Goal: Information Seeking & Learning: Learn about a topic

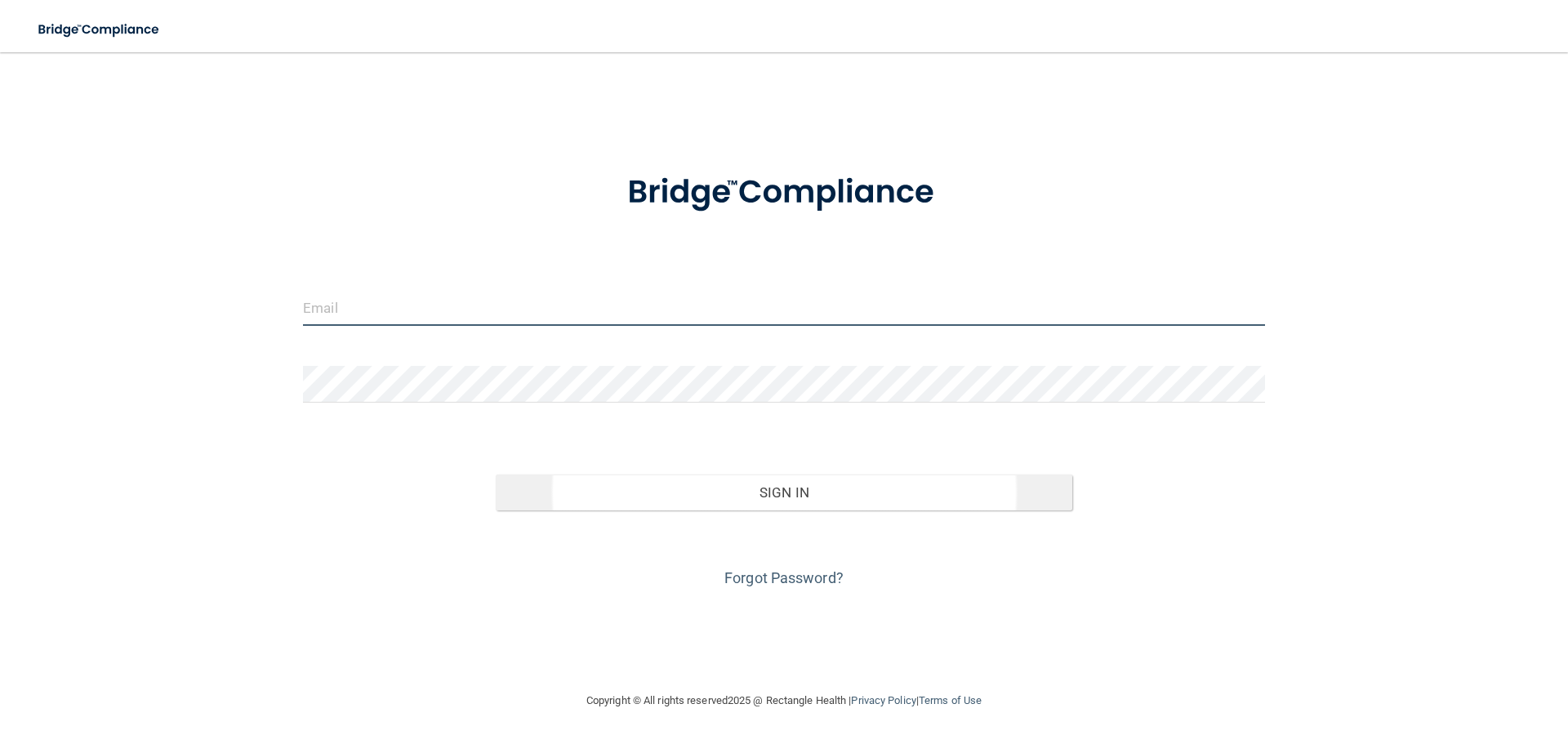
type input "[EMAIL_ADDRESS][DOMAIN_NAME]"
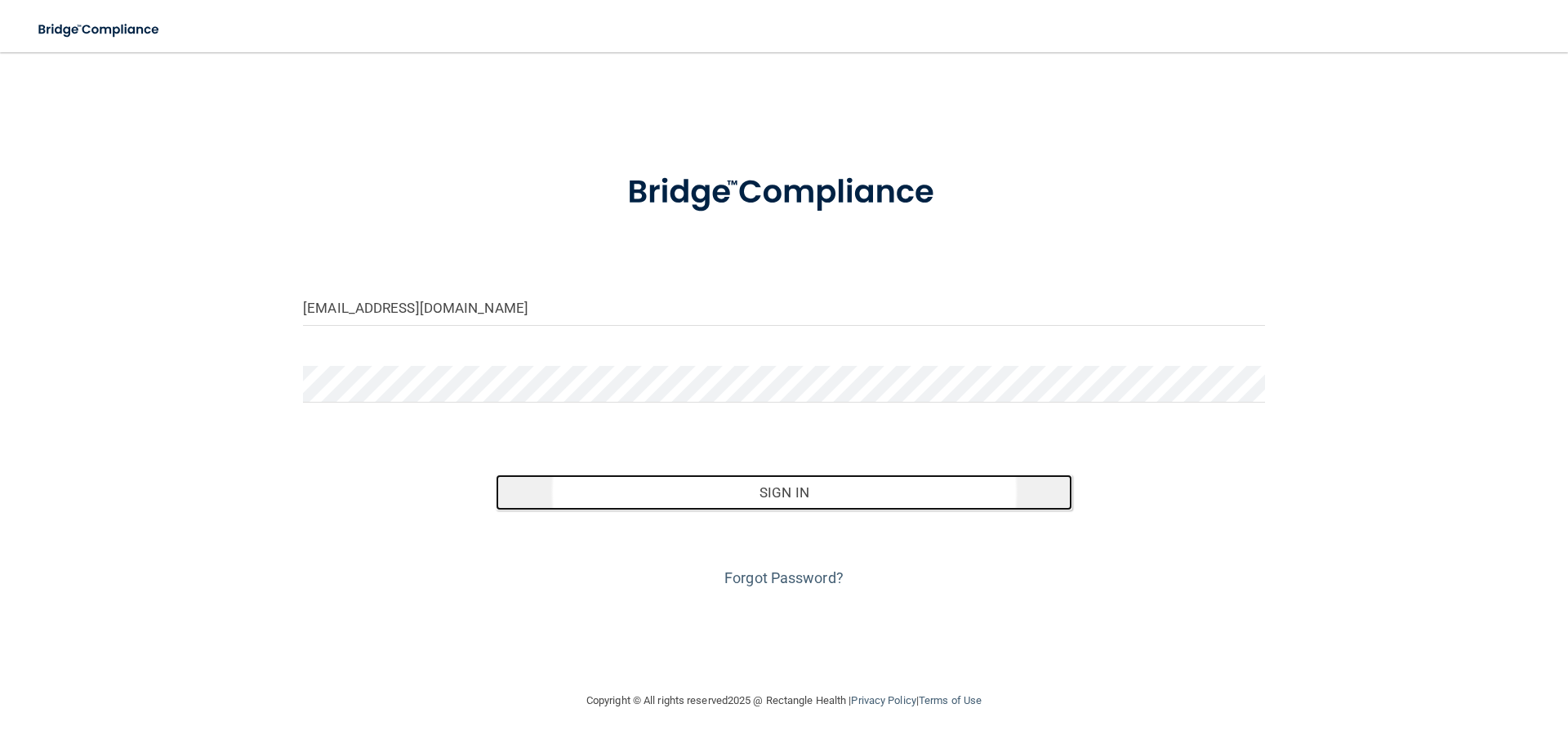
click at [797, 497] on button "Sign In" at bounding box center [784, 492] width 577 height 36
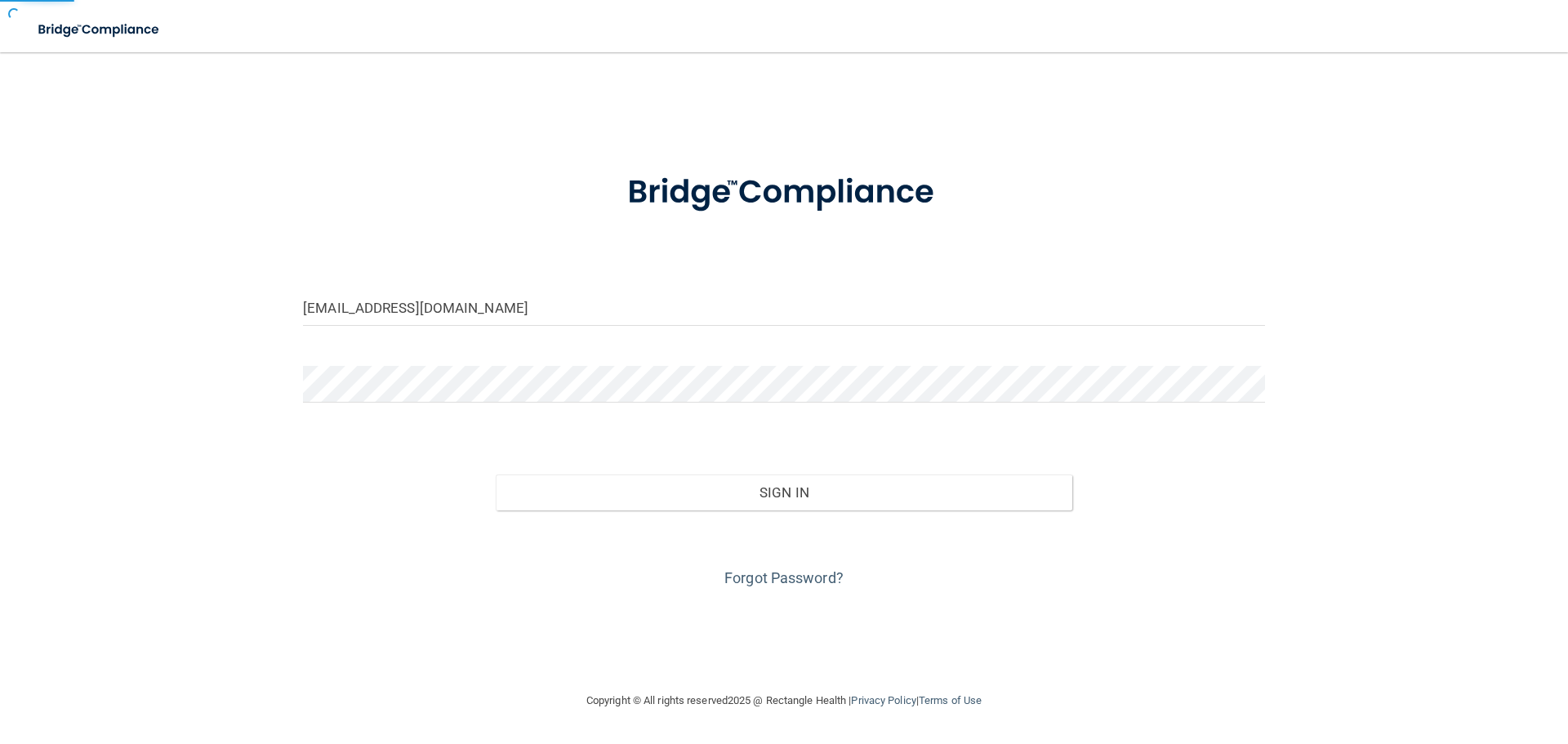
click at [775, 435] on form "jryan@rectanglehealth.com Invalid email/password. You don't have permission to …" at bounding box center [784, 371] width 962 height 441
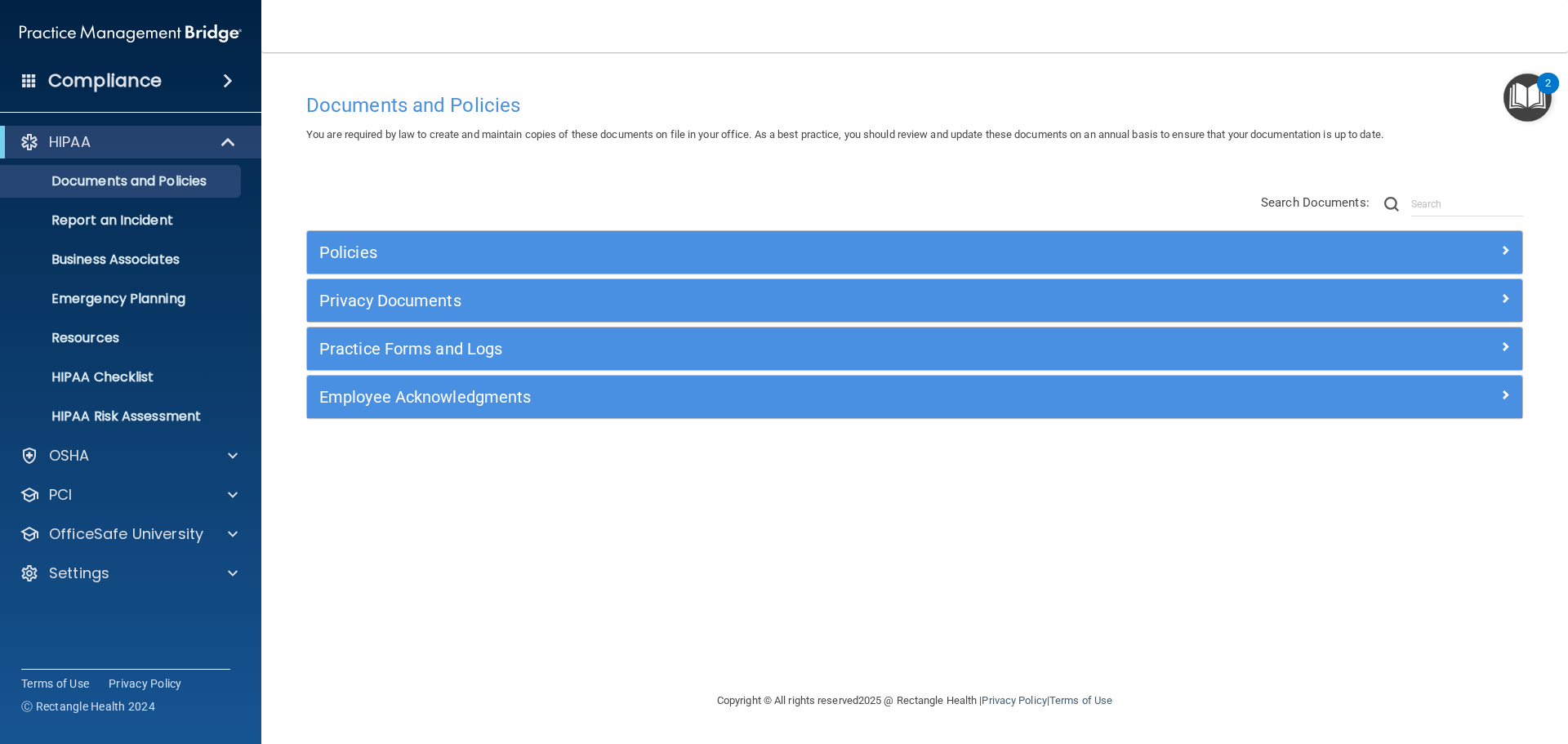
drag, startPoint x: 693, startPoint y: 164, endPoint x: 668, endPoint y: 152, distance: 27.7
click at [693, 164] on div "Documents and Policies You are required by law to create and maintain copies of…" at bounding box center [914, 387] width 1241 height 606
click at [363, 137] on span "You are required by law to create and maintain copies of these documents on fil…" at bounding box center [845, 134] width 1077 height 13
click at [227, 147] on span at bounding box center [229, 142] width 13 height 19
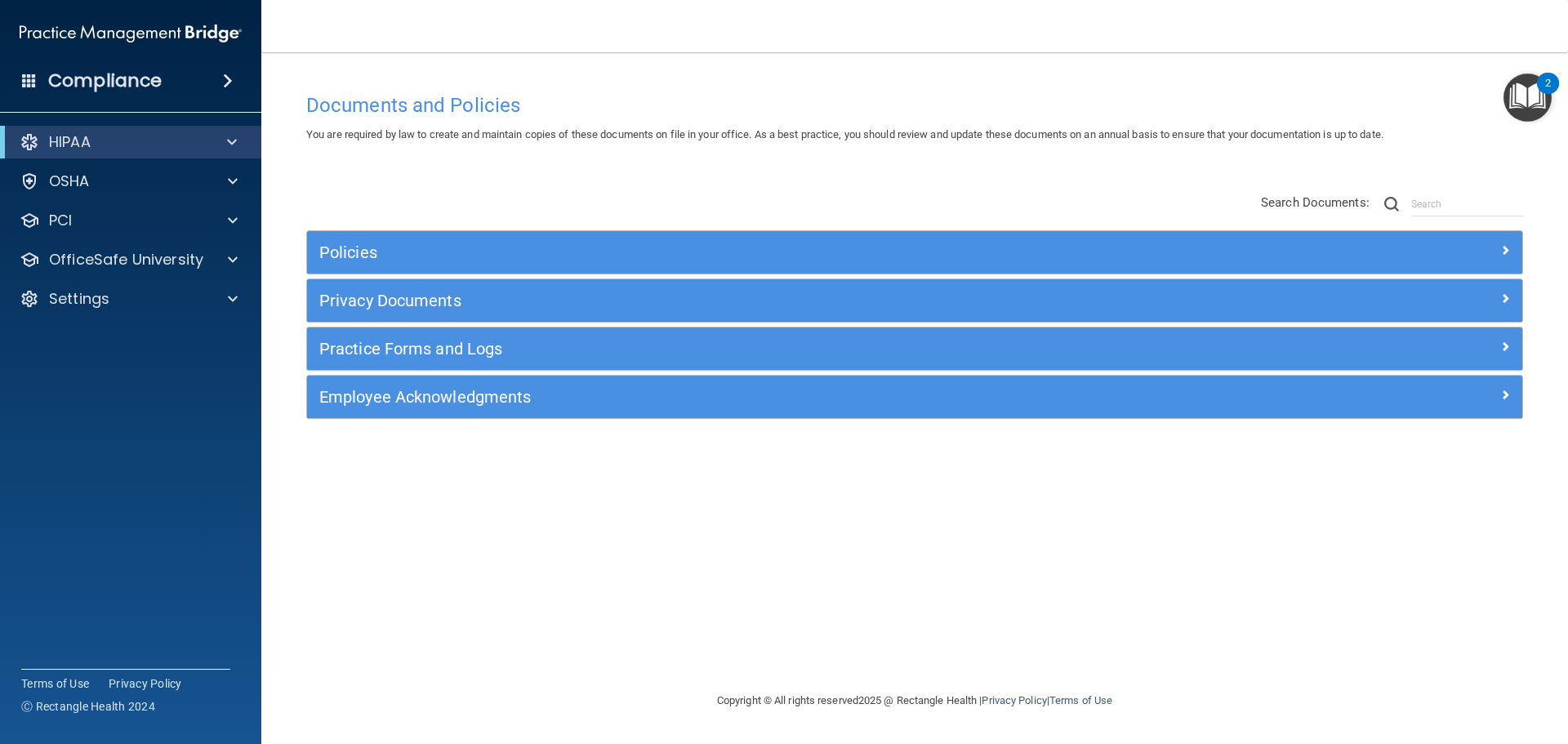
click at [233, 79] on span at bounding box center [227, 81] width 10 height 19
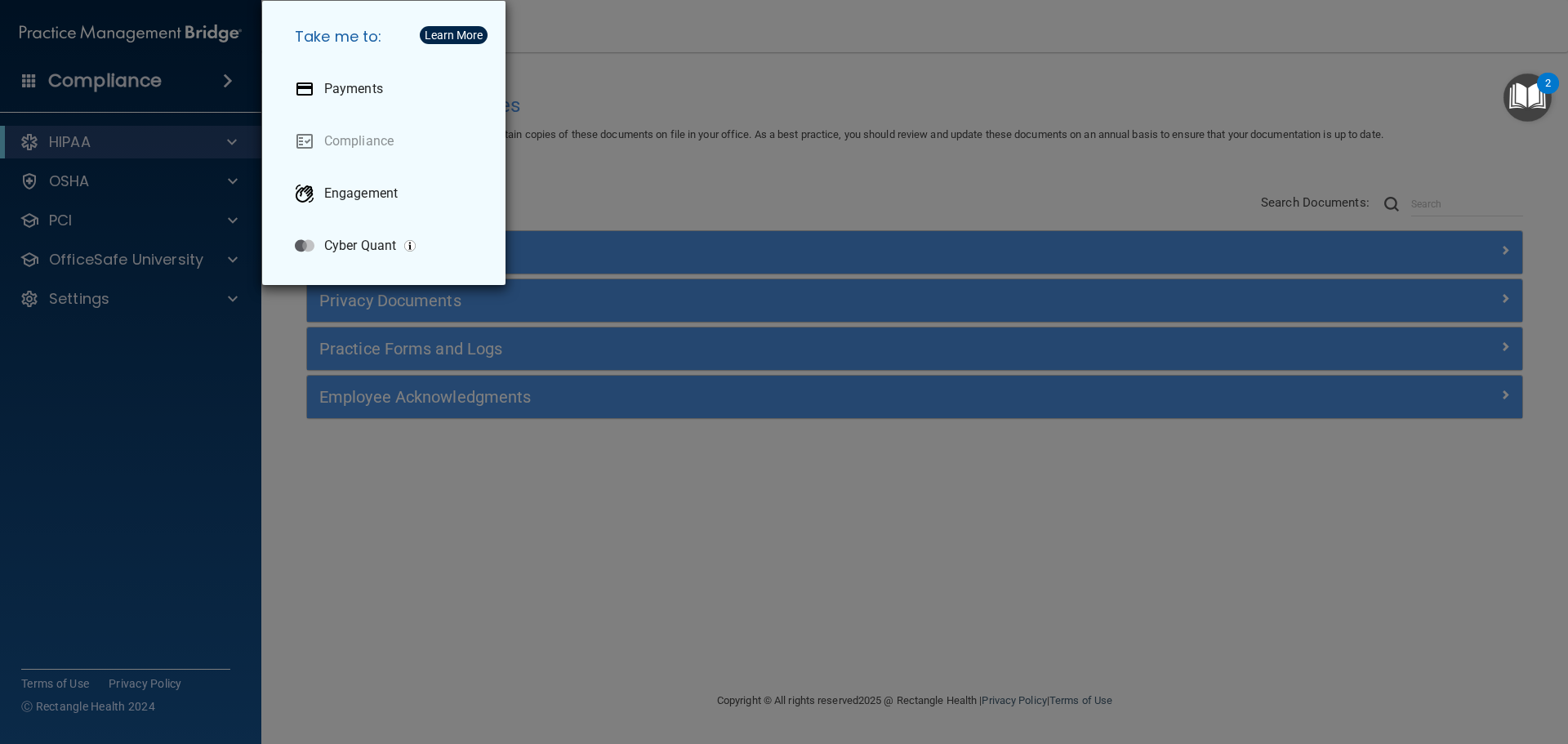
click at [730, 178] on div "Take me to: Payments Compliance Engagement Cyber Quant" at bounding box center [784, 372] width 1568 height 744
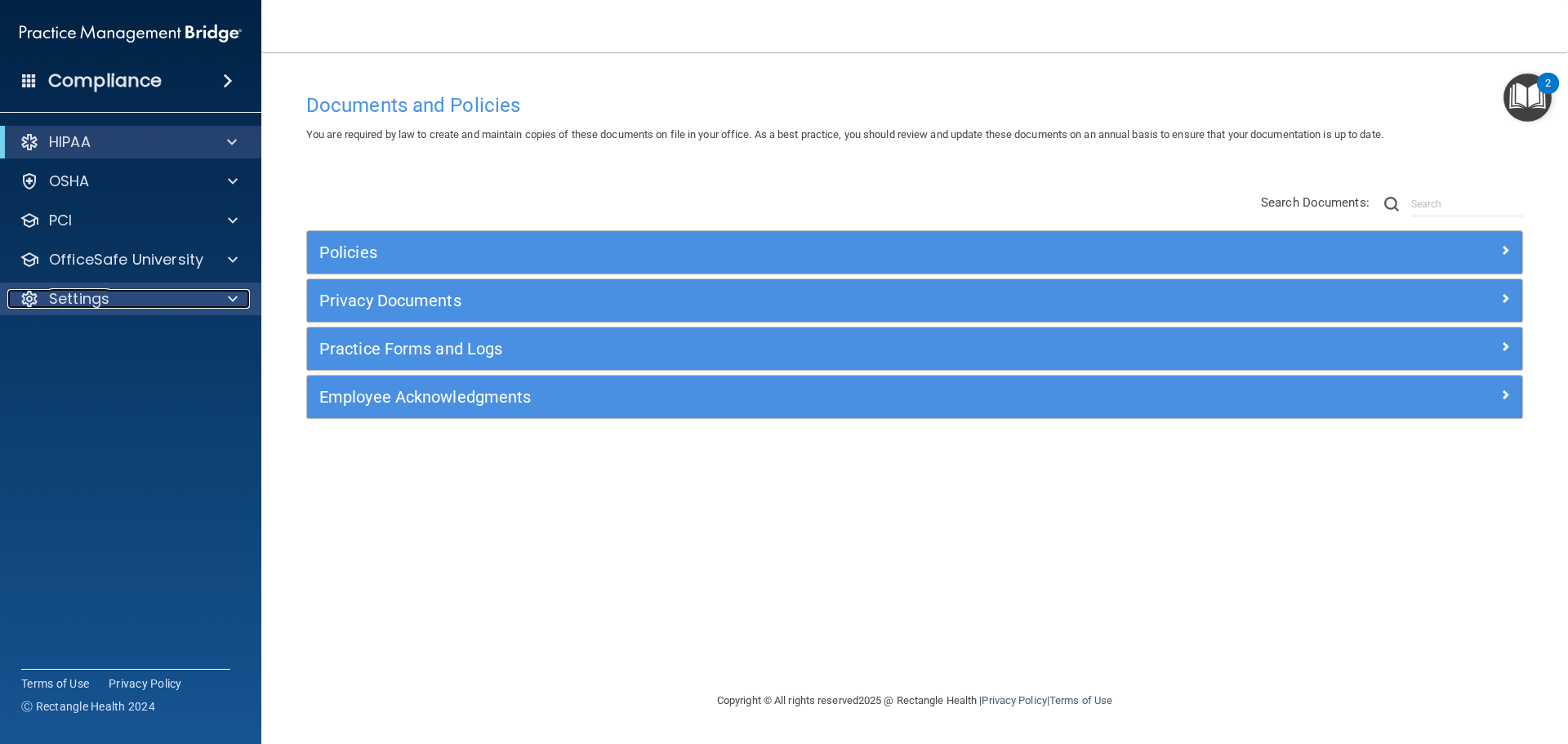
click at [216, 308] on div at bounding box center [230, 299] width 40 height 19
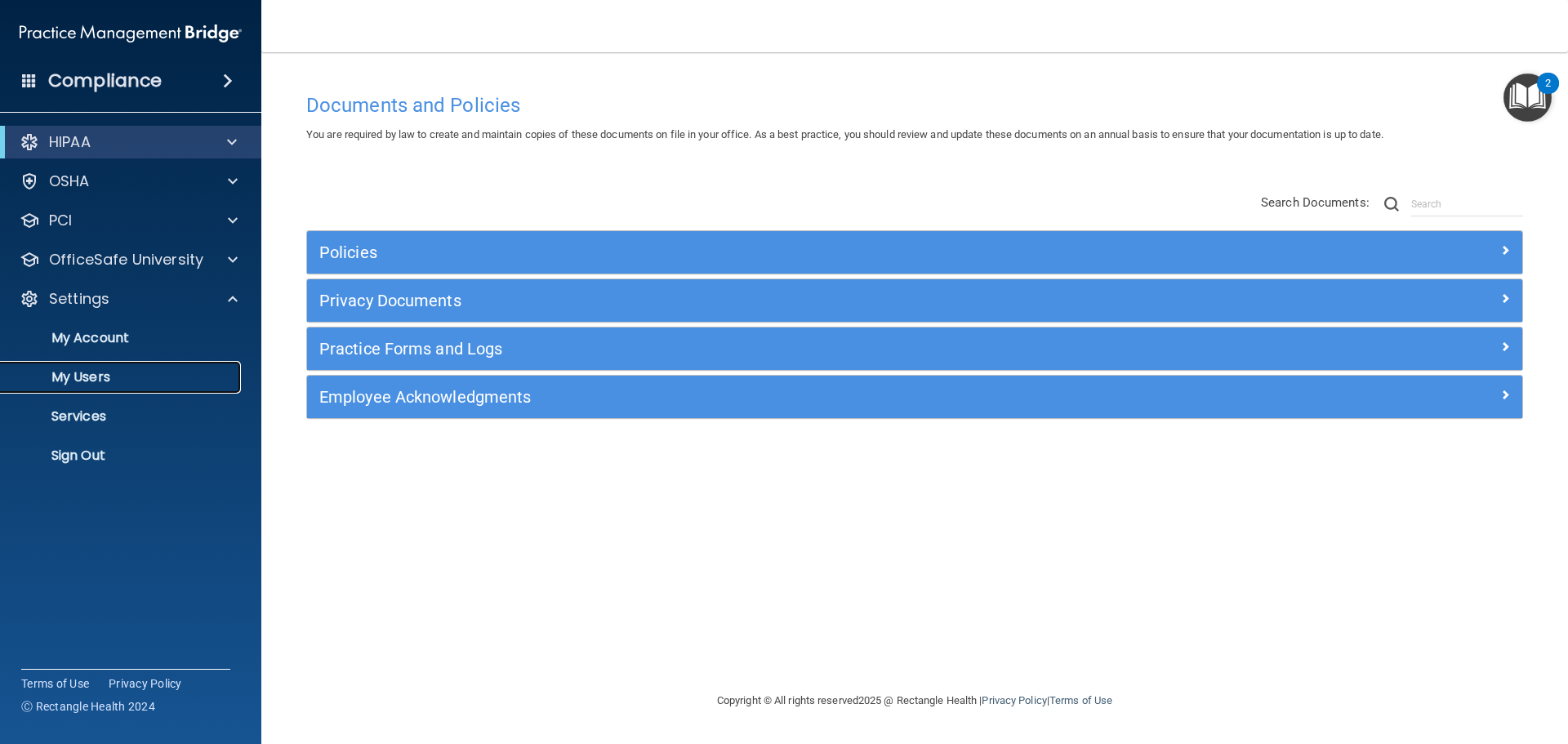
click at [151, 378] on p "My Users" at bounding box center [121, 377] width 222 height 16
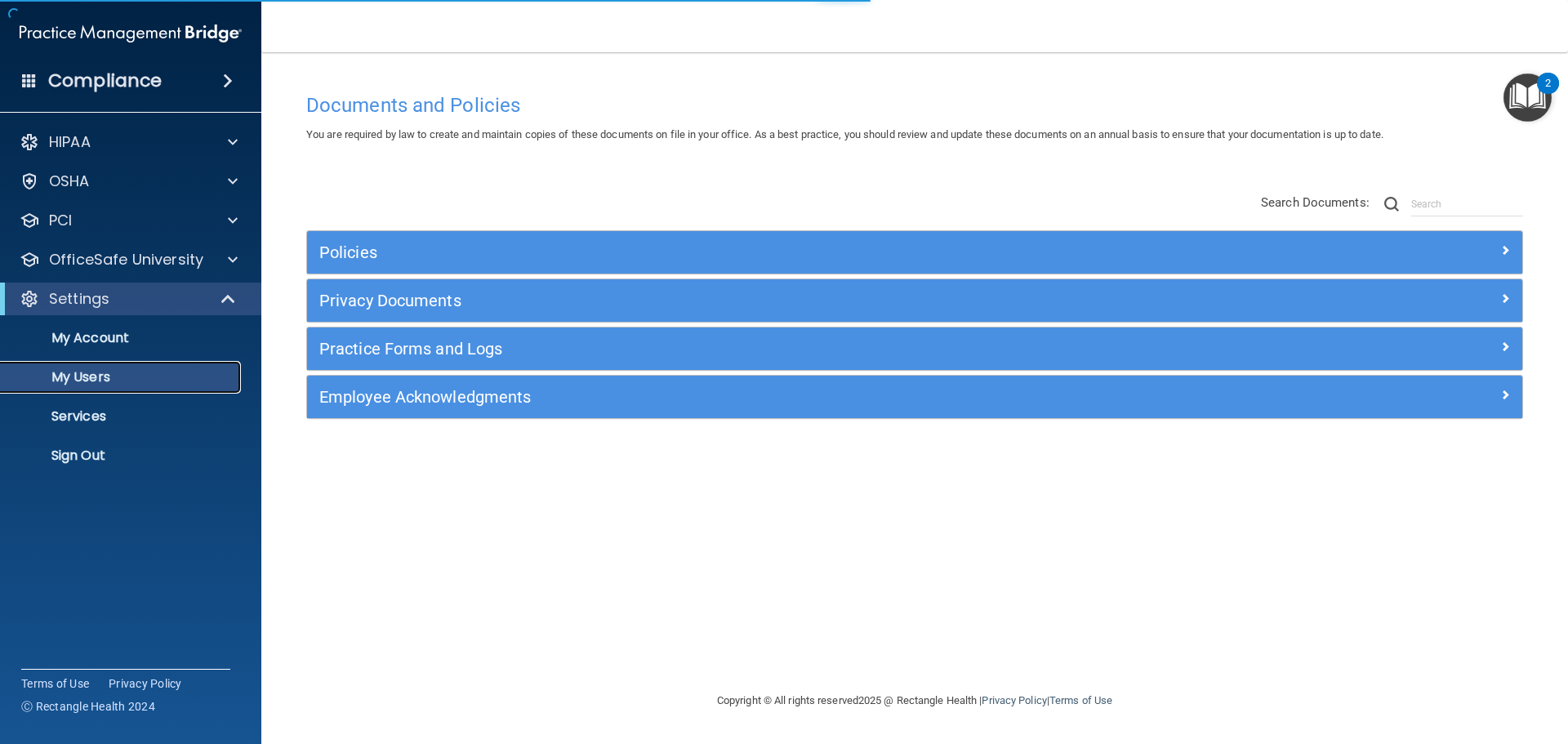
select select "20"
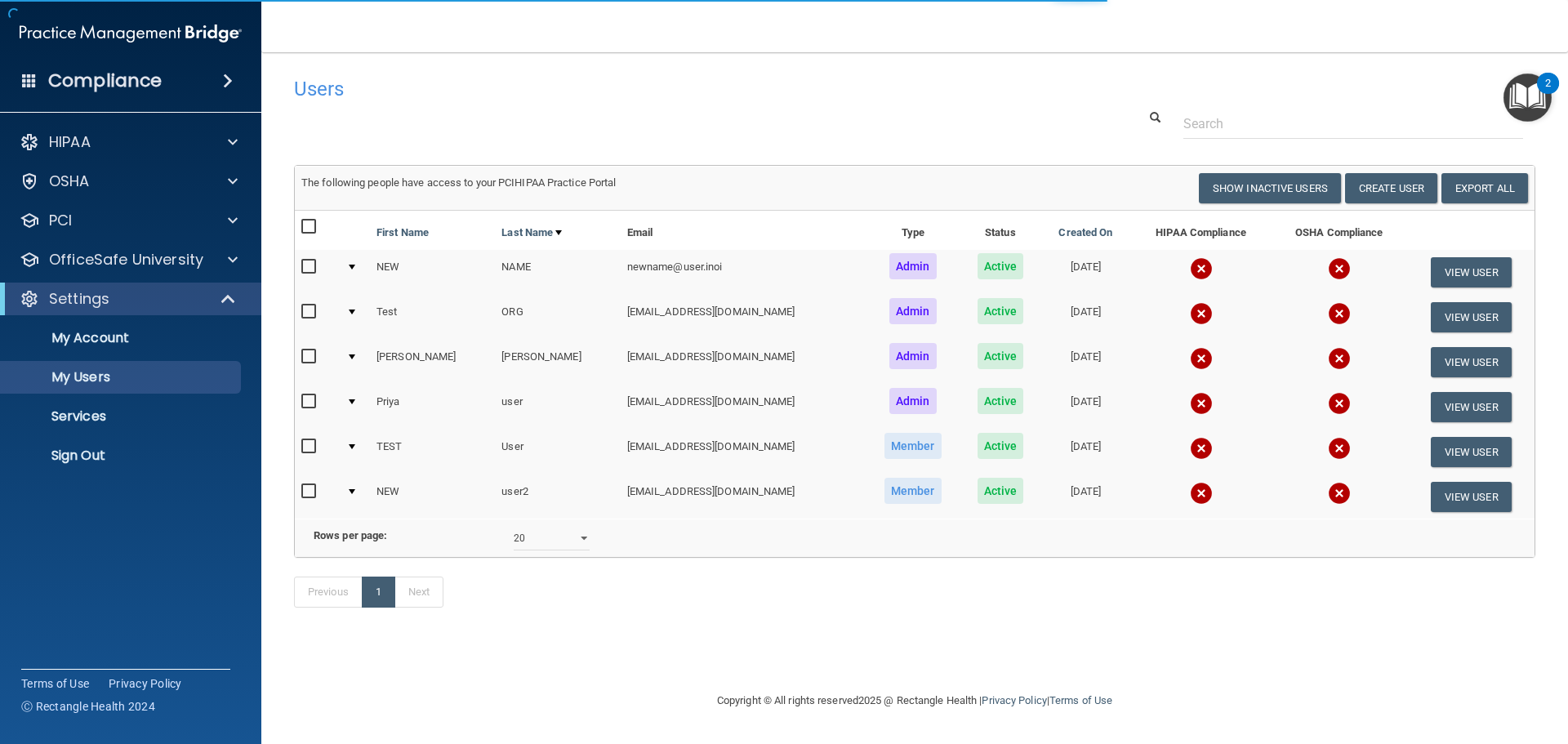
click at [916, 137] on div at bounding box center [914, 123] width 1266 height 30
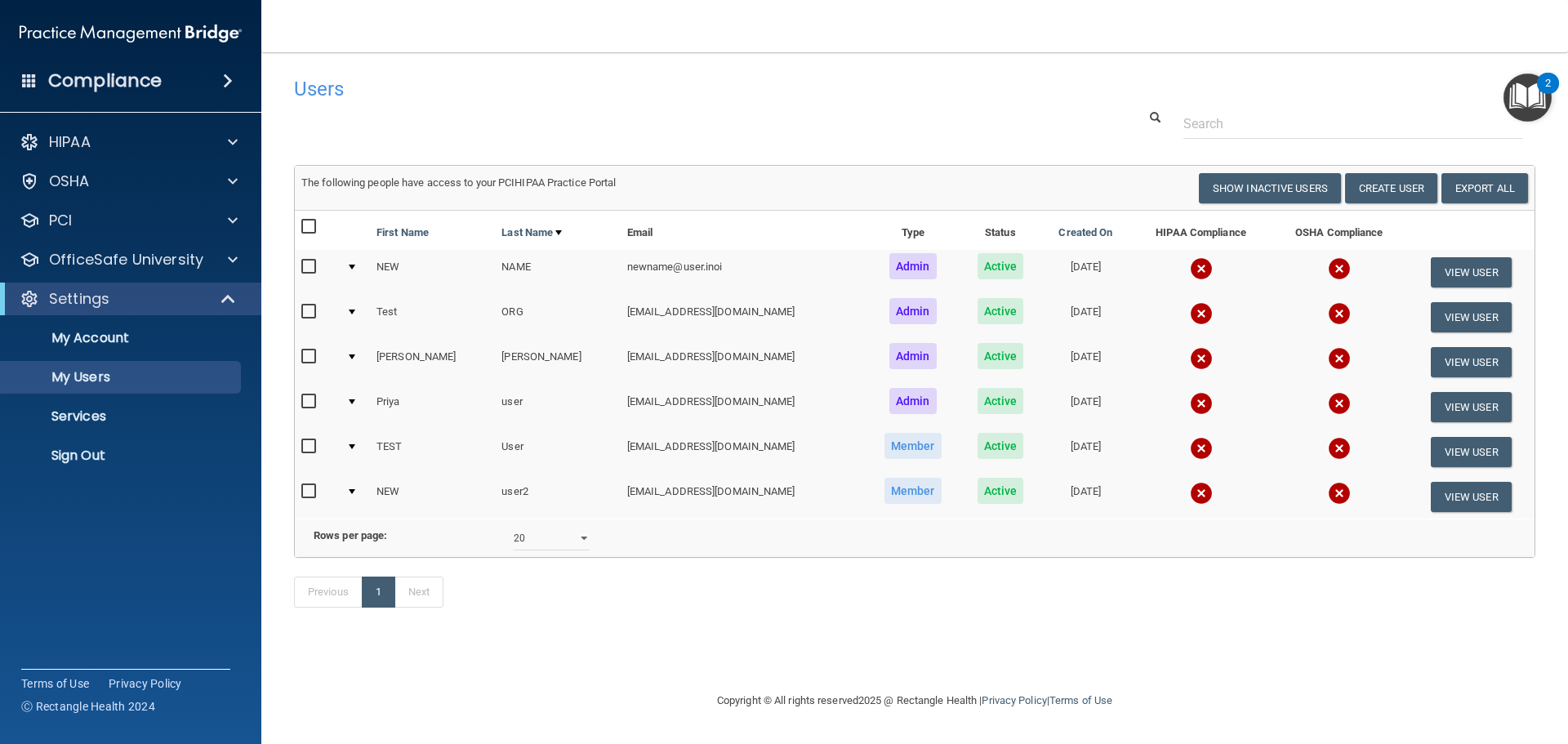
click at [883, 125] on div at bounding box center [914, 123] width 1266 height 30
click at [1055, 135] on div at bounding box center [914, 123] width 1266 height 30
click at [816, 150] on div "Users Success! New user created. × Error! The user couldn't be created. × Succe…" at bounding box center [914, 351] width 1241 height 565
click at [1003, 141] on div "Users Success! New user created. × Error! The user couldn't be created. × Succe…" at bounding box center [914, 351] width 1241 height 565
click at [231, 298] on span at bounding box center [229, 299] width 13 height 19
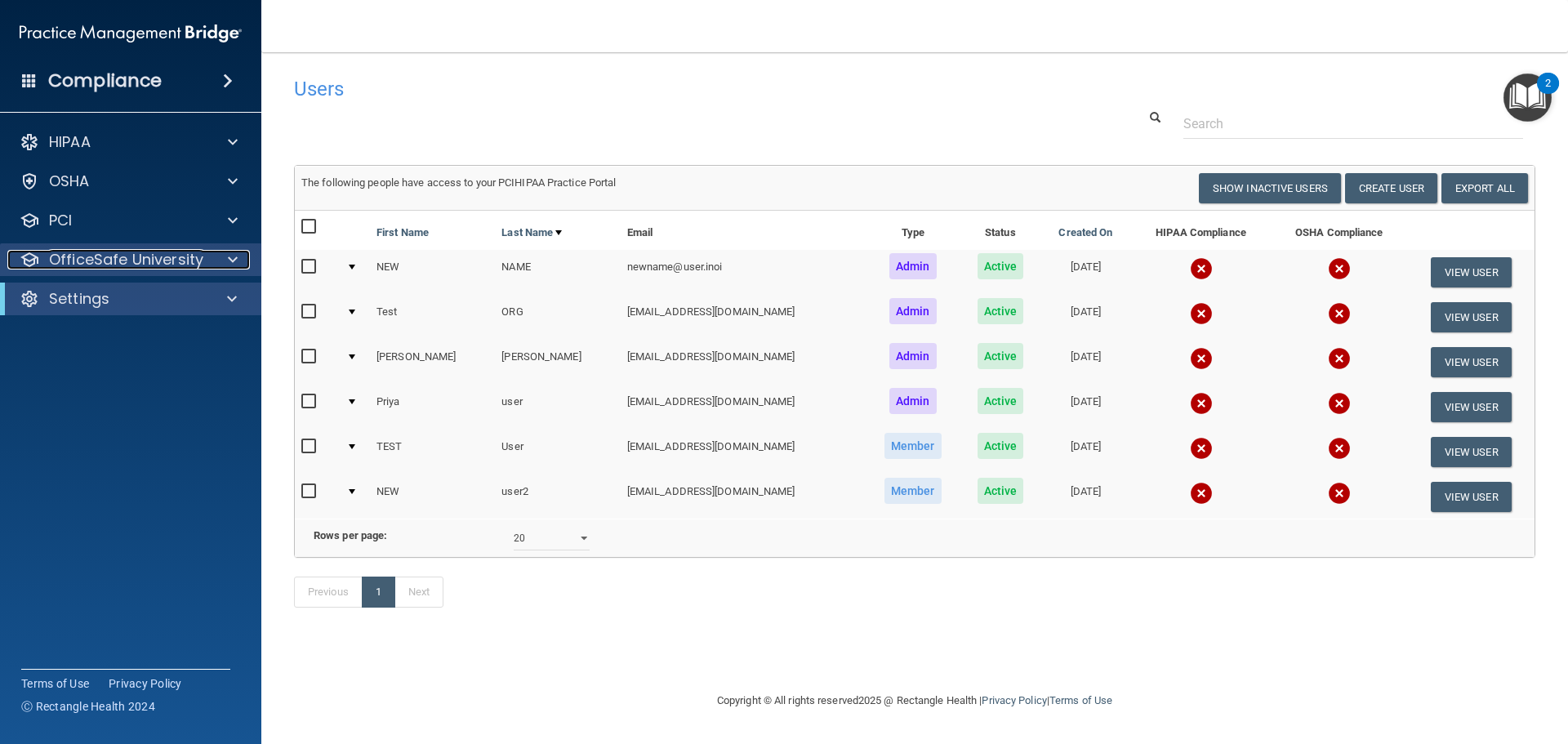
click at [234, 256] on span at bounding box center [233, 259] width 10 height 19
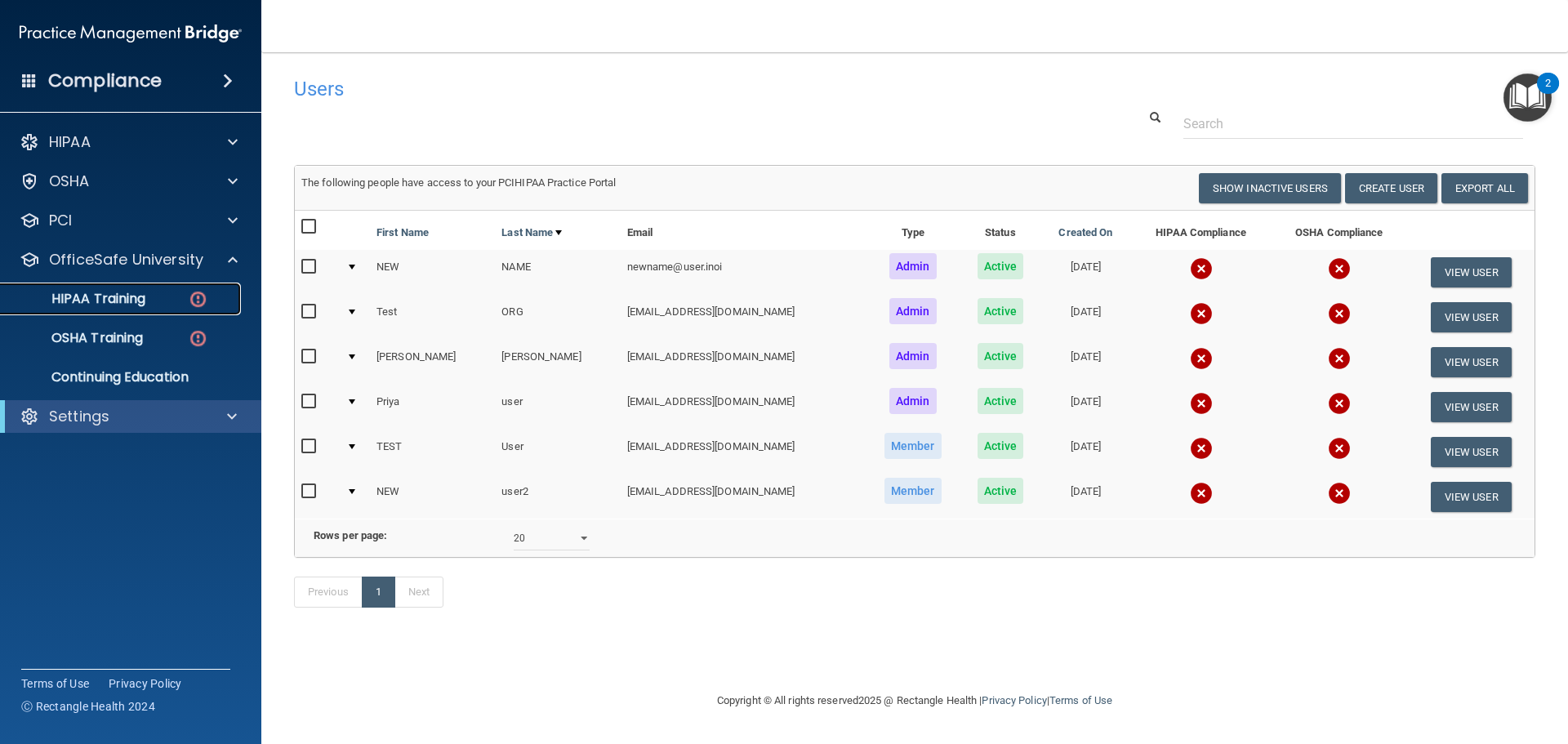
click at [196, 294] on img at bounding box center [197, 299] width 20 height 20
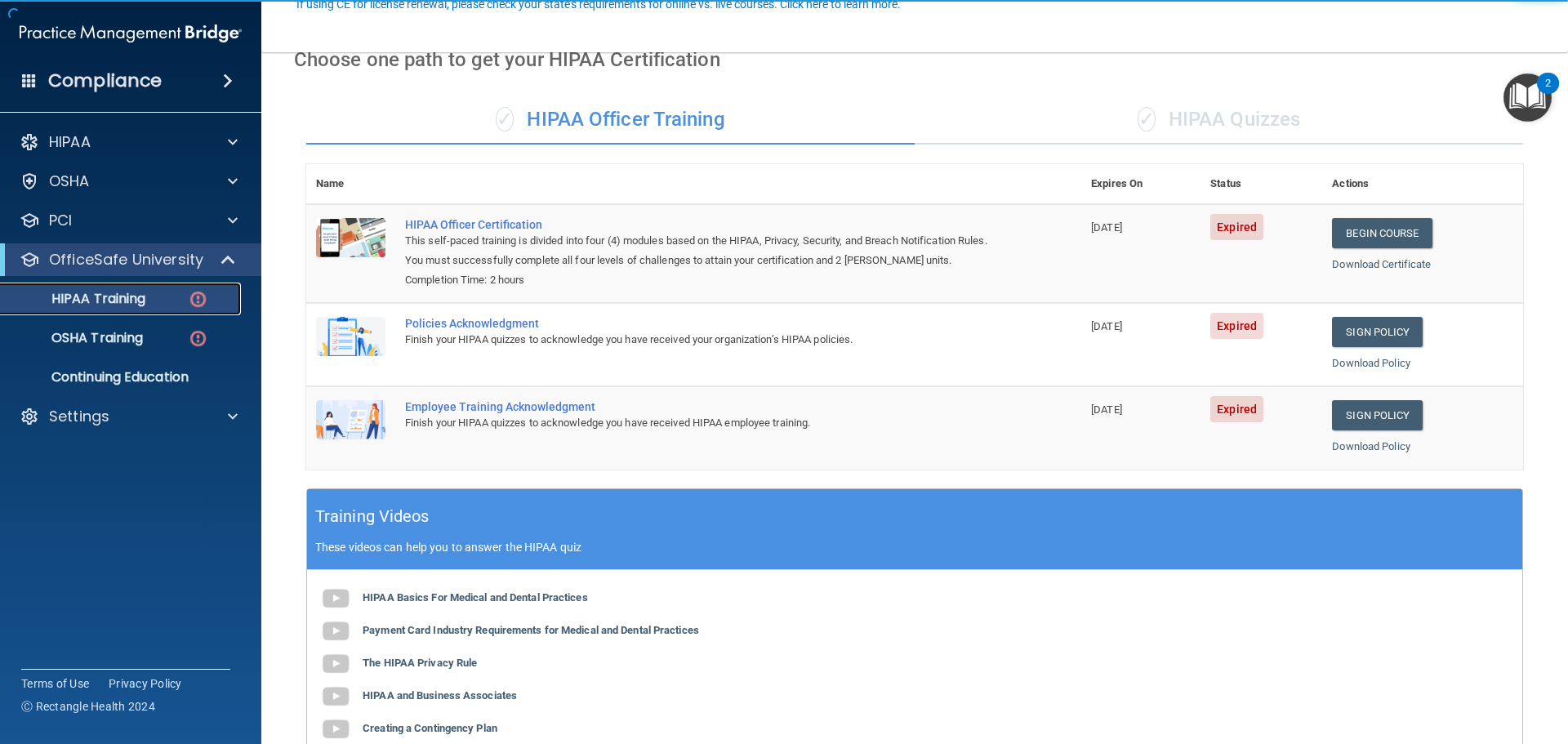
scroll to position [164, 0]
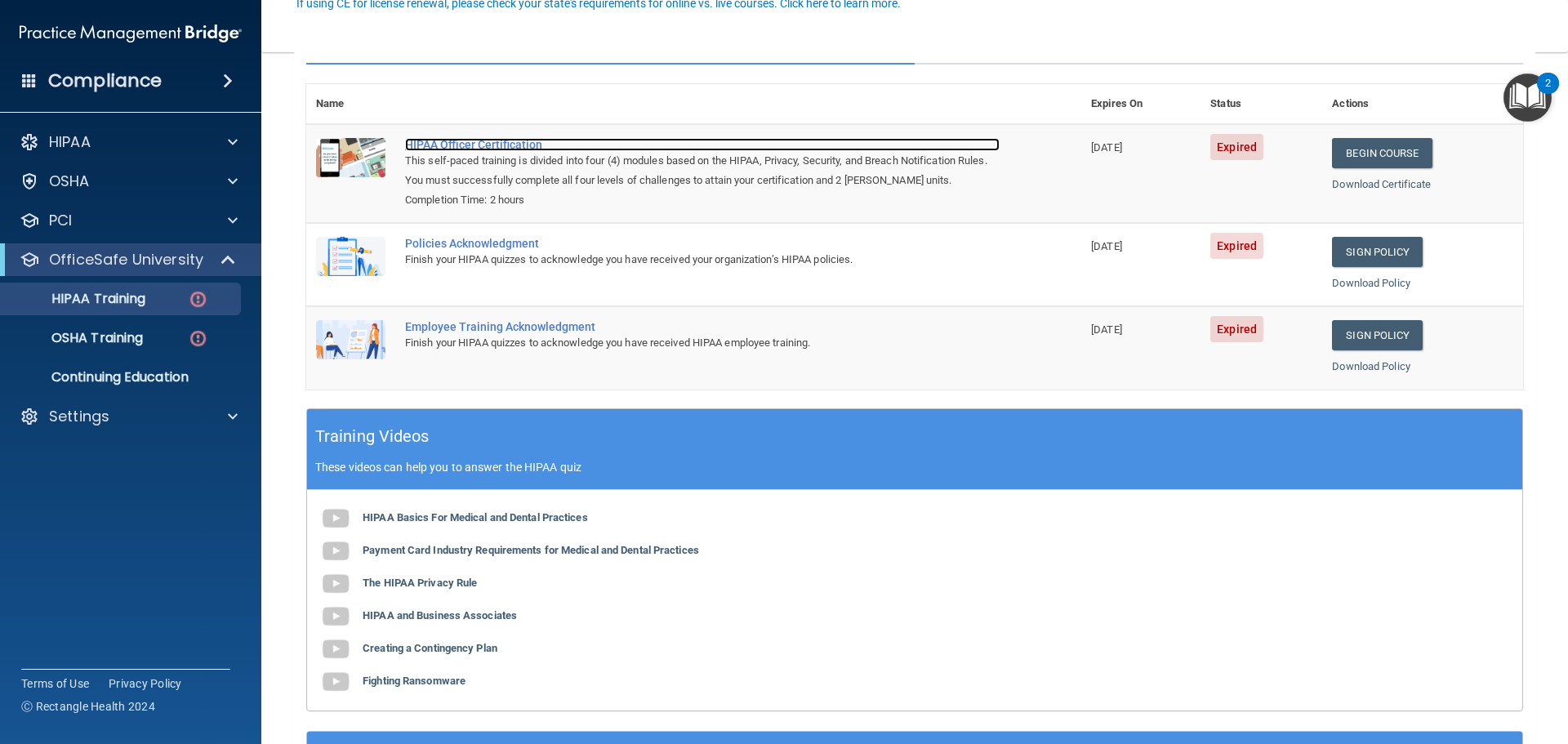
click at [487, 139] on div "HIPAA Officer Certification" at bounding box center [702, 145] width 594 height 13
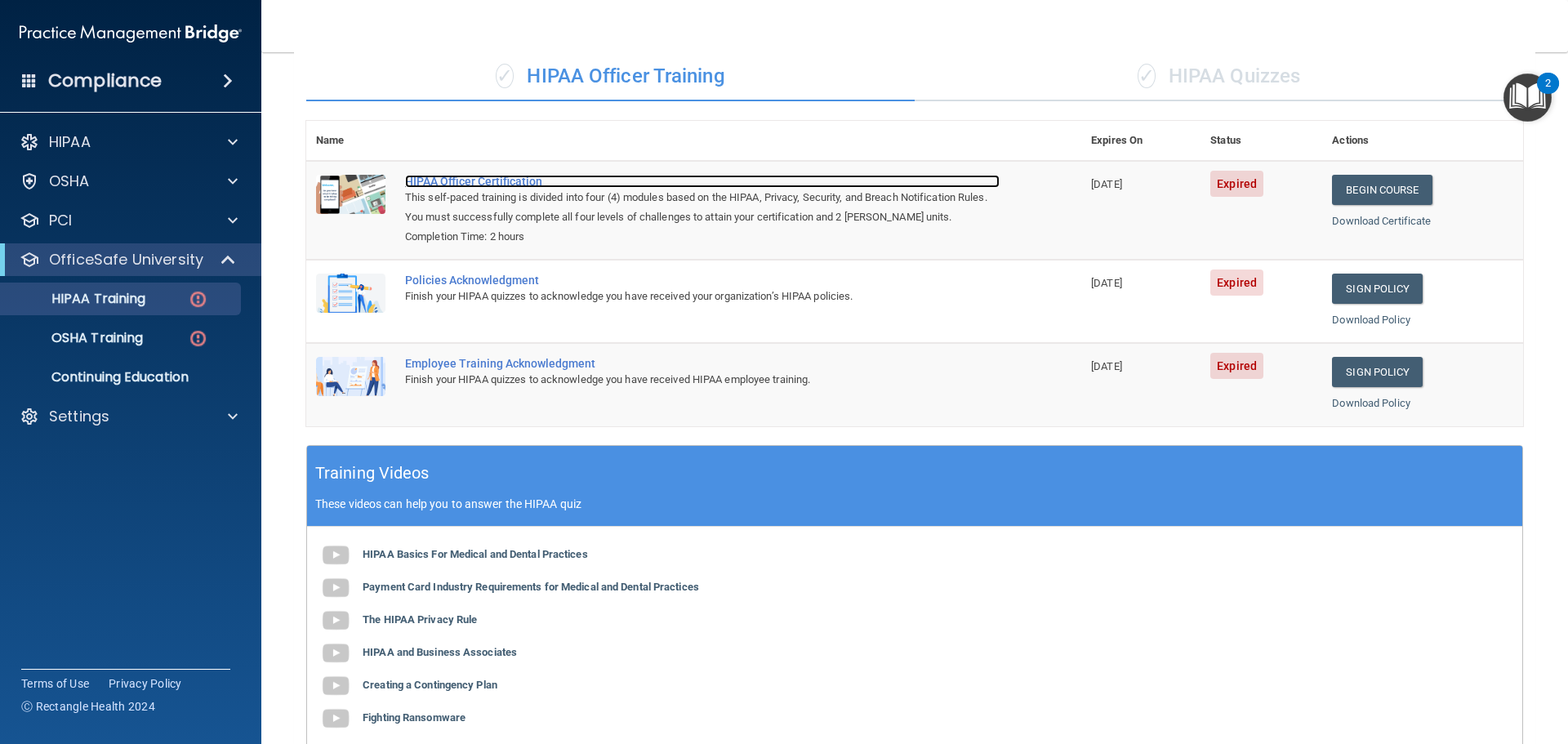
scroll to position [91, 0]
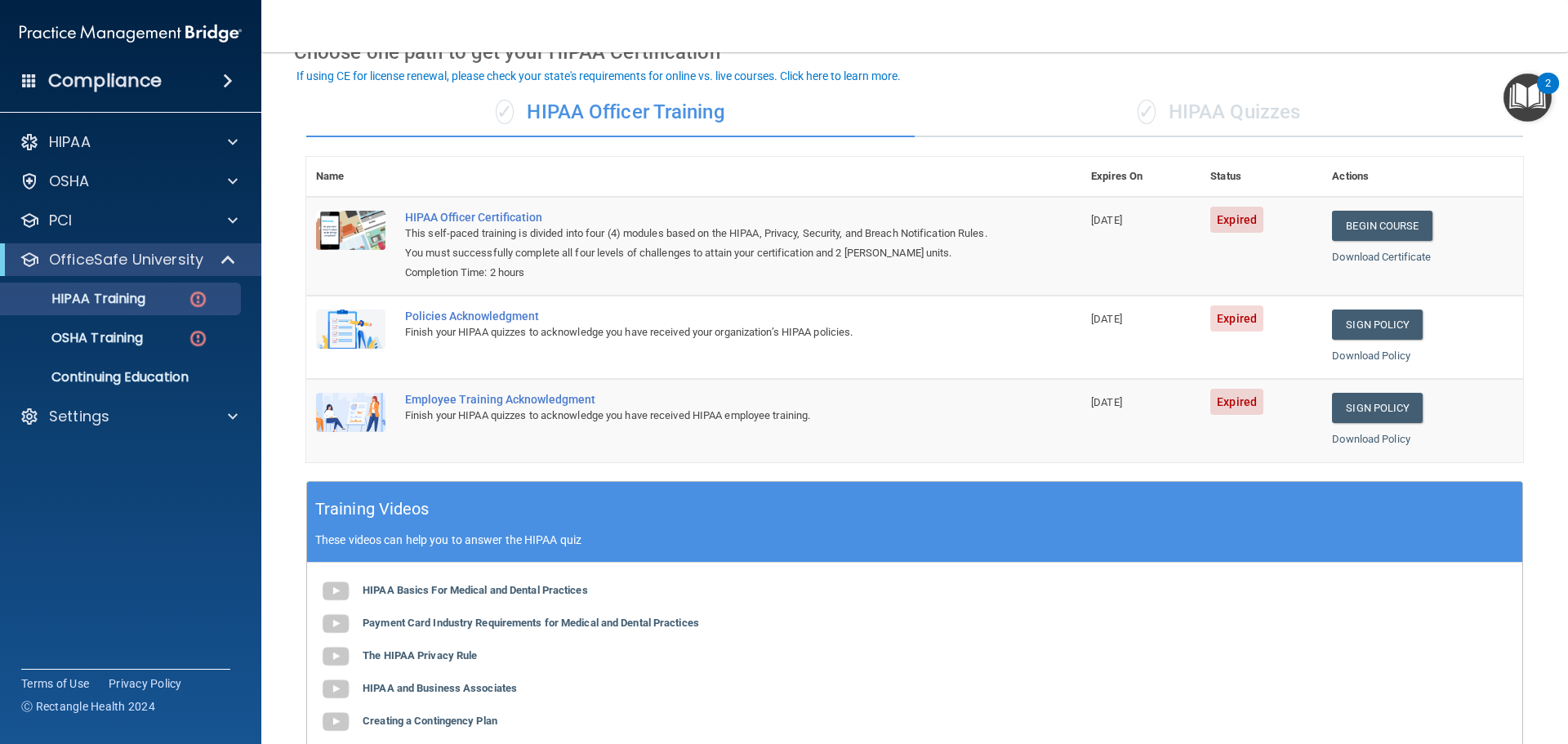
click at [1137, 120] on span "✓" at bounding box center [1146, 111] width 18 height 24
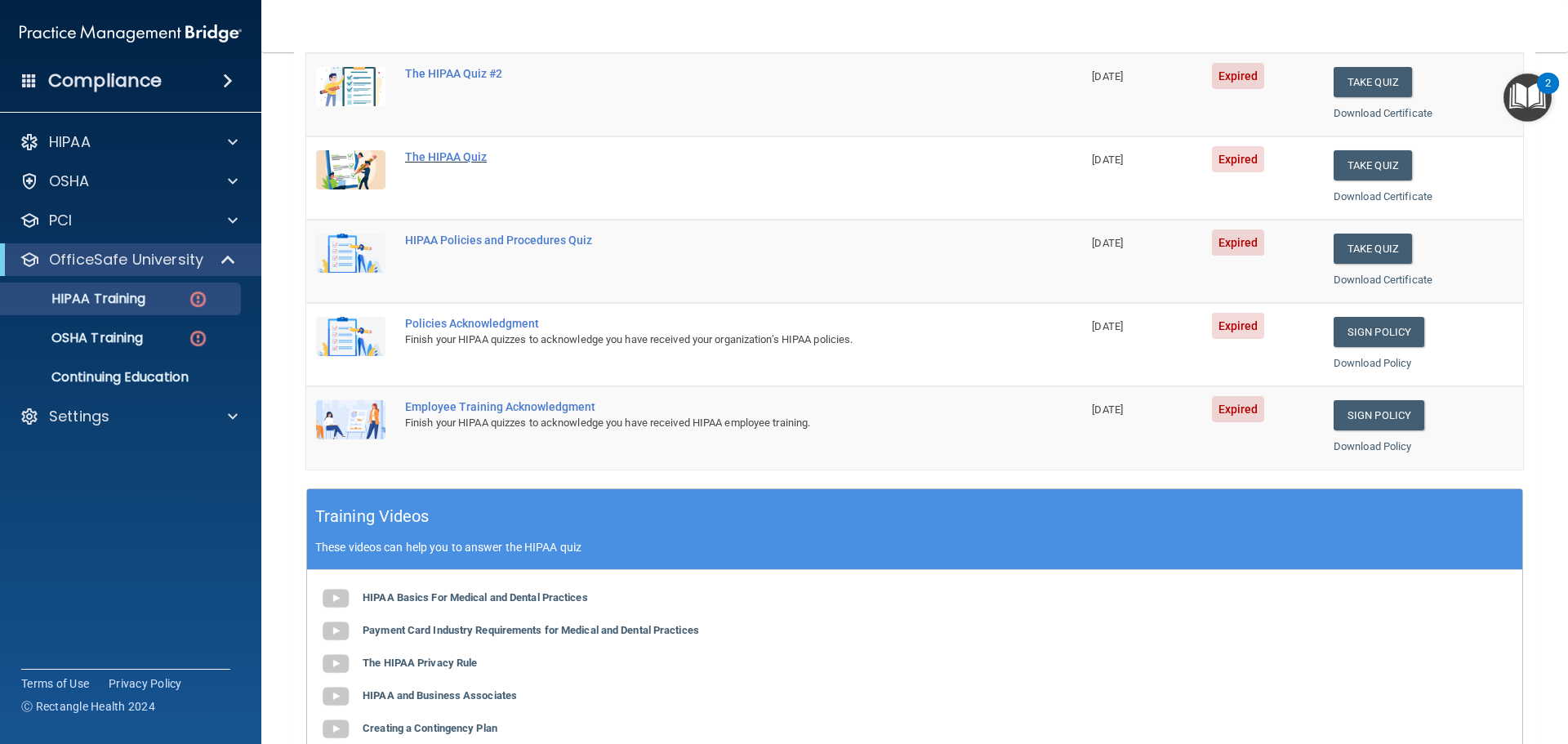
scroll to position [9, 0]
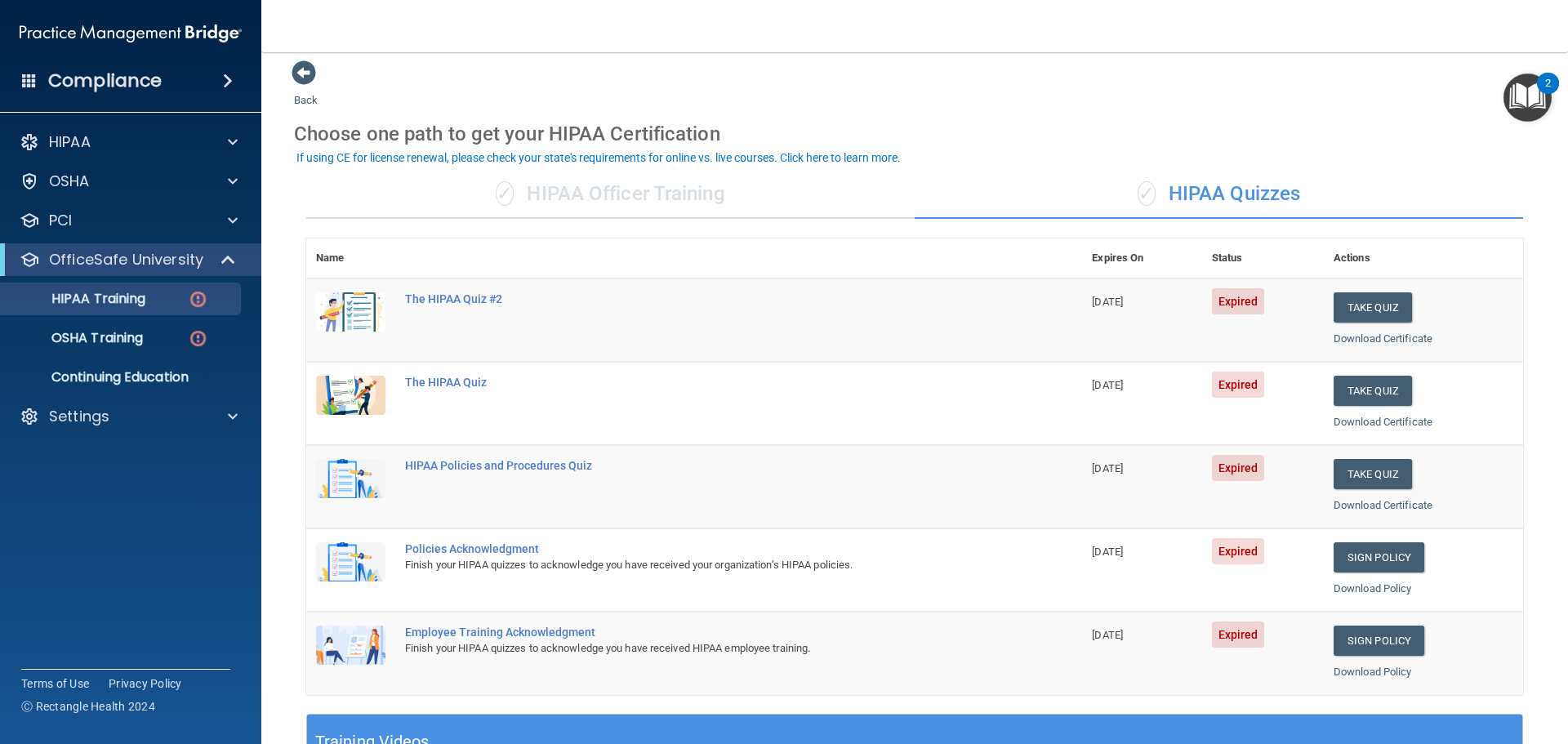
click at [756, 114] on div "Choose one path to get your HIPAA Certification" at bounding box center [914, 133] width 1241 height 47
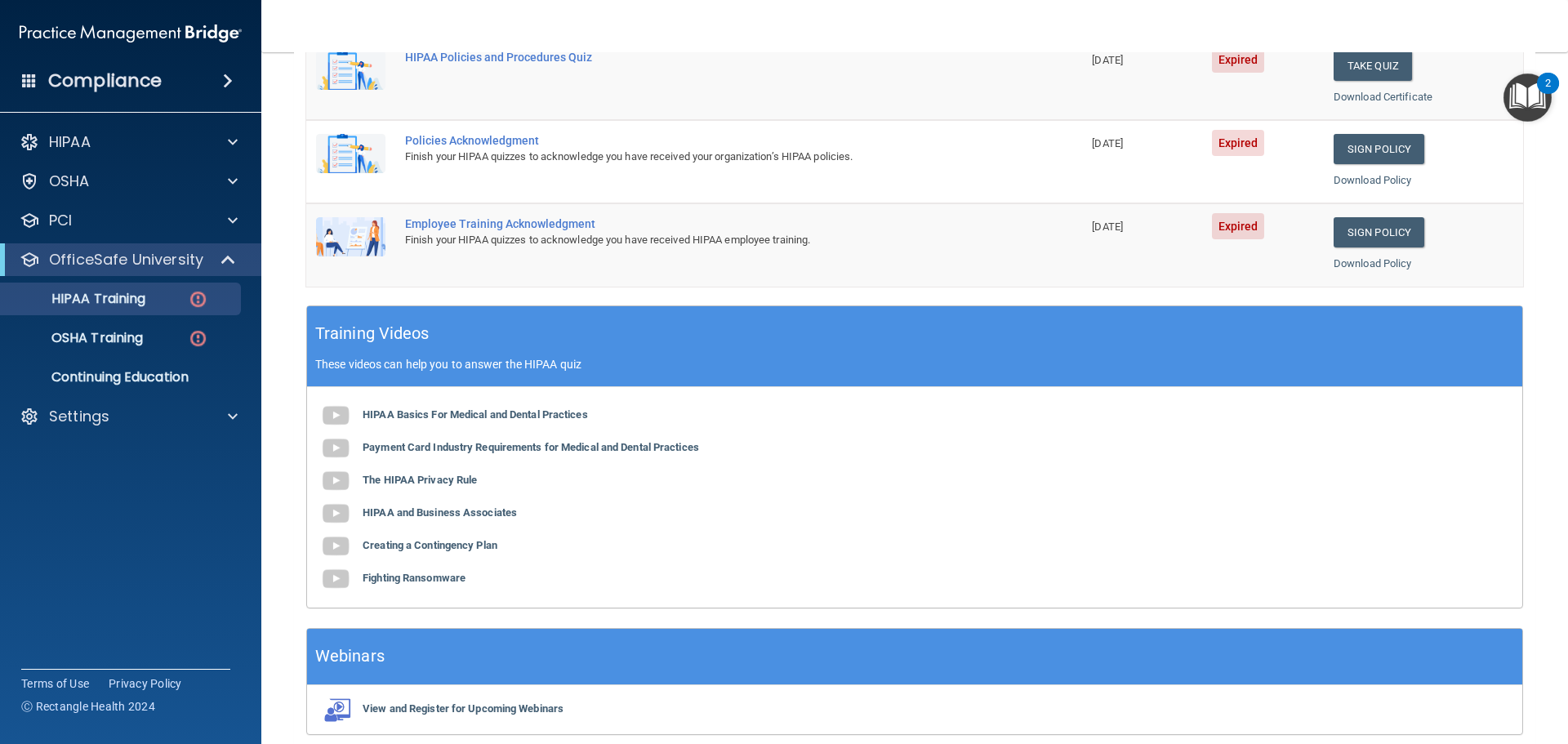
scroll to position [0, 0]
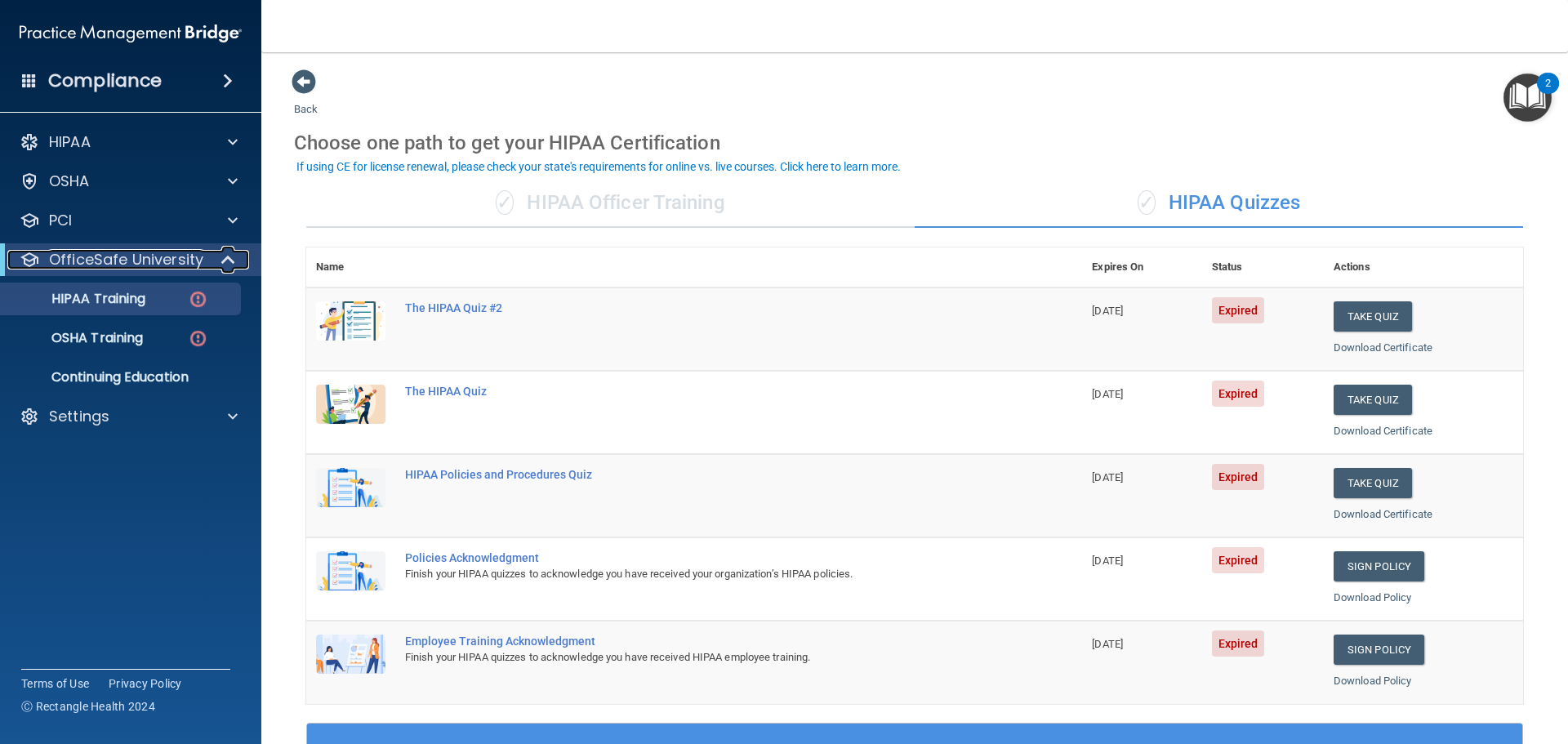
click at [232, 266] on span at bounding box center [229, 259] width 13 height 19
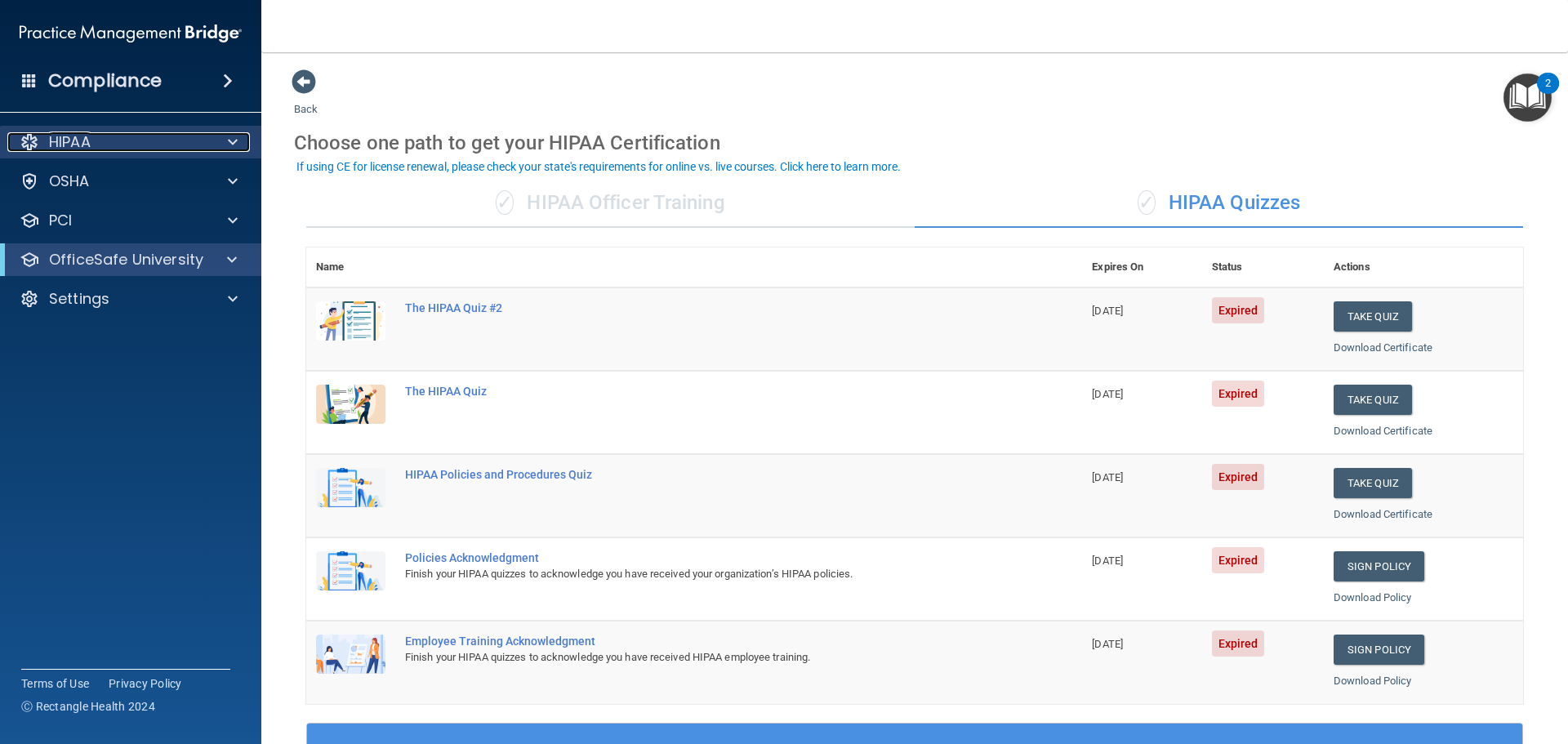
click at [237, 137] on span at bounding box center [233, 142] width 10 height 19
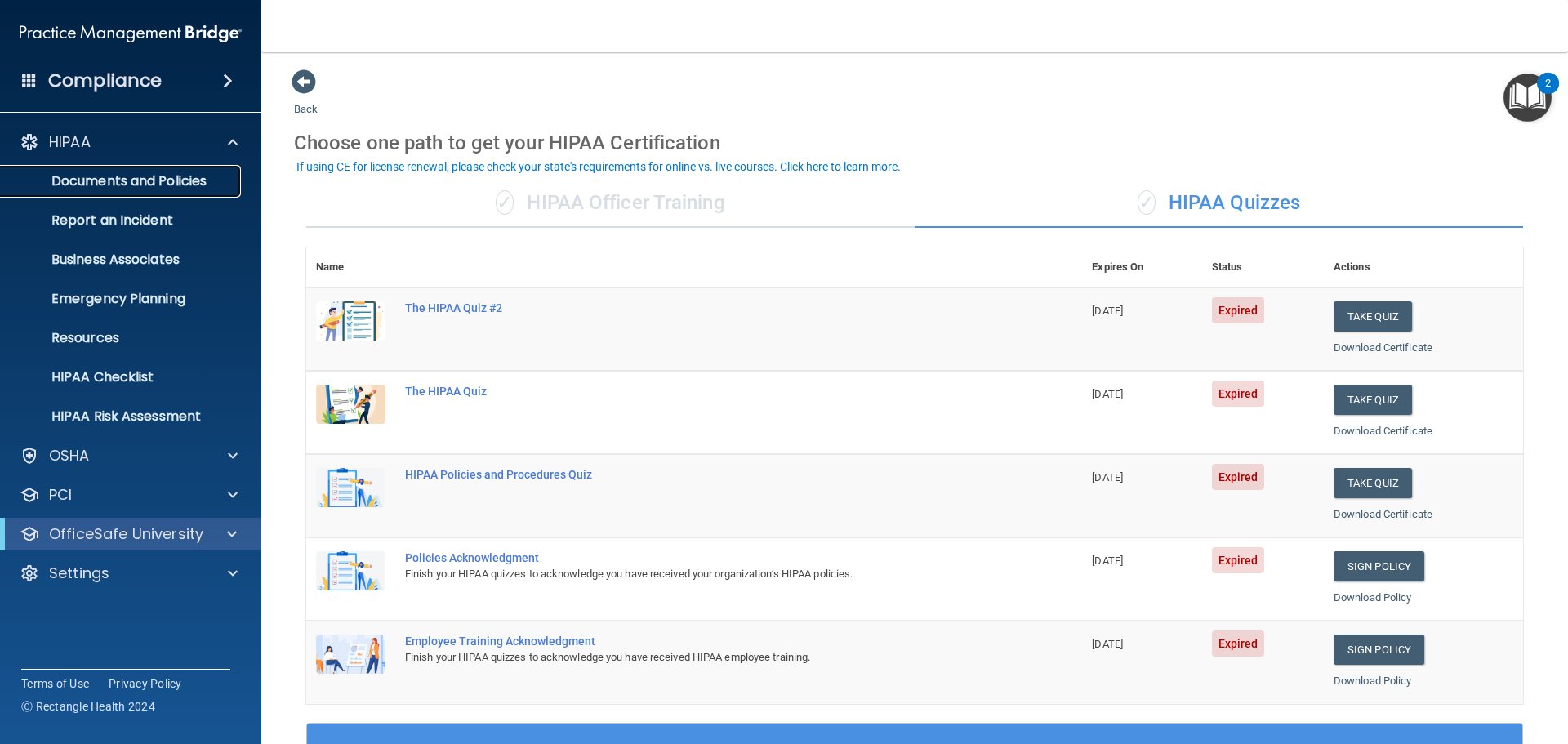
click at [185, 177] on p "Documents and Policies" at bounding box center [121, 181] width 222 height 16
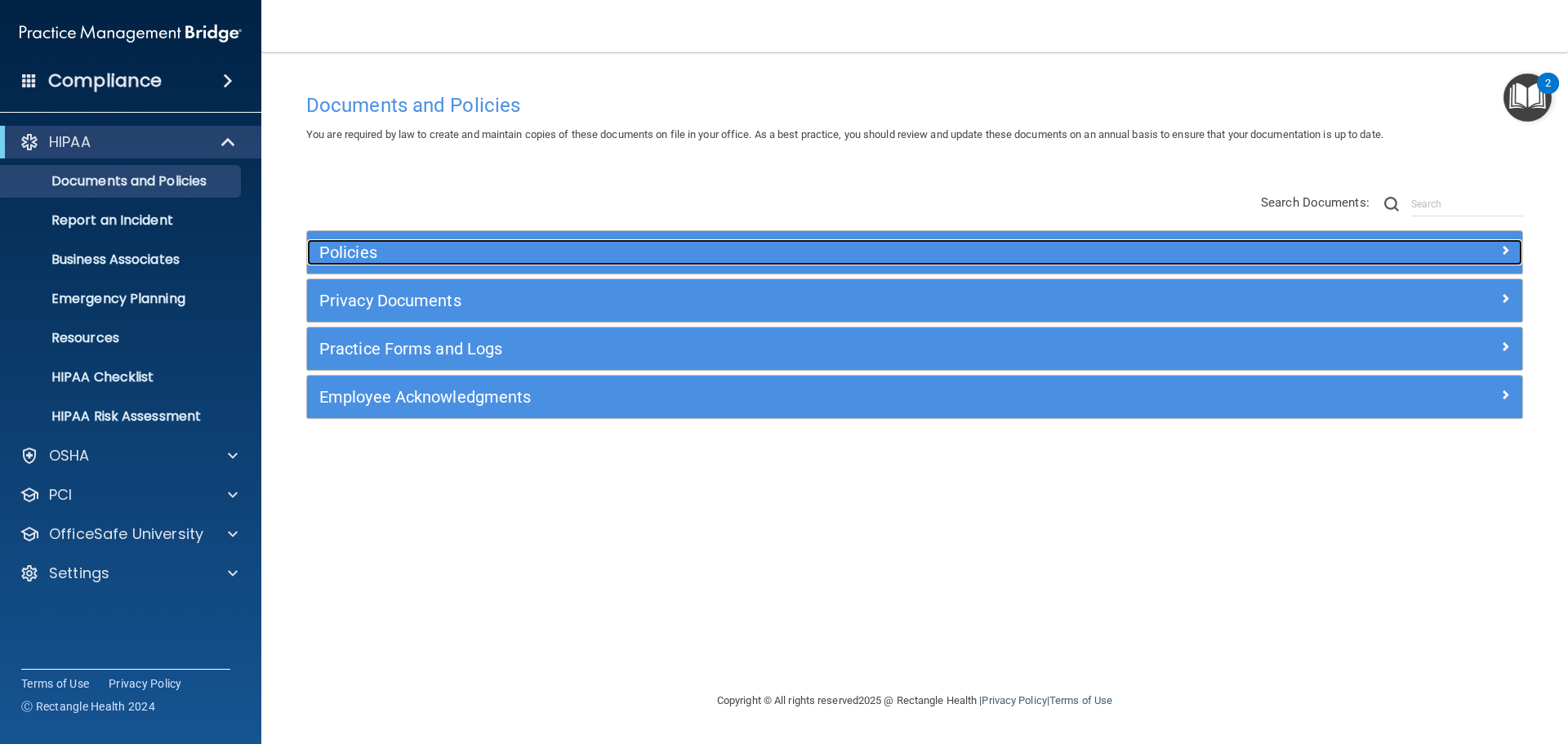
click at [456, 255] on h5 "Policies" at bounding box center [762, 252] width 887 height 18
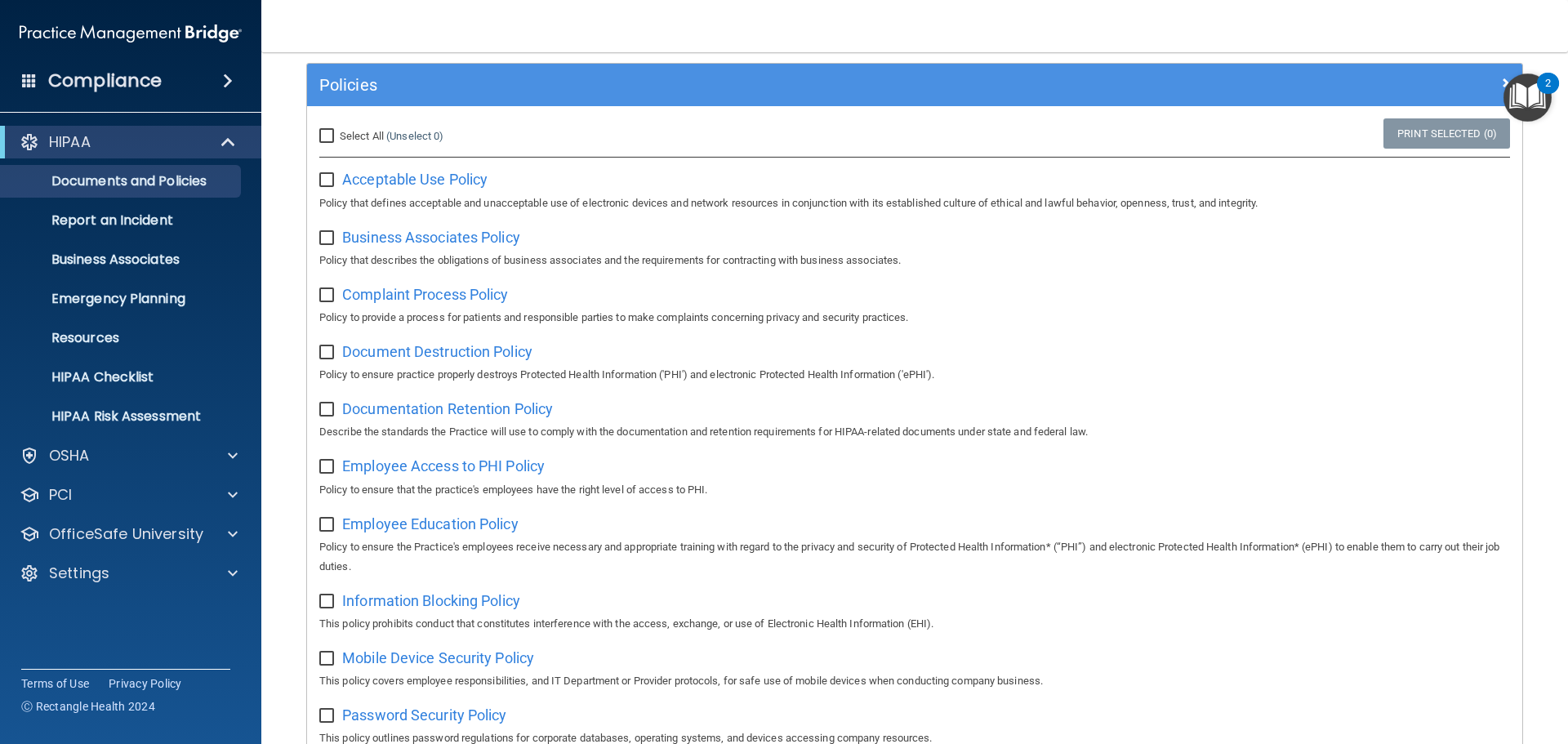
scroll to position [322, 0]
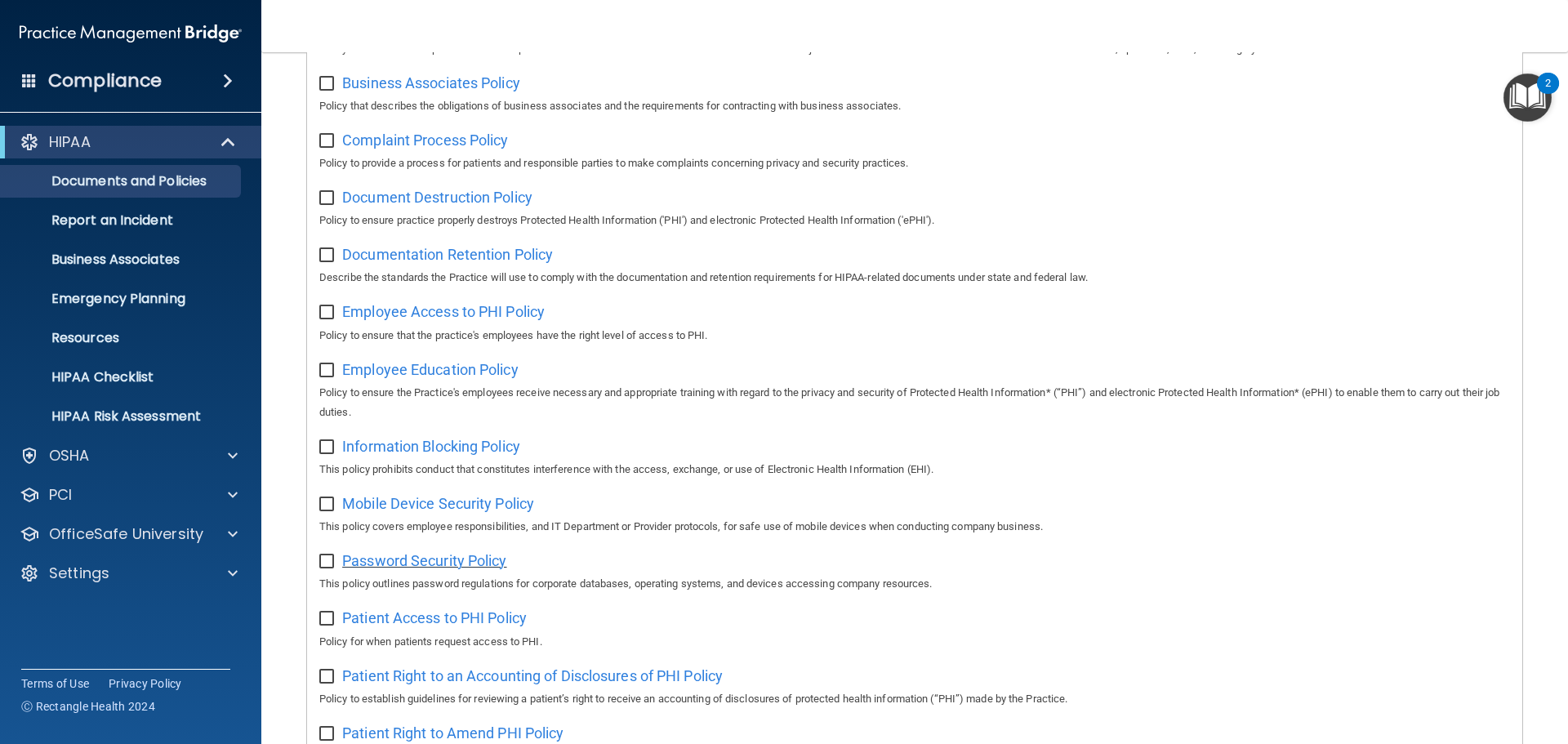
click at [502, 570] on span "Password Security Policy" at bounding box center [424, 561] width 164 height 17
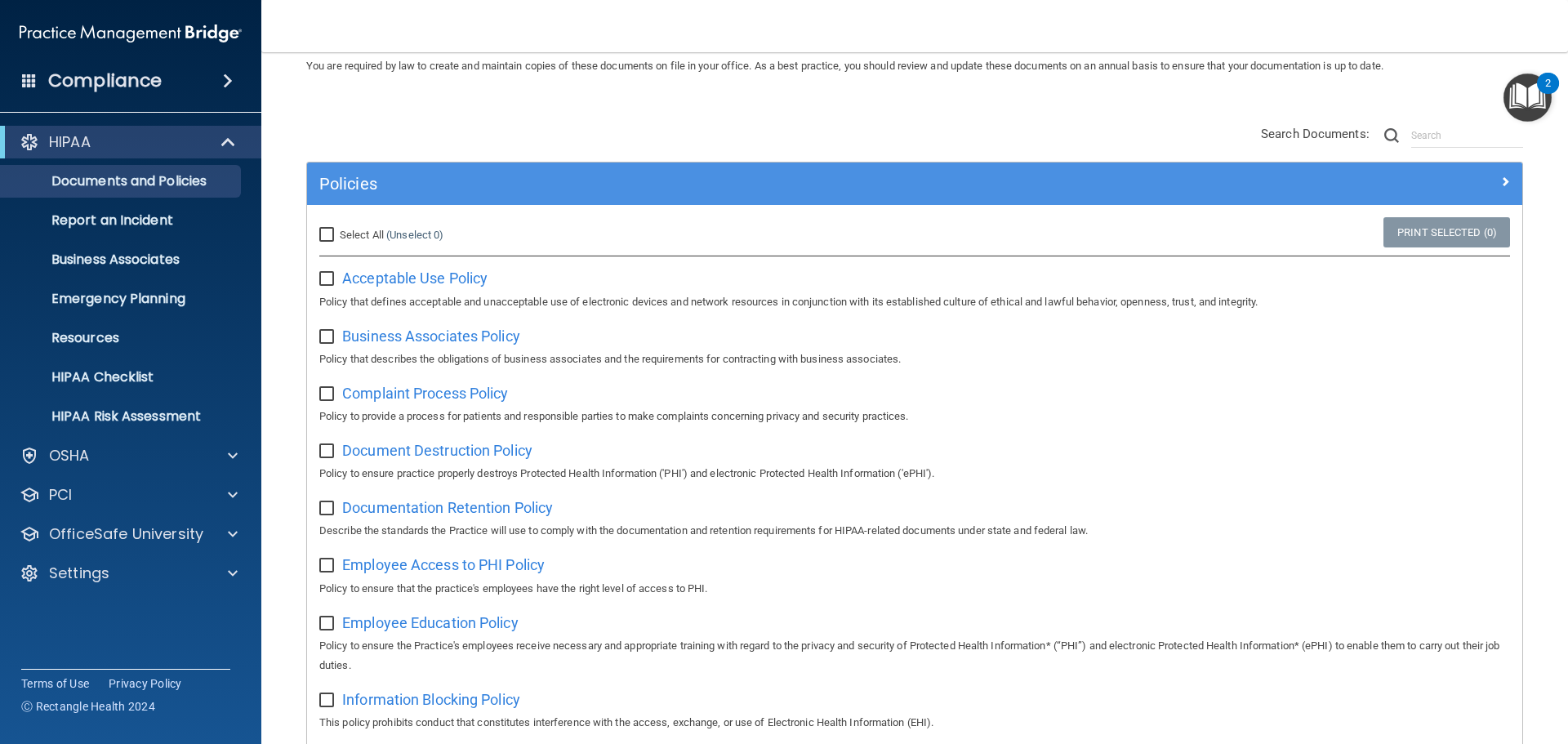
scroll to position [0, 0]
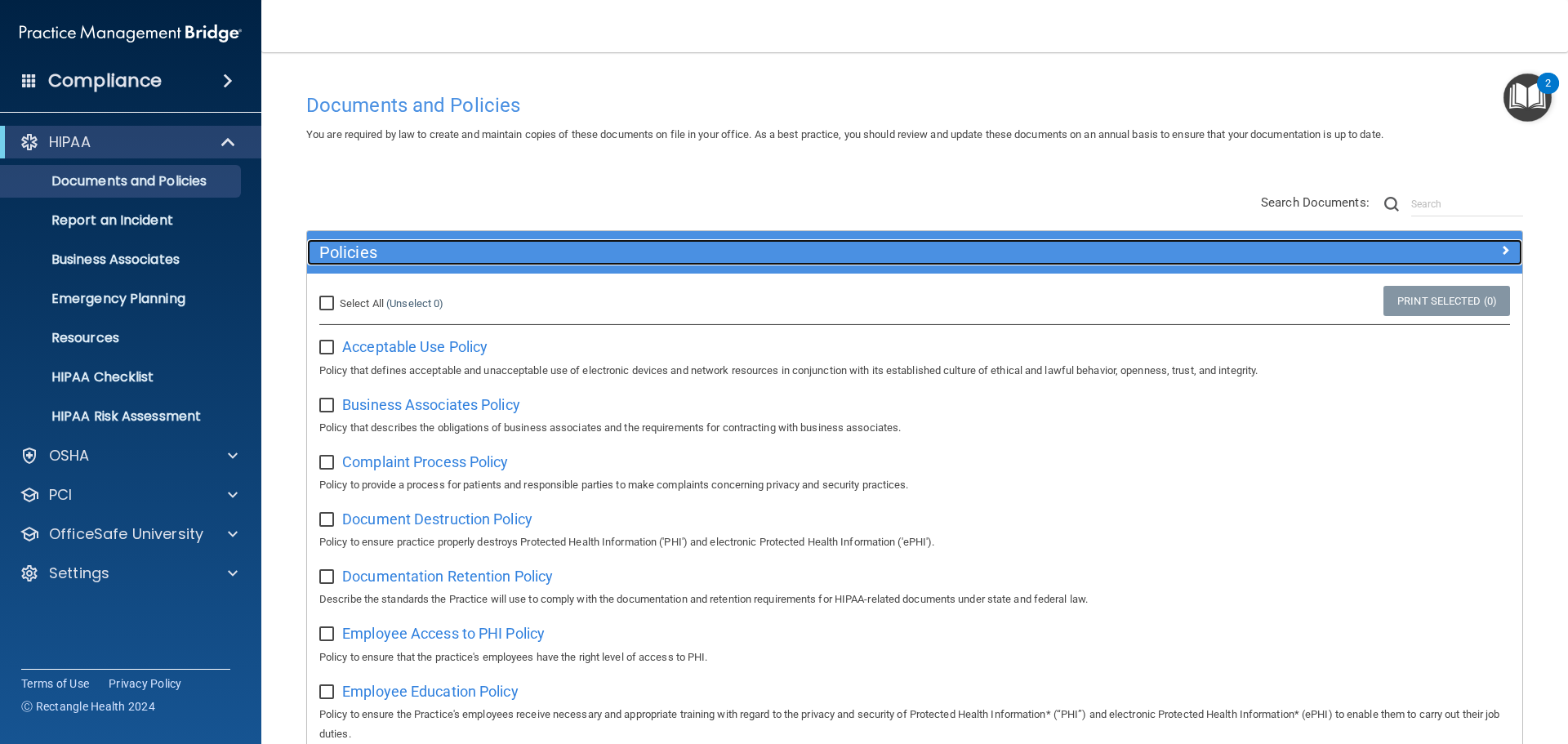
click at [481, 241] on div "Policies" at bounding box center [763, 252] width 911 height 26
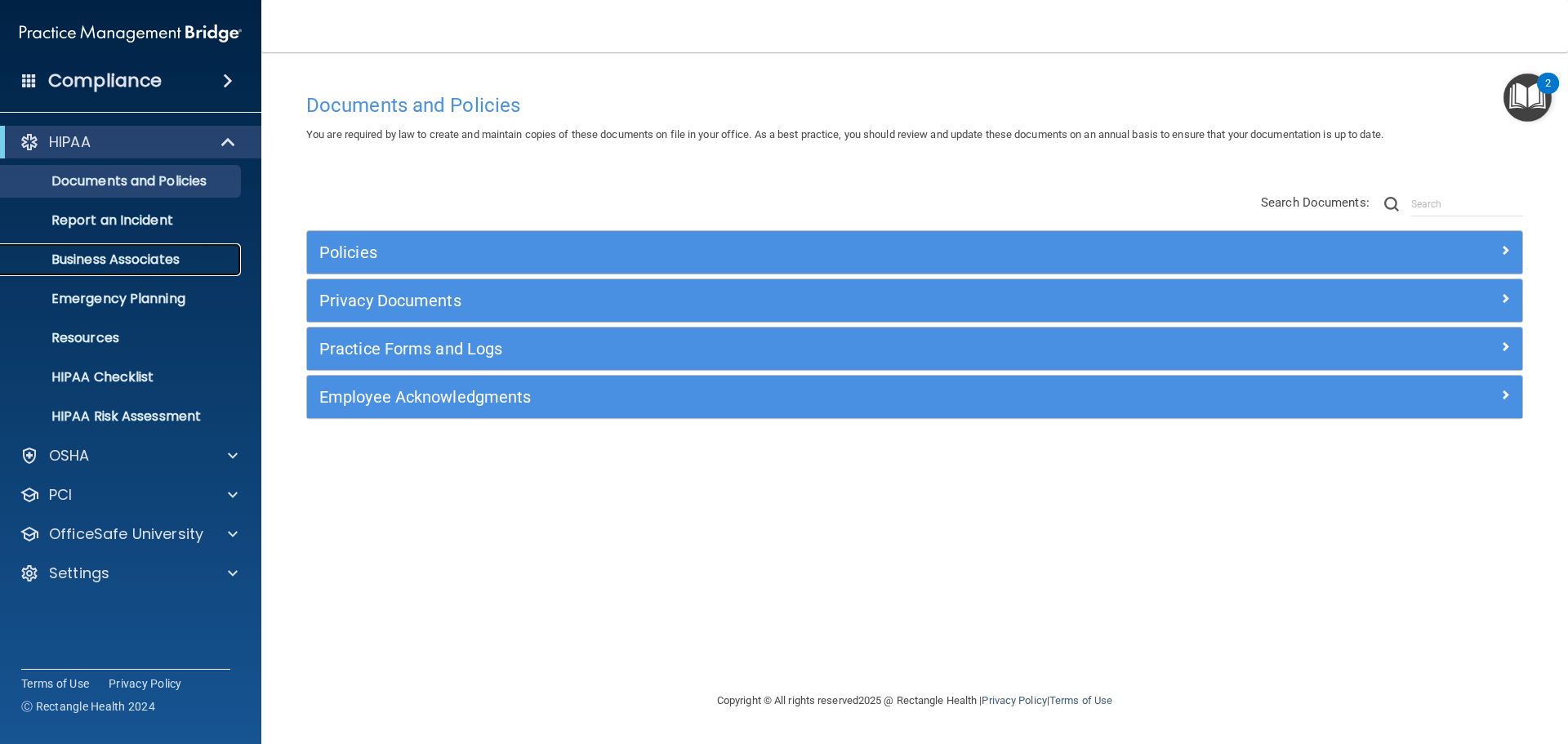
click at [134, 256] on p "Business Associates" at bounding box center [121, 259] width 222 height 16
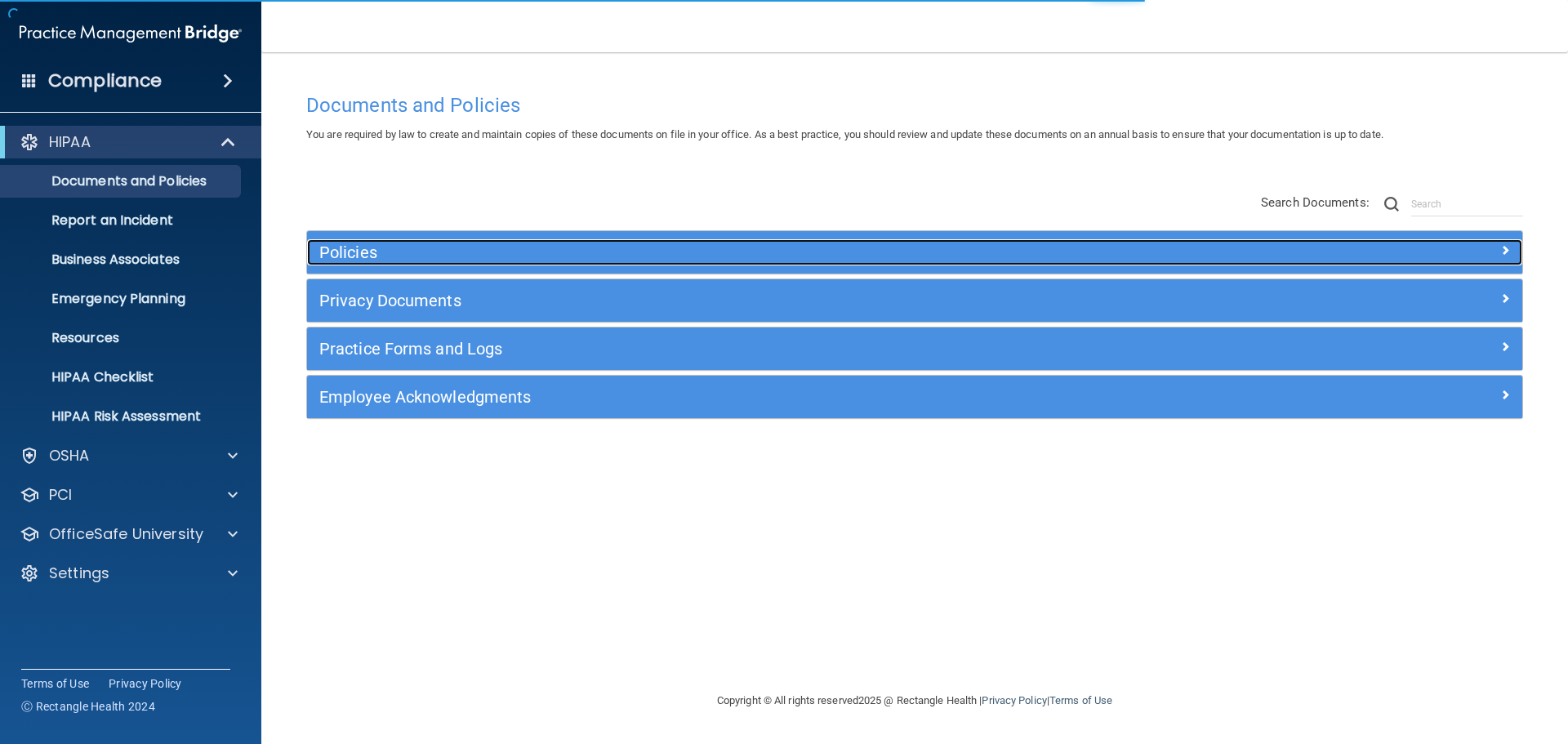
click at [757, 263] on div "Policies" at bounding box center [763, 252] width 911 height 26
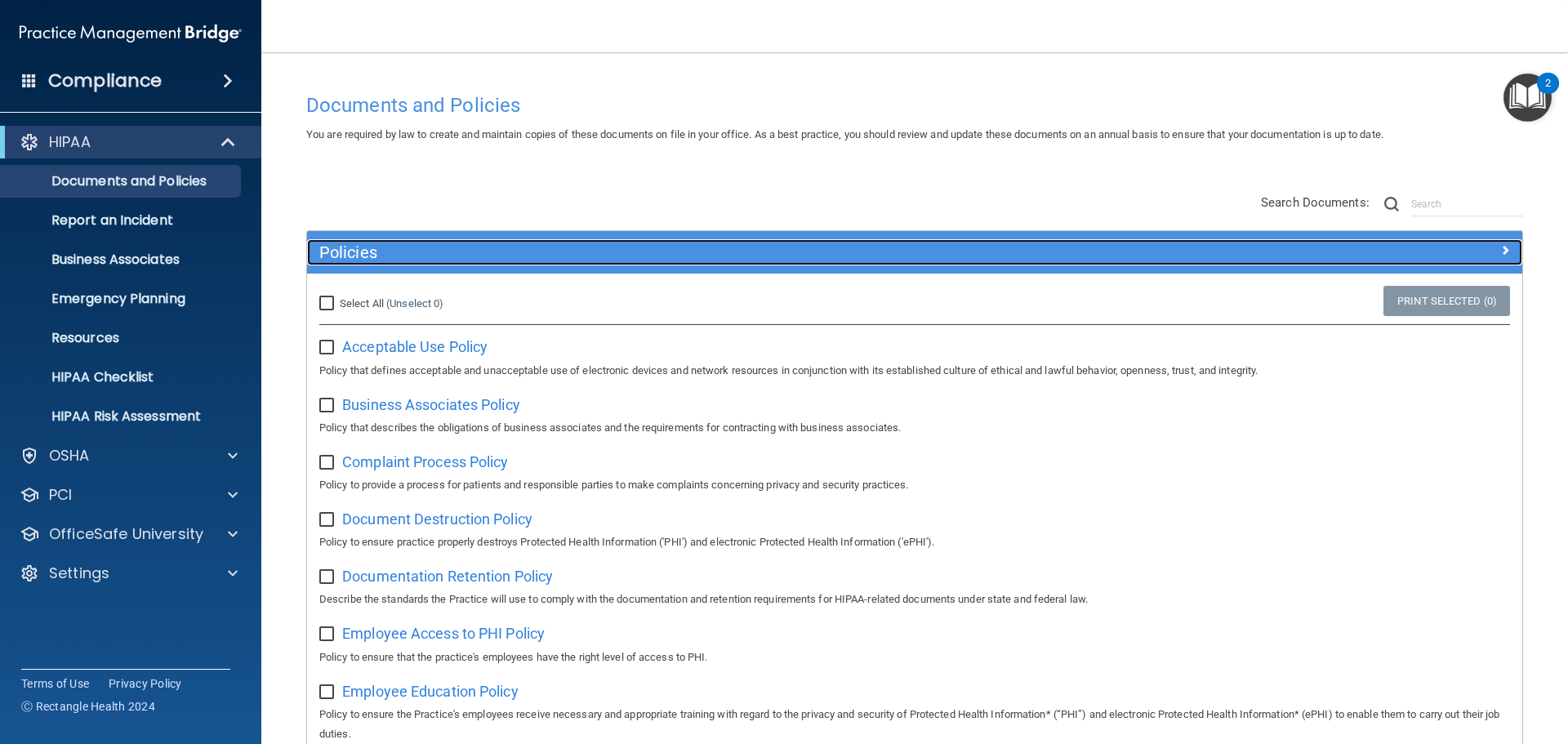
scroll to position [82, 0]
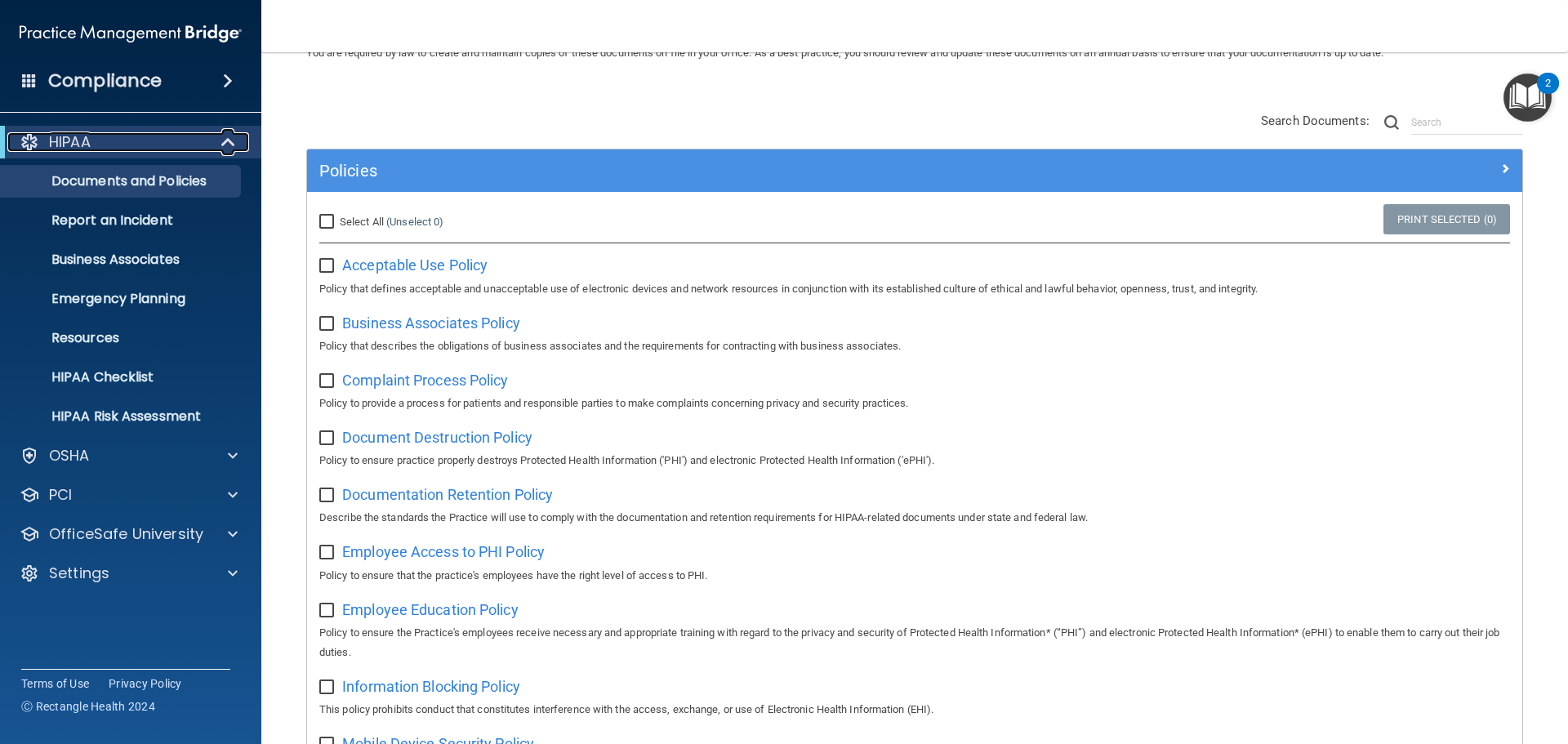
click at [222, 135] on span at bounding box center [229, 142] width 13 height 19
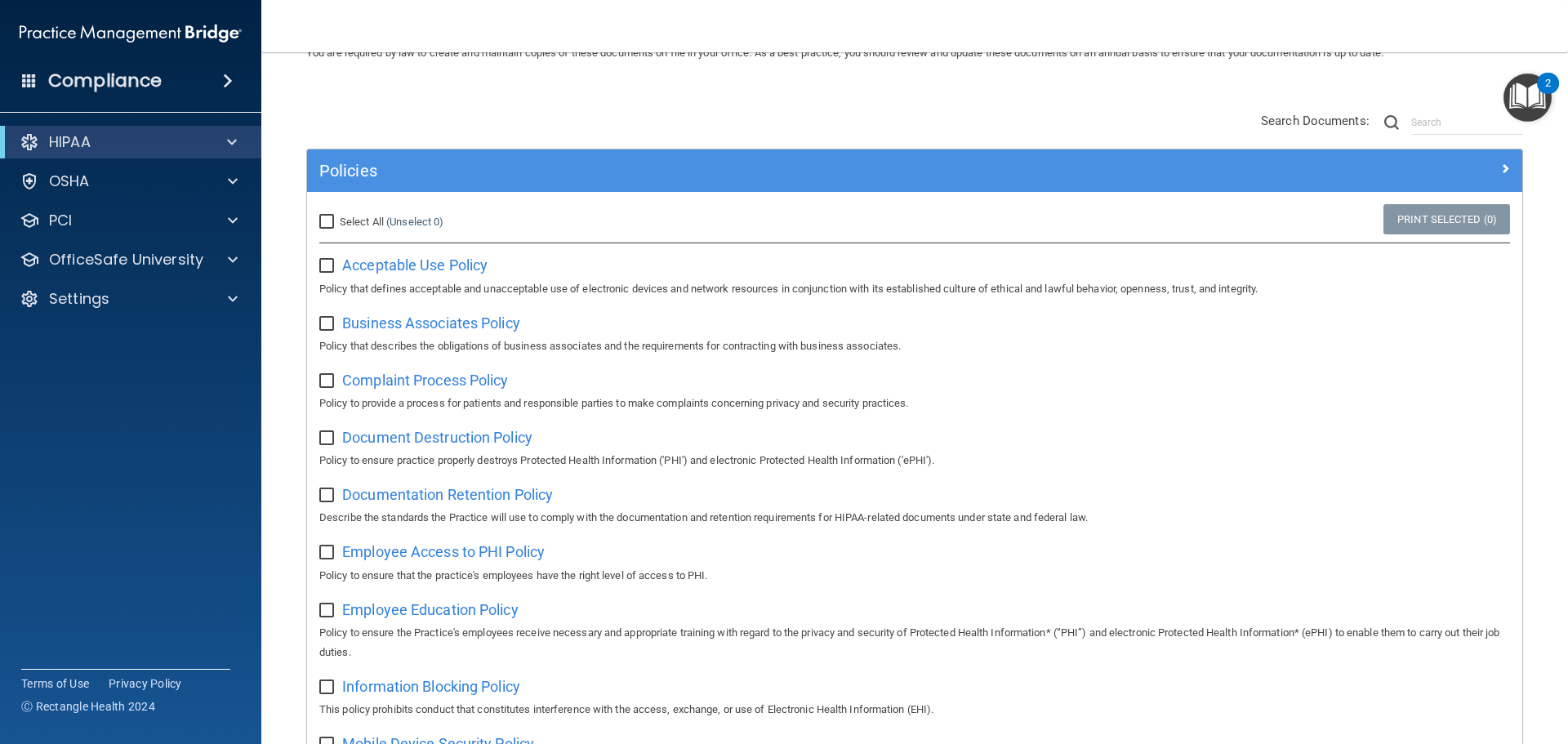
drag, startPoint x: 728, startPoint y: 111, endPoint x: 737, endPoint y: 115, distance: 9.8
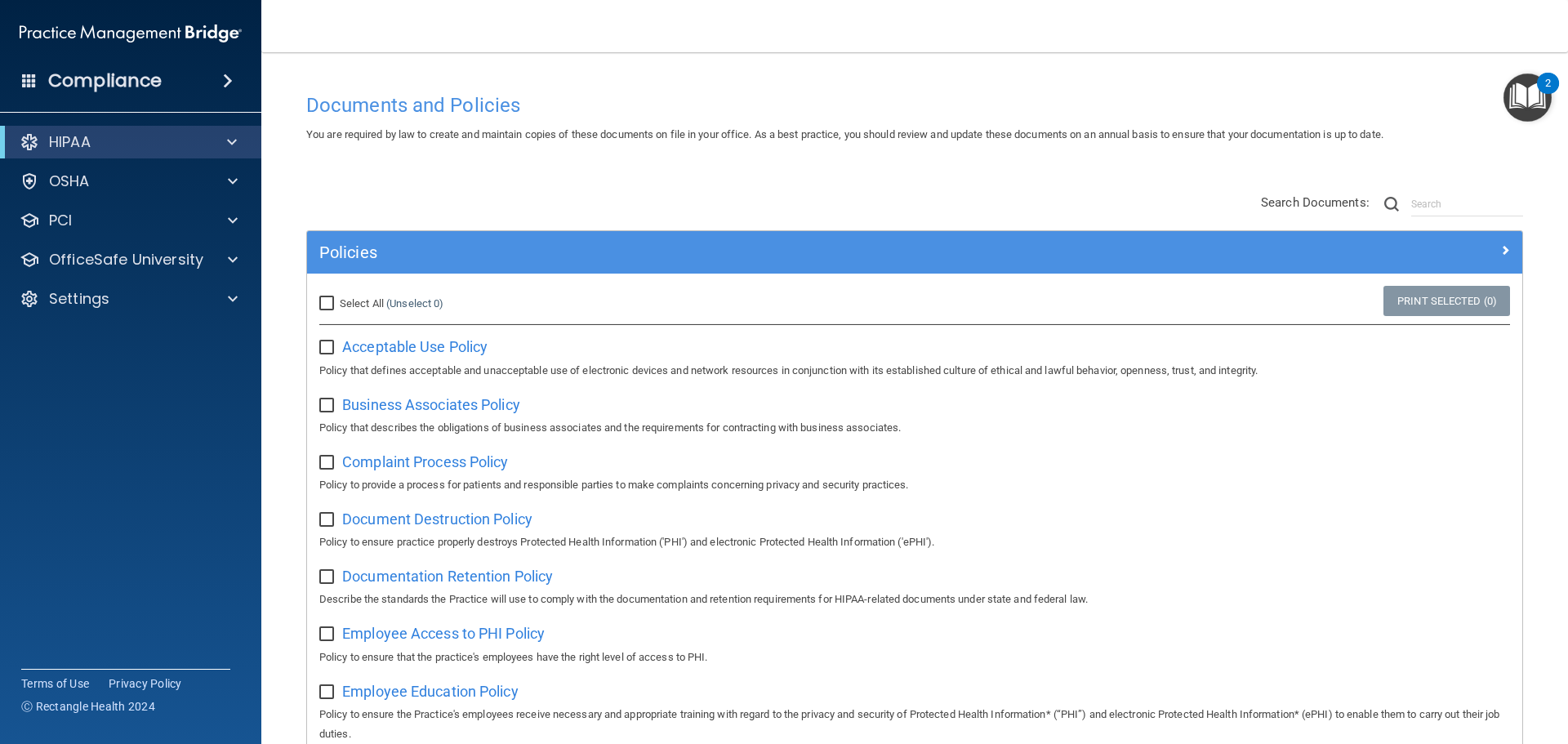
click at [233, 78] on span at bounding box center [227, 81] width 10 height 19
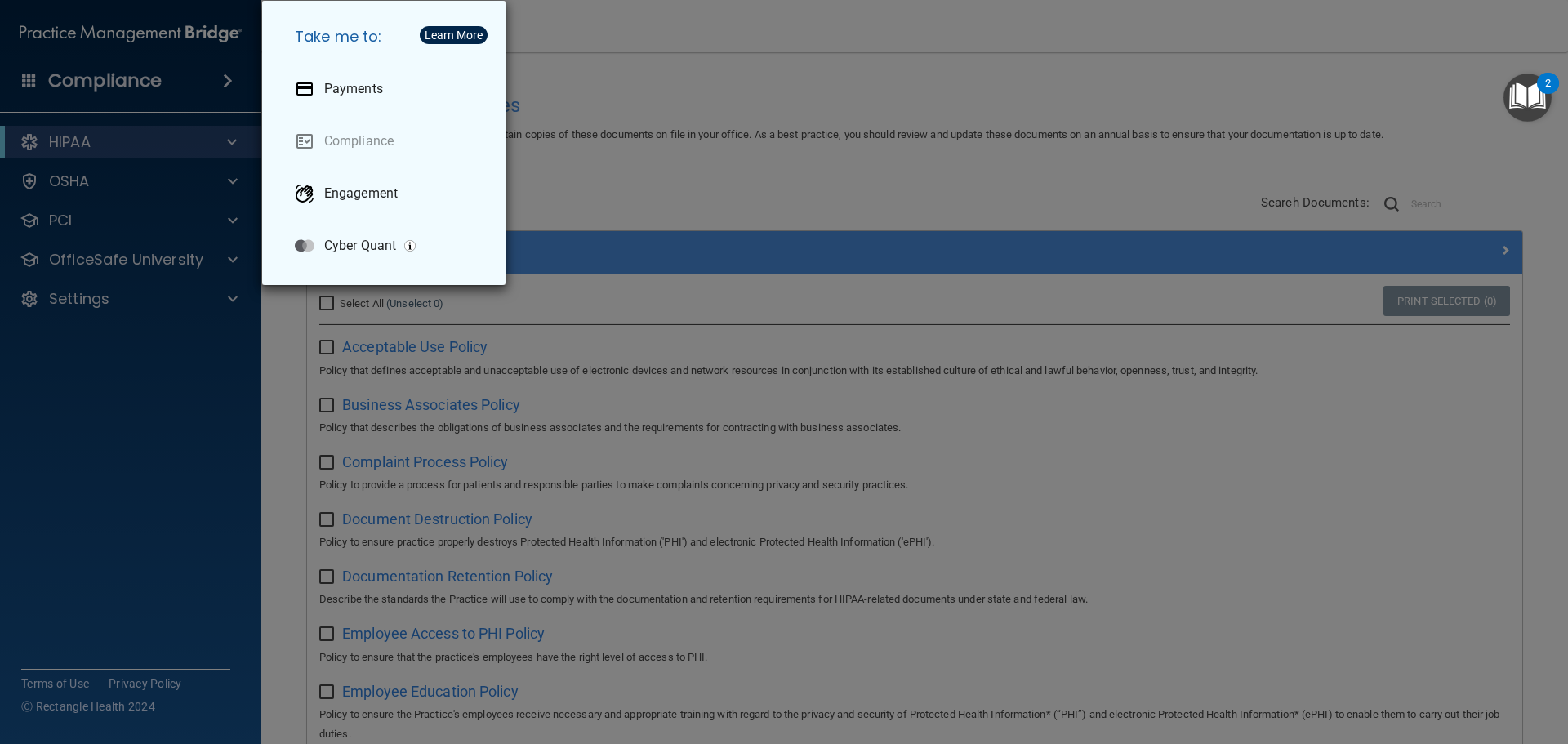
click at [1049, 120] on div "Take me to: Payments Compliance Engagement Cyber Quant" at bounding box center [784, 372] width 1568 height 744
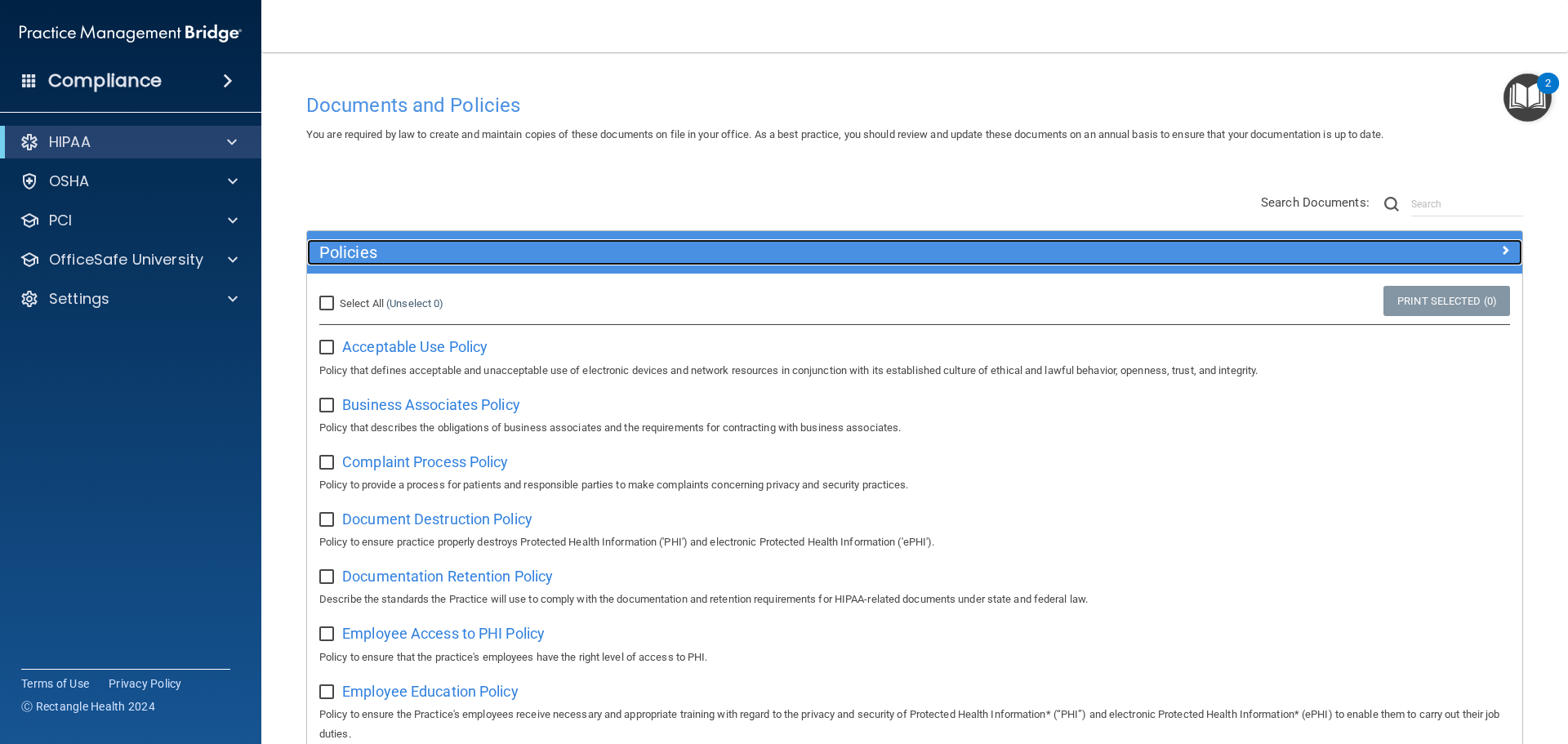
click at [368, 252] on h5 "Policies" at bounding box center [762, 252] width 887 height 18
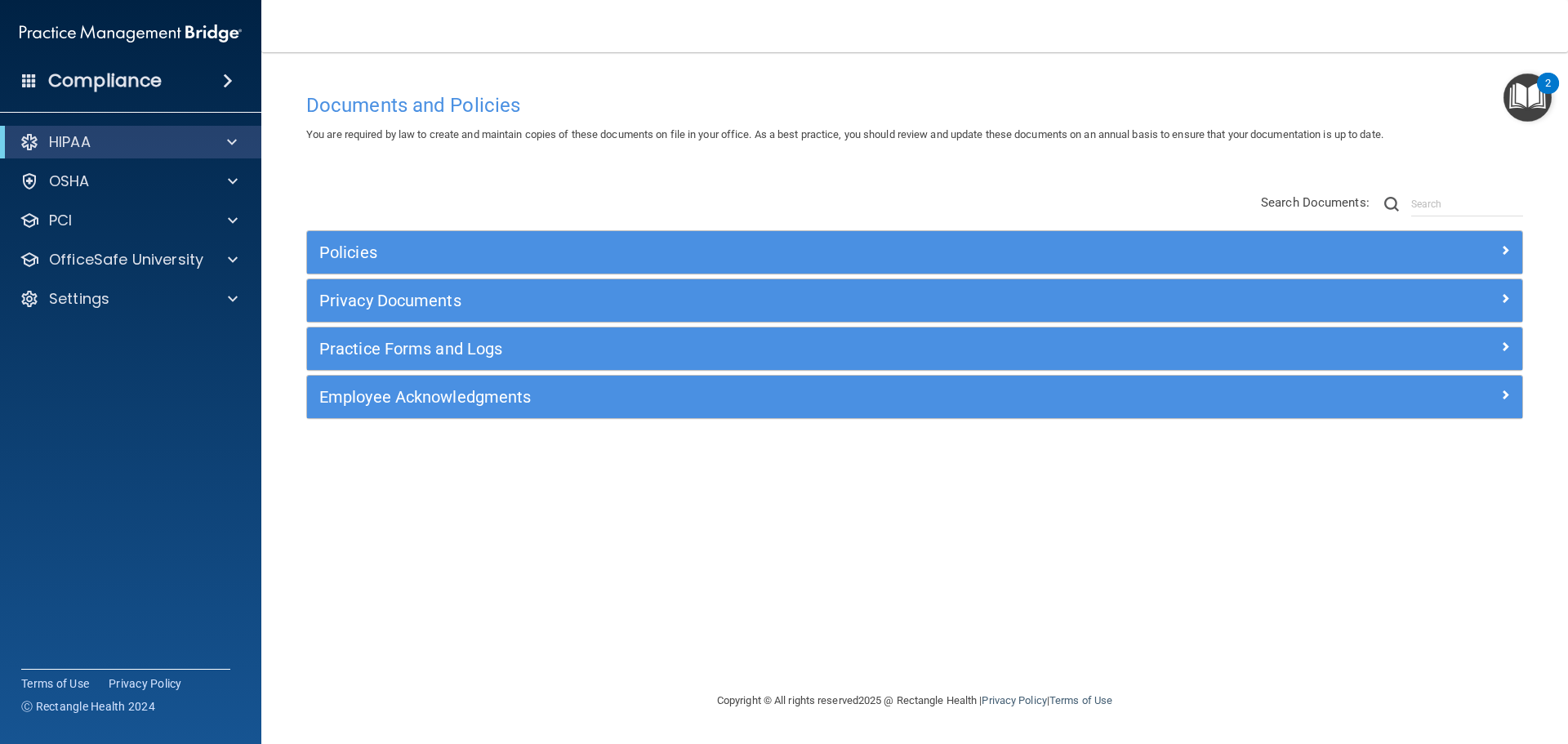
click at [356, 182] on div "Policies Select All (Unselect 0) Unselect All Print Selected (0) Acceptable Use…" at bounding box center [914, 307] width 1241 height 260
click at [233, 80] on span at bounding box center [227, 81] width 10 height 19
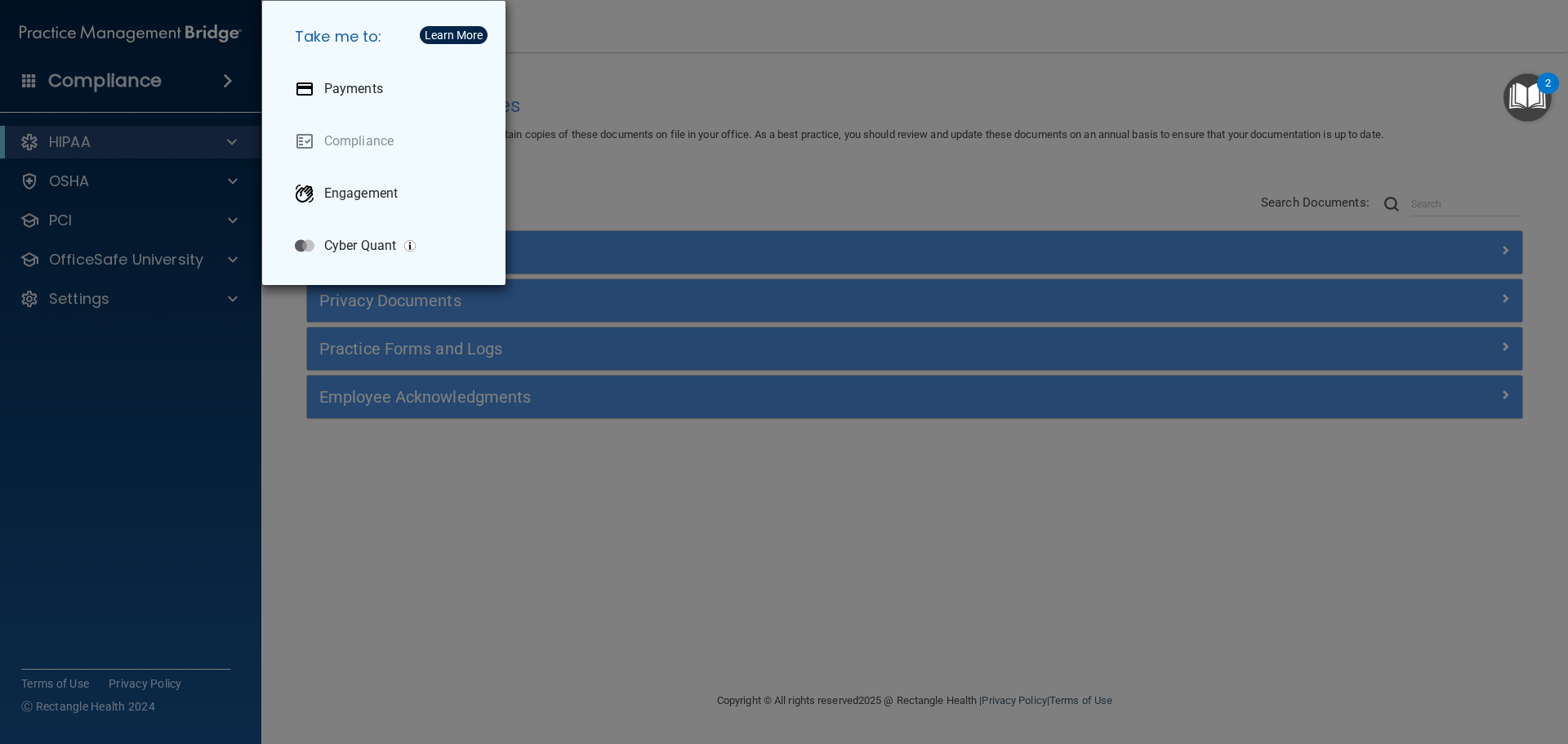
click at [697, 165] on div "Take me to: Payments Compliance Engagement Cyber Quant" at bounding box center [784, 372] width 1568 height 744
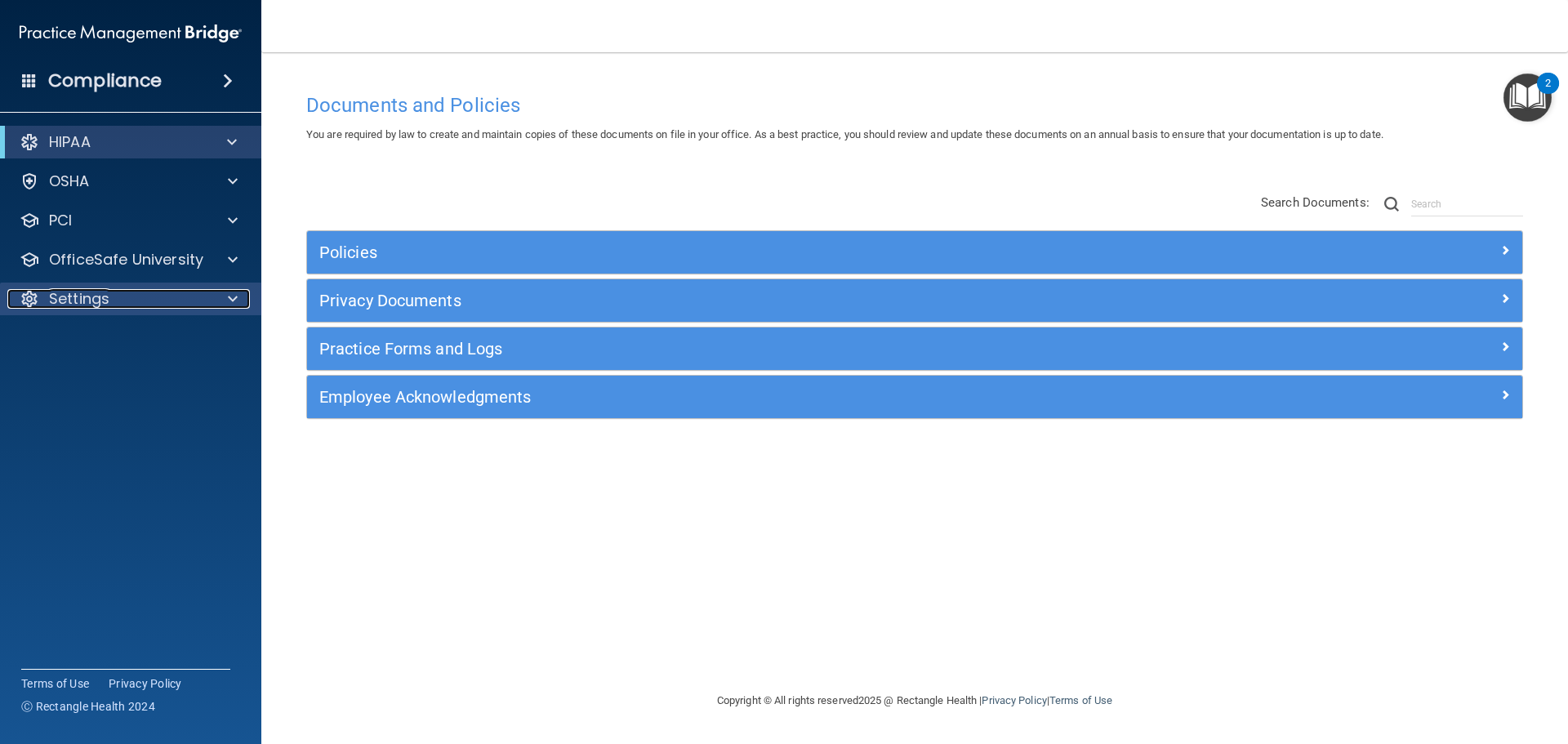
click at [144, 297] on div "Settings" at bounding box center [109, 299] width 202 height 19
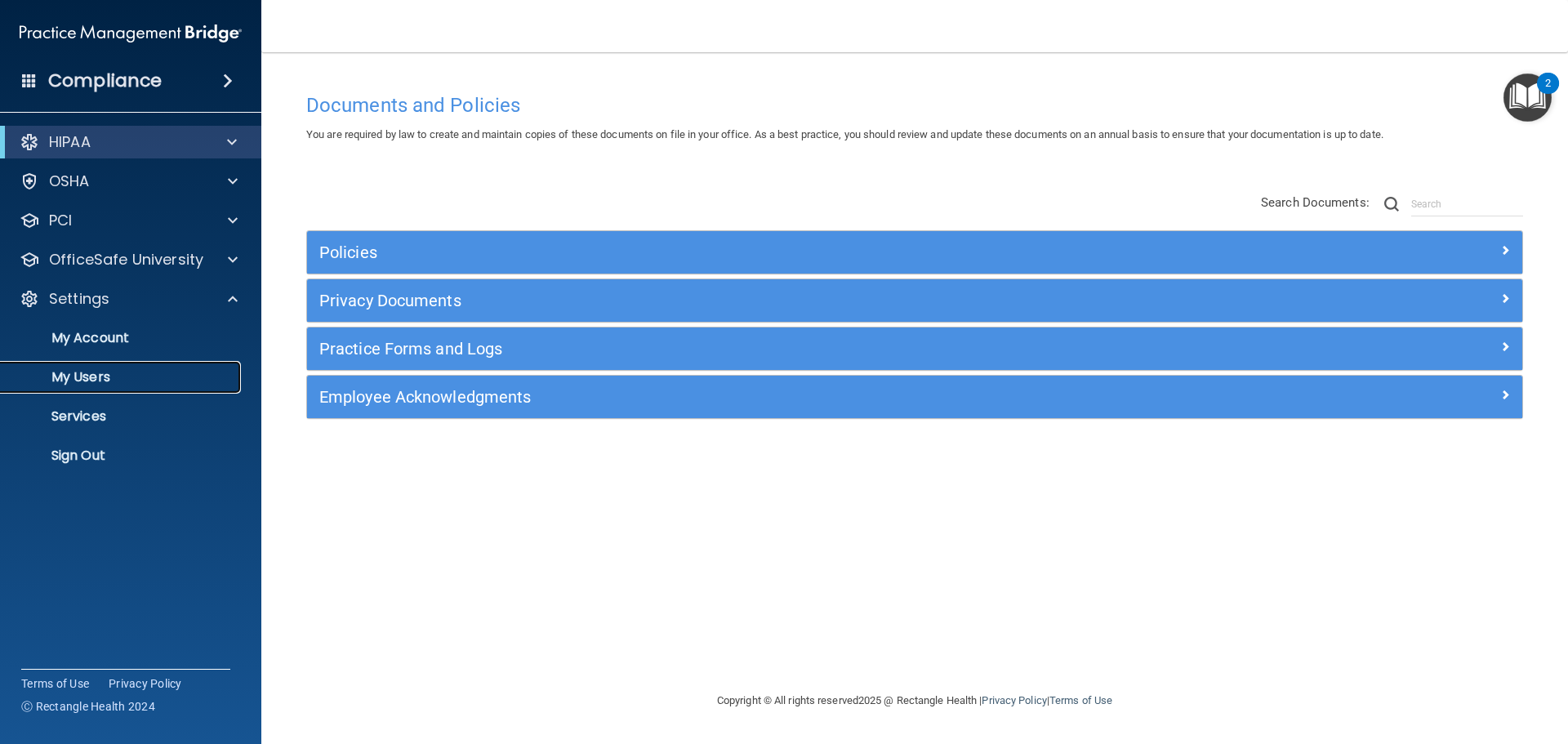
click at [116, 372] on p "My Users" at bounding box center [121, 377] width 222 height 16
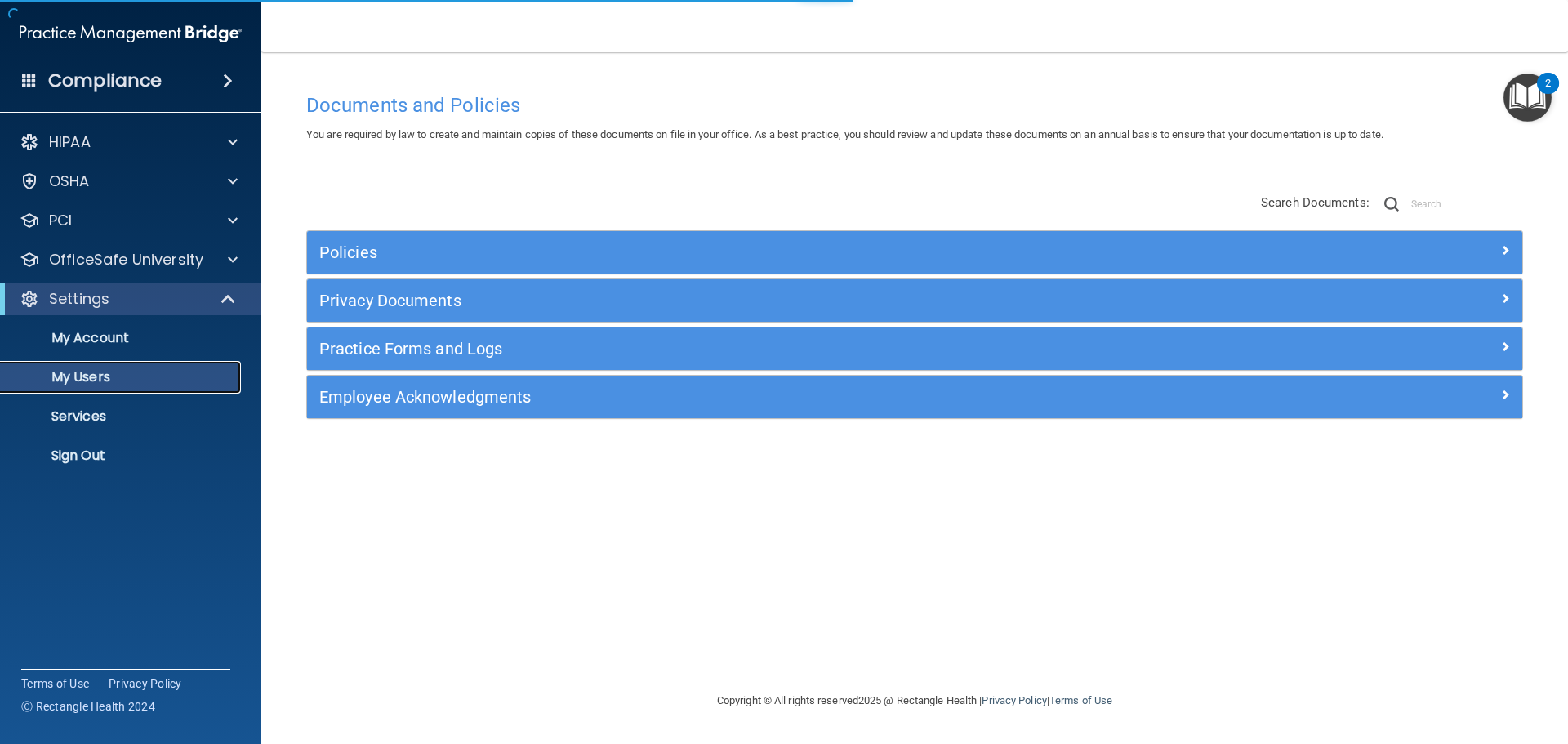
select select "20"
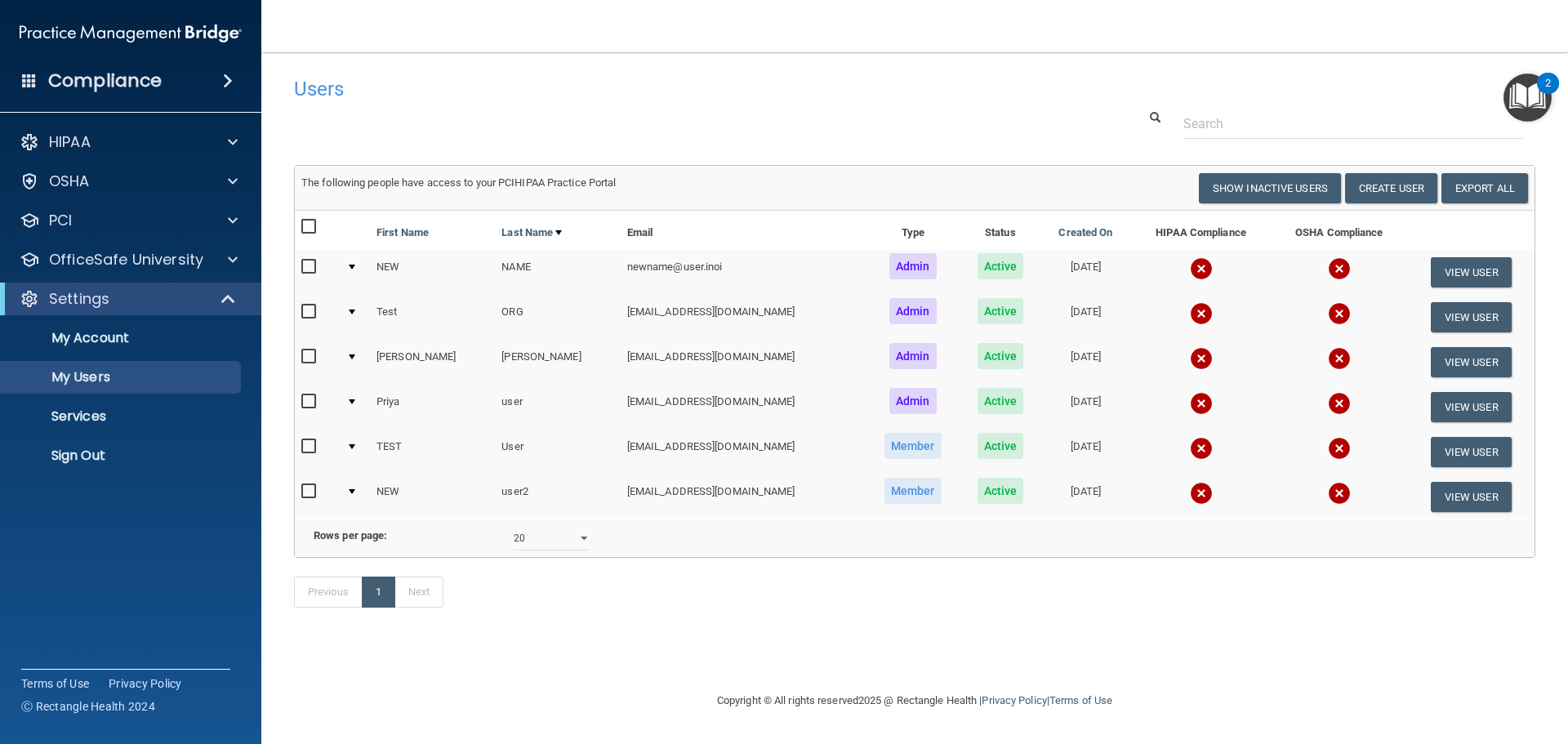
click at [1001, 143] on div "Users Success! New user created. × Error! The user couldn't be created. × Succe…" at bounding box center [914, 351] width 1241 height 565
click at [234, 289] on span at bounding box center [229, 299] width 13 height 19
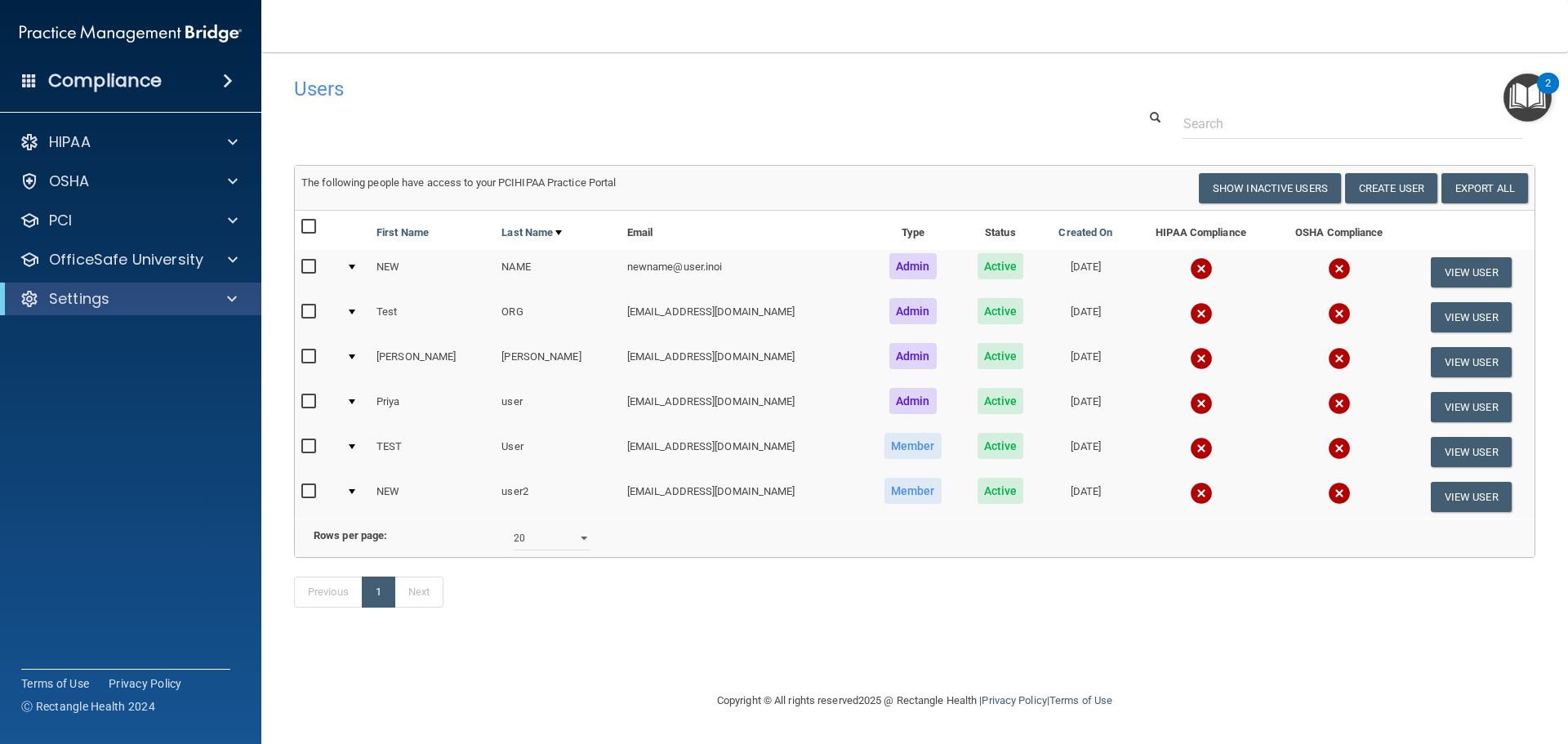
click at [379, 167] on td "The following people have access to your PCIHIPAA Practice Portal Resend Invite…" at bounding box center [914, 189] width 1240 height 44
click at [405, 153] on div "Users Success! New user created. × Error! The user couldn't be created. × Succe…" at bounding box center [914, 351] width 1241 height 565
click at [222, 254] on div at bounding box center [230, 259] width 40 height 19
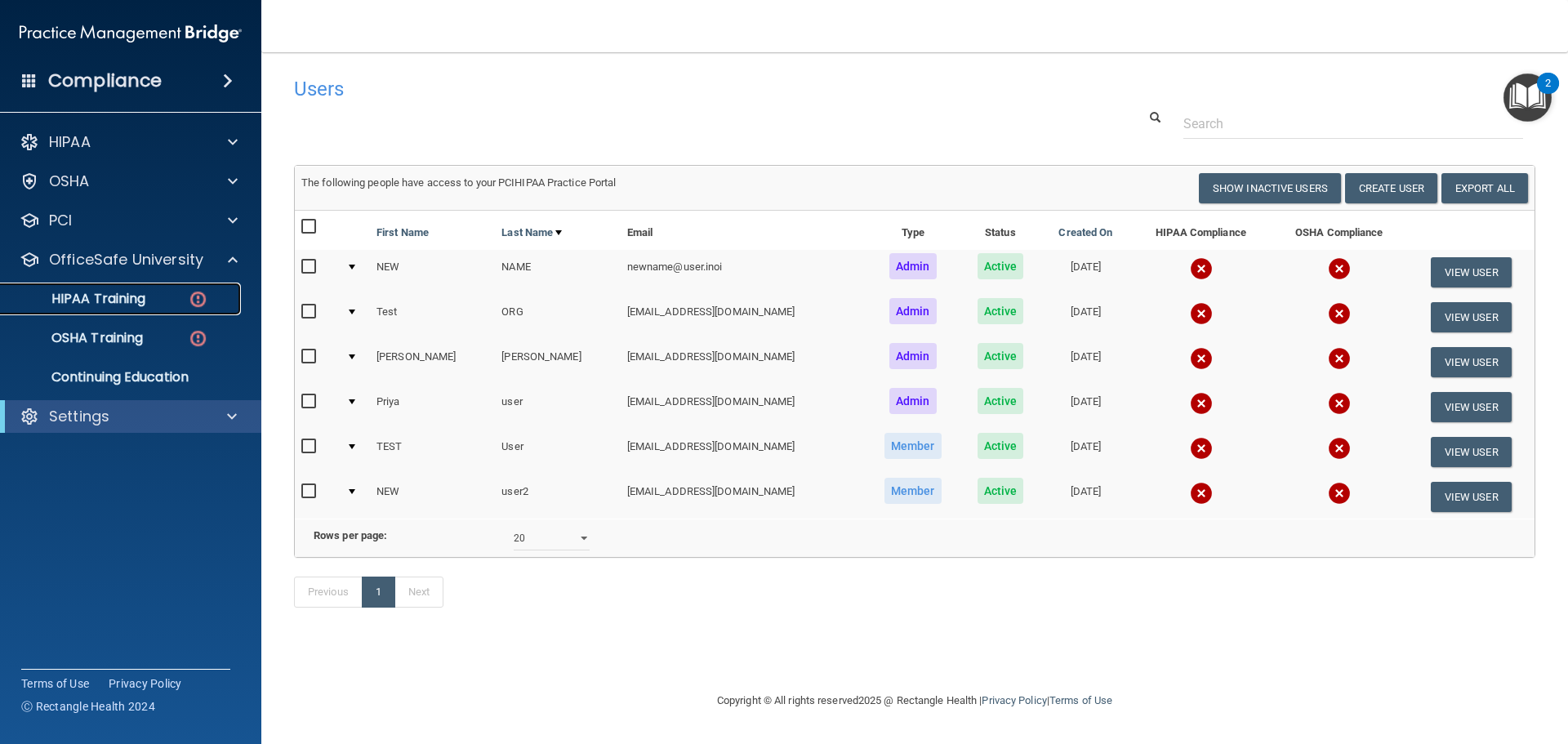
click at [161, 300] on div "HIPAA Training" at bounding box center [121, 299] width 222 height 16
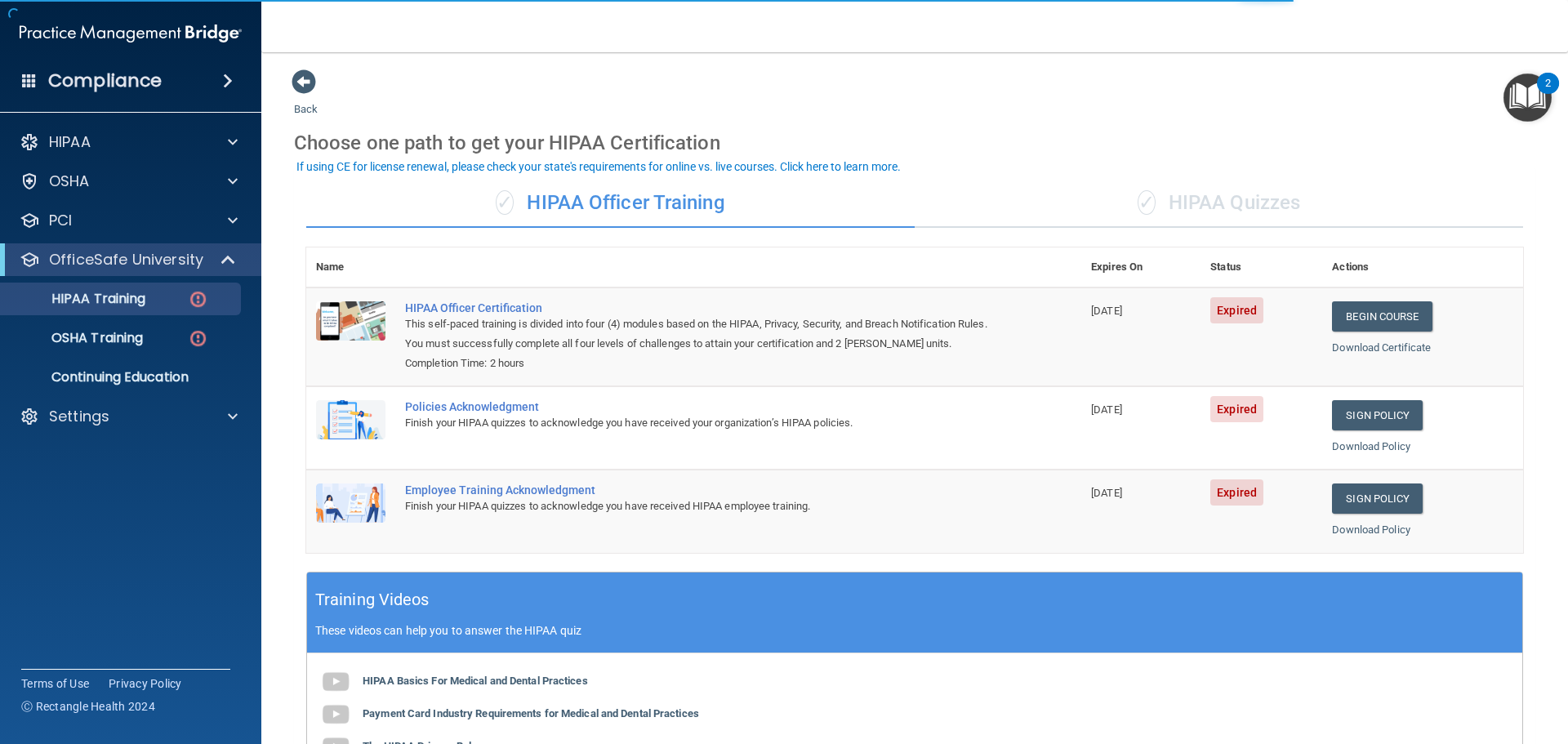
click at [763, 127] on div "Choose one path to get your HIPAA Certification" at bounding box center [914, 143] width 1241 height 47
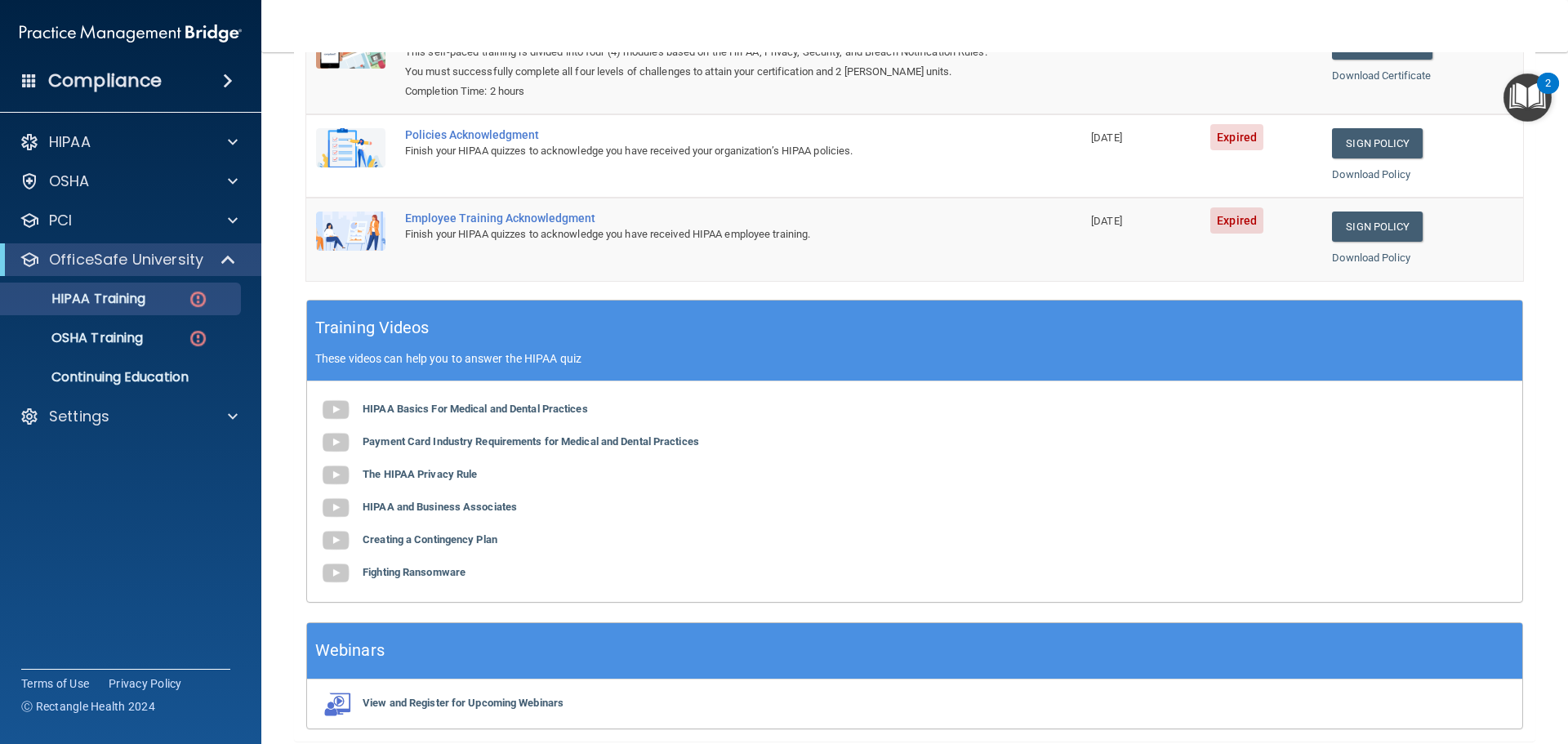
scroll to position [82, 0]
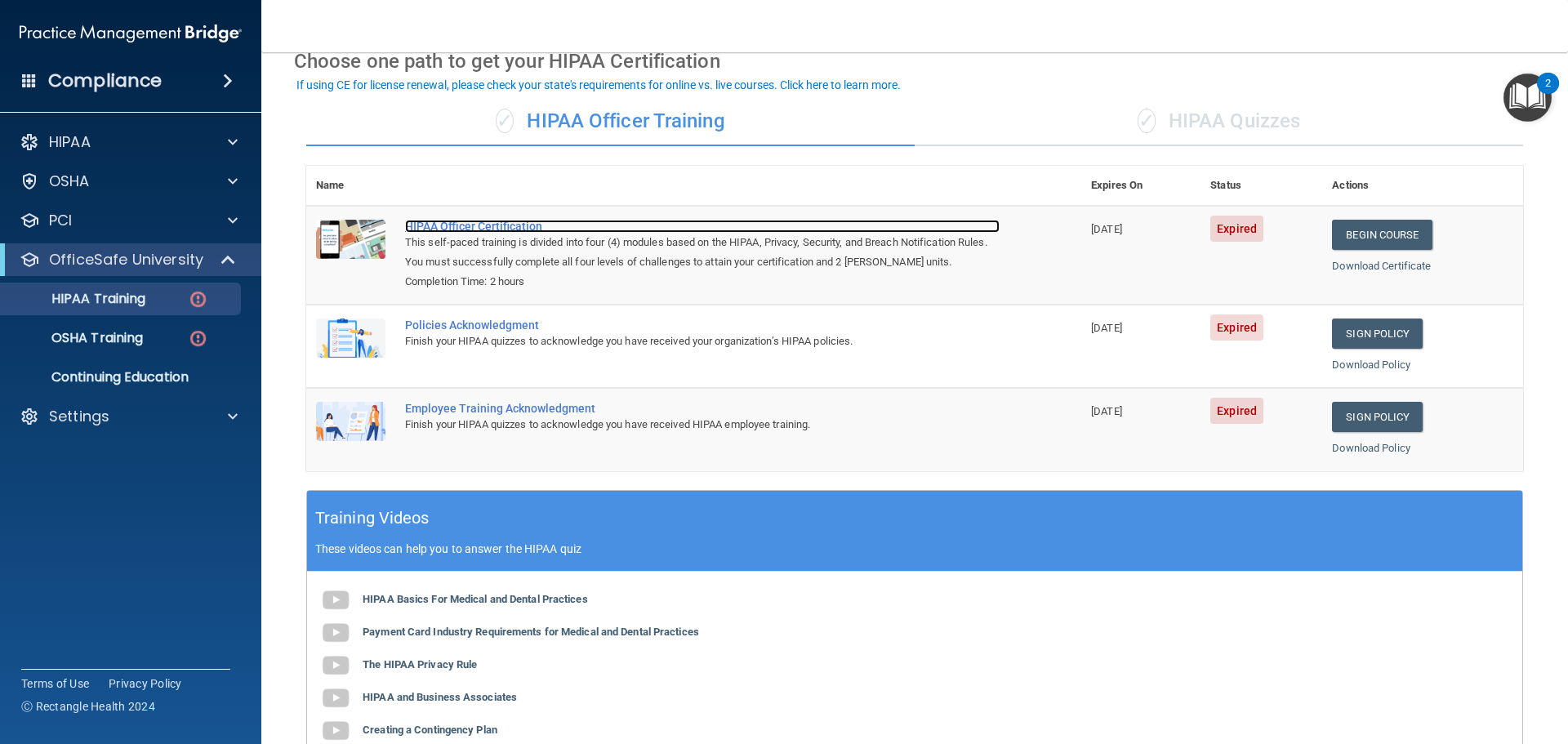
click at [457, 228] on div "HIPAA Officer Certification" at bounding box center [702, 226] width 594 height 13
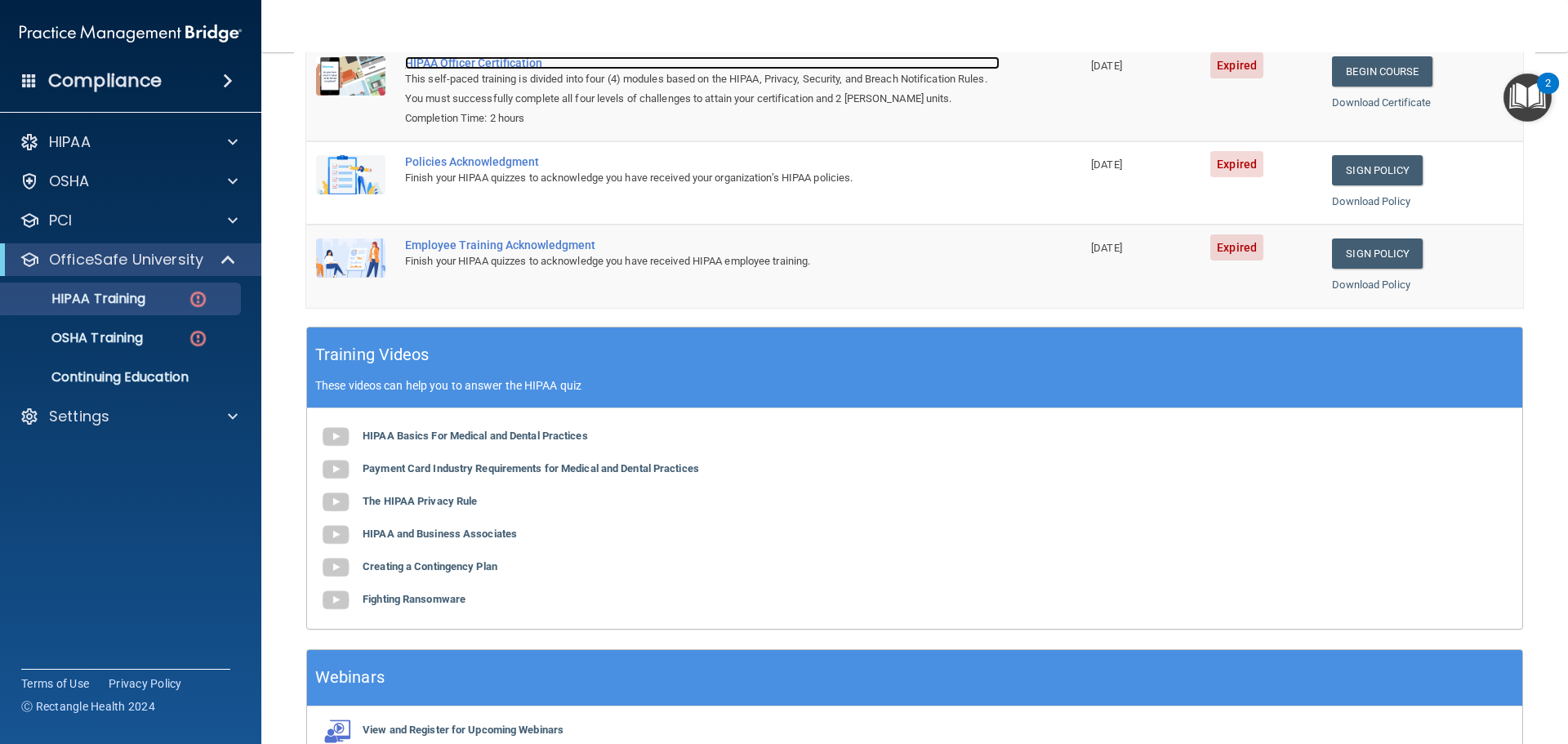
scroll to position [0, 0]
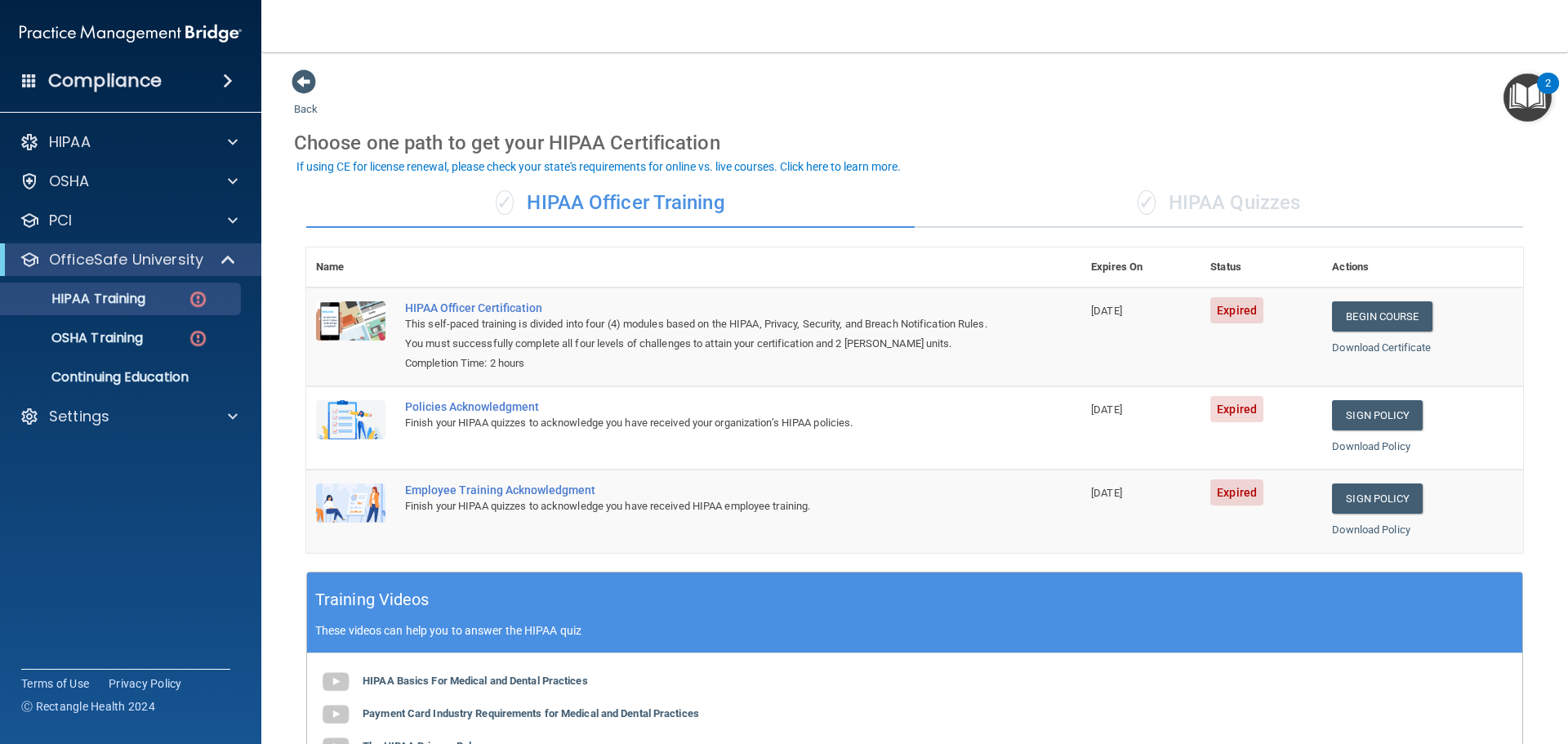
click at [1162, 212] on div "✓ HIPAA Quizzes" at bounding box center [1219, 203] width 609 height 49
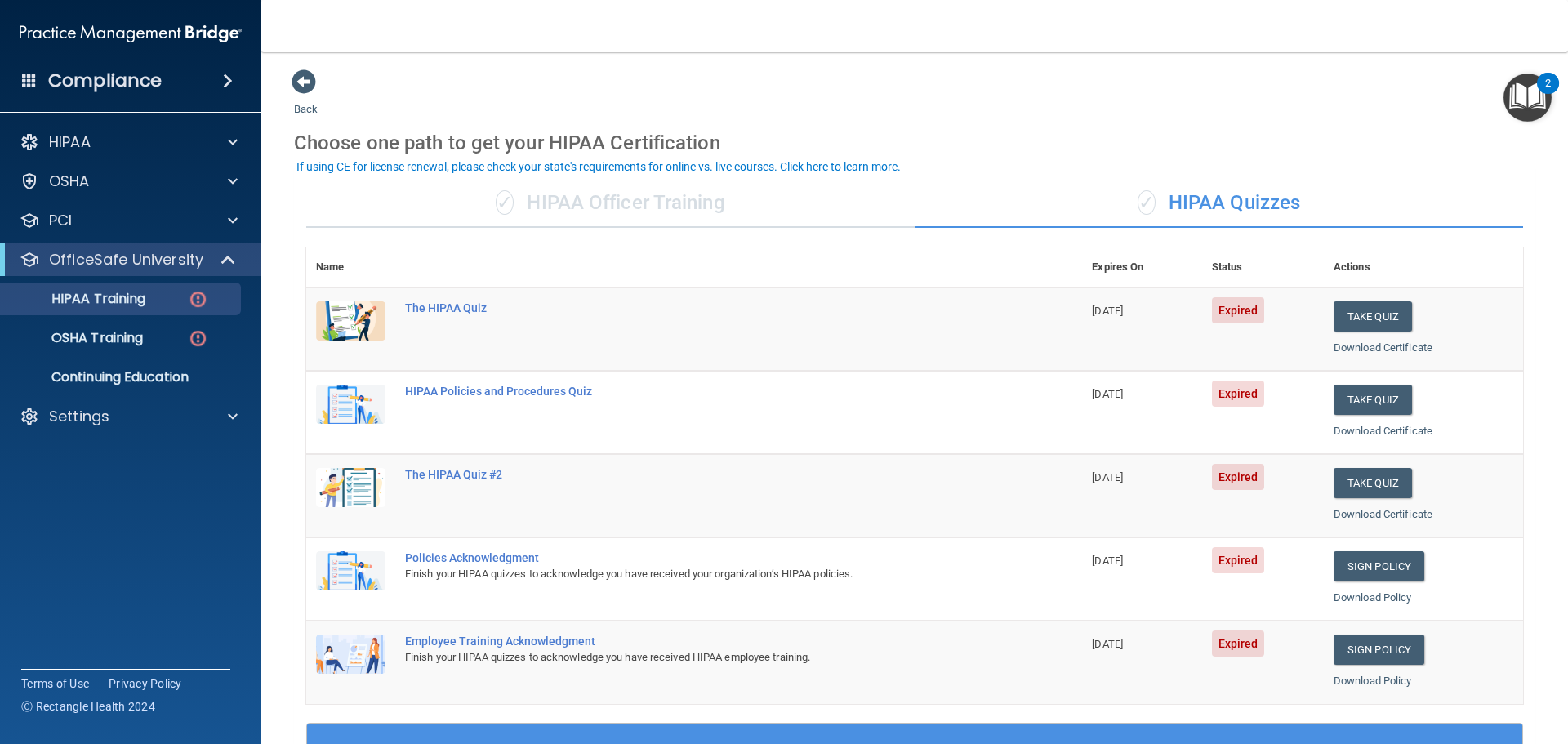
click at [754, 215] on div "✓ HIPAA Officer Training" at bounding box center [611, 203] width 609 height 49
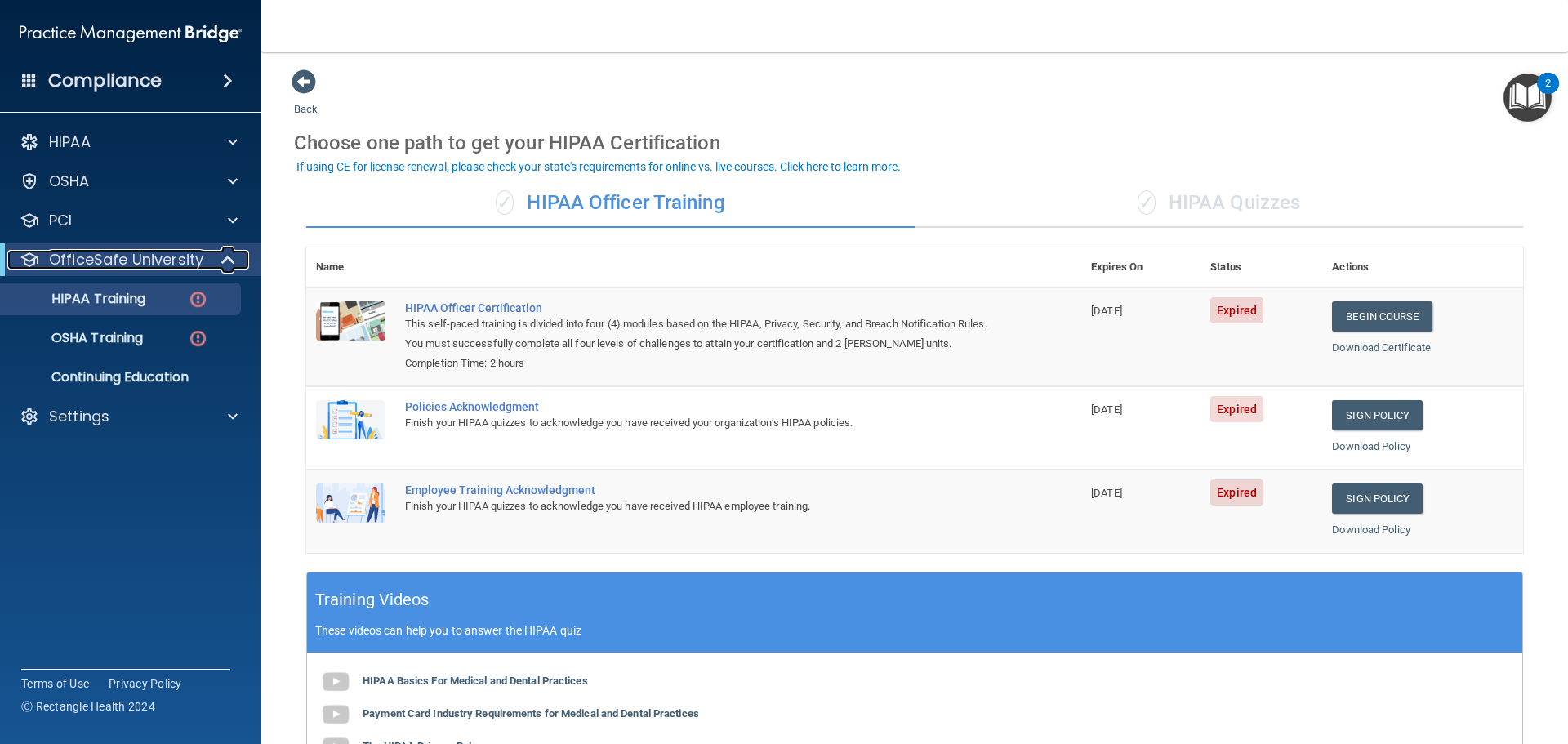
click at [239, 263] on div at bounding box center [229, 259] width 40 height 19
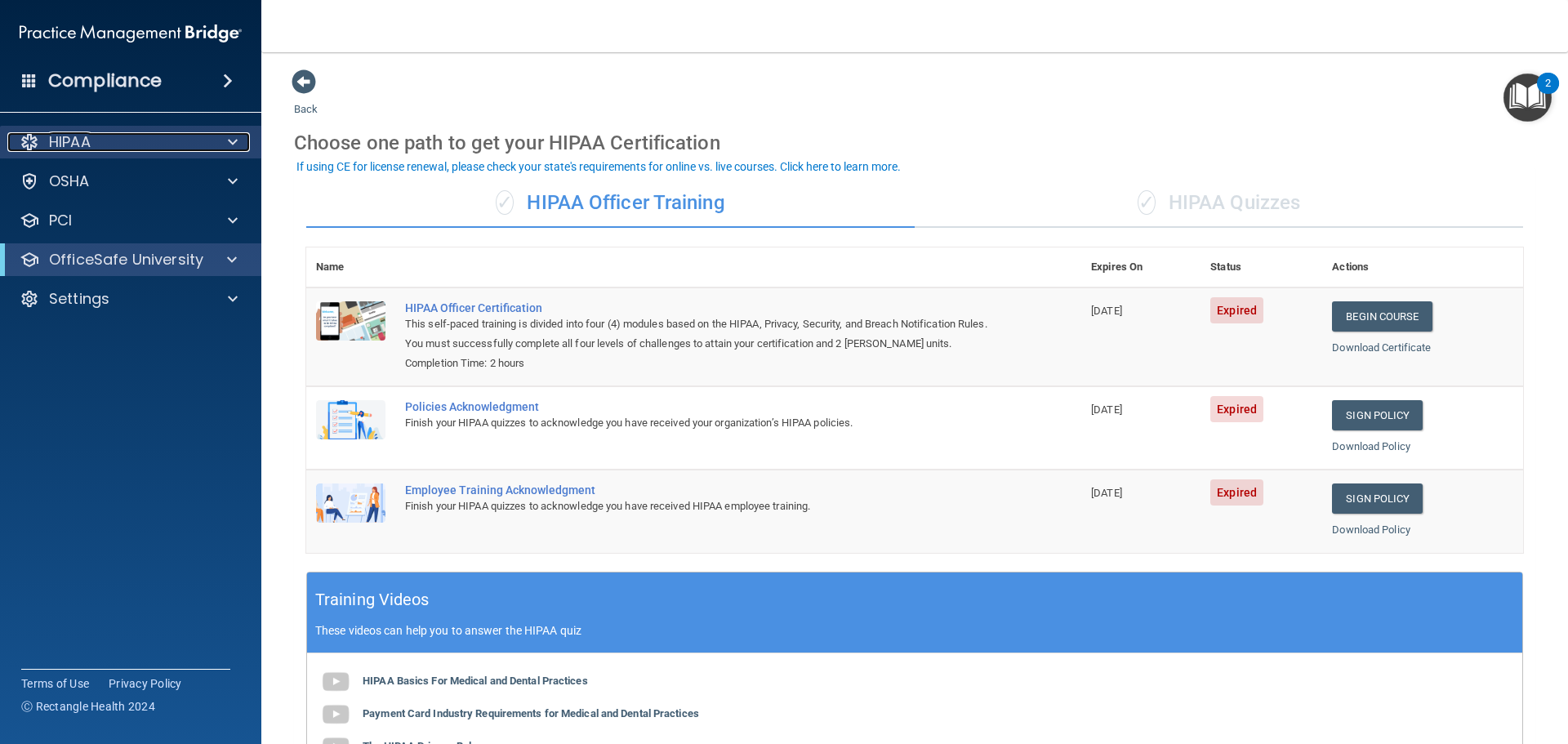
click at [222, 138] on div at bounding box center [230, 142] width 40 height 19
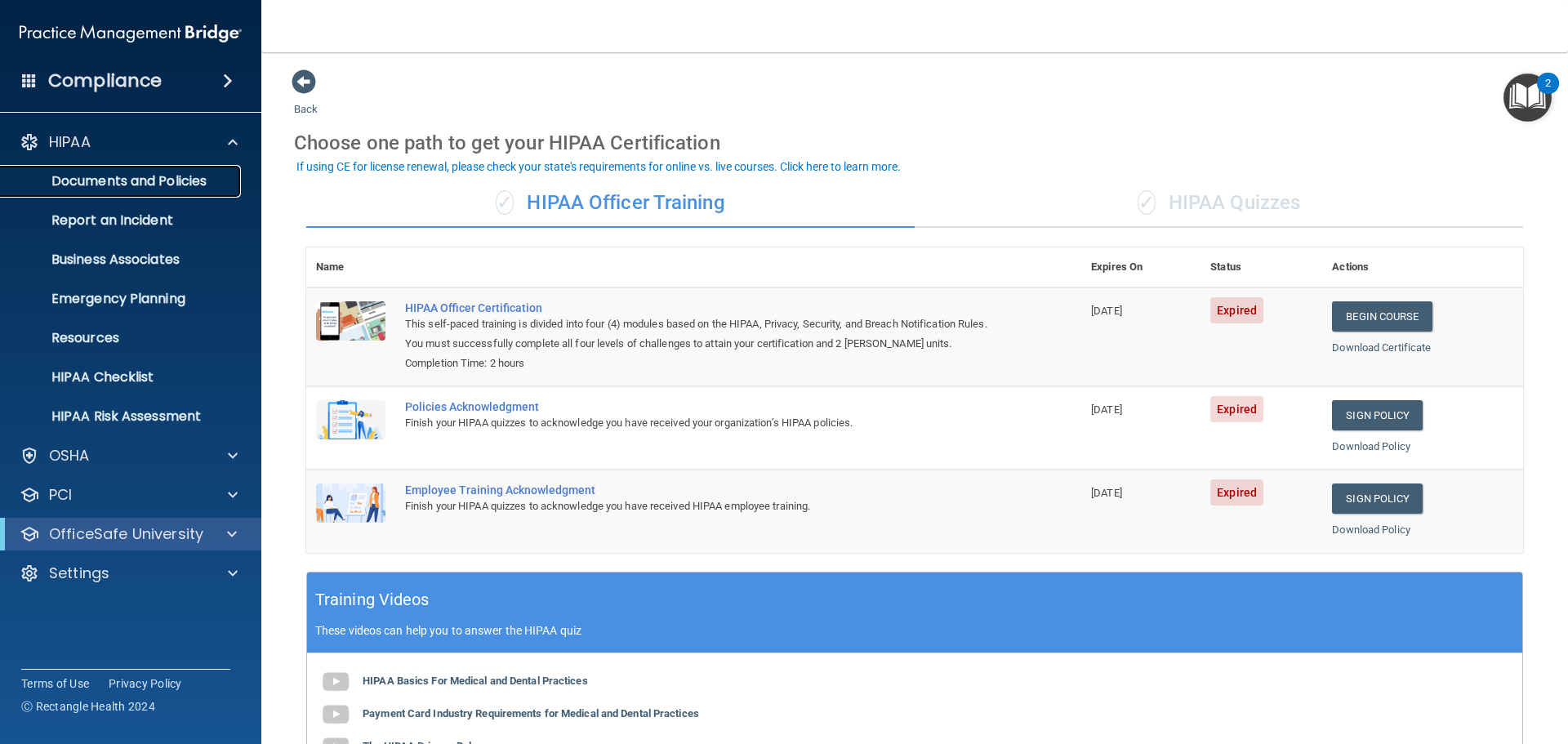
click at [184, 176] on p "Documents and Policies" at bounding box center [121, 181] width 222 height 16
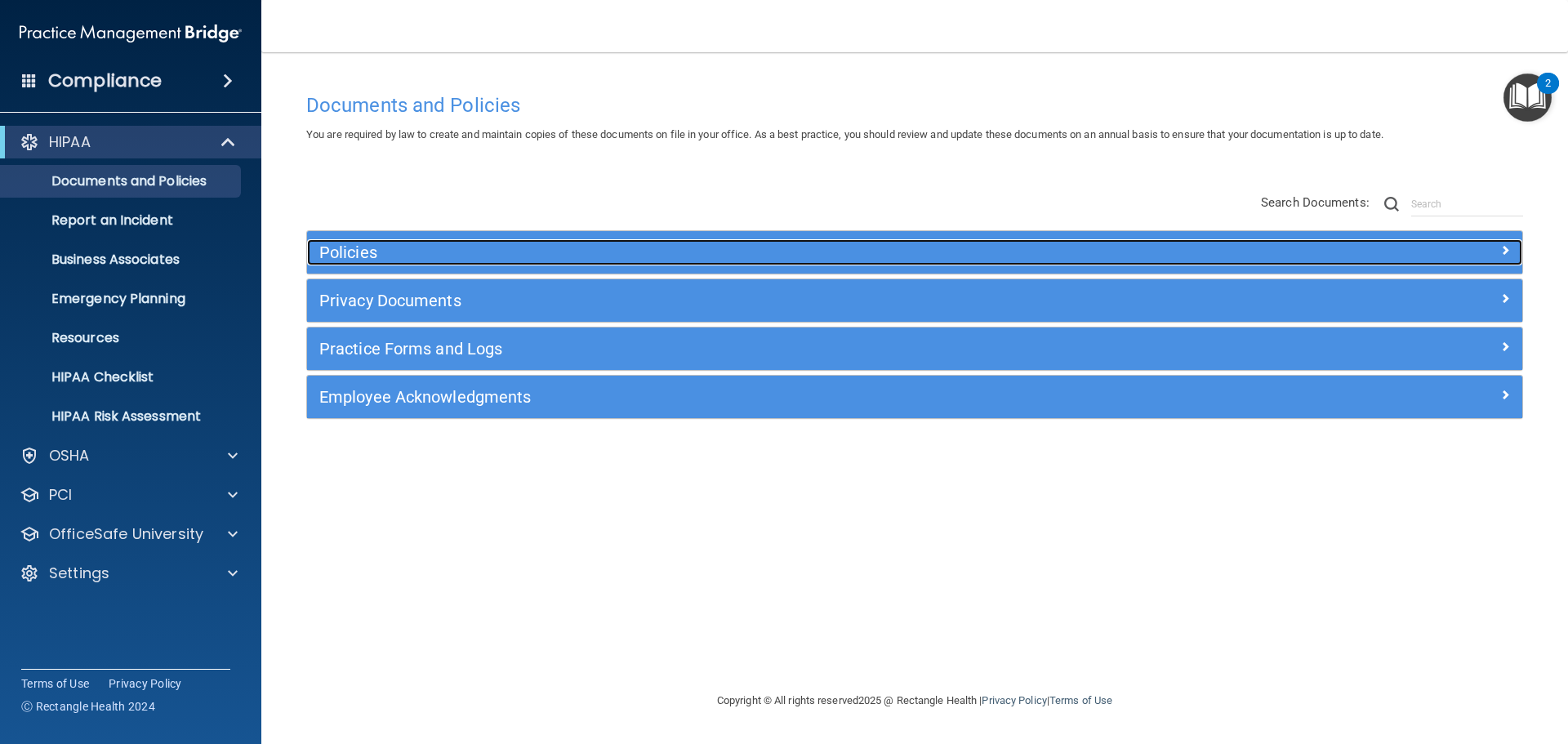
click at [428, 256] on h5 "Policies" at bounding box center [762, 252] width 887 height 18
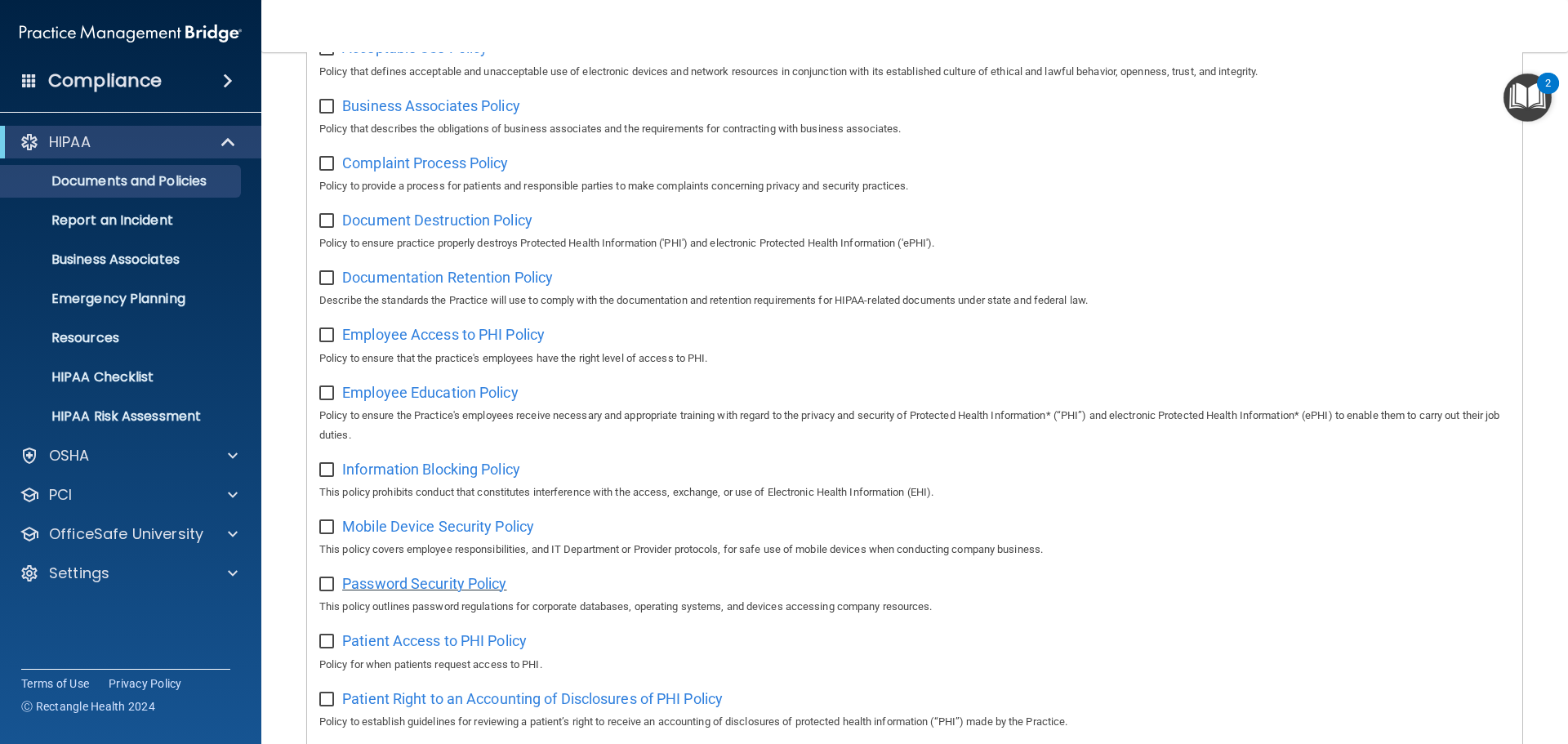
scroll to position [327, 0]
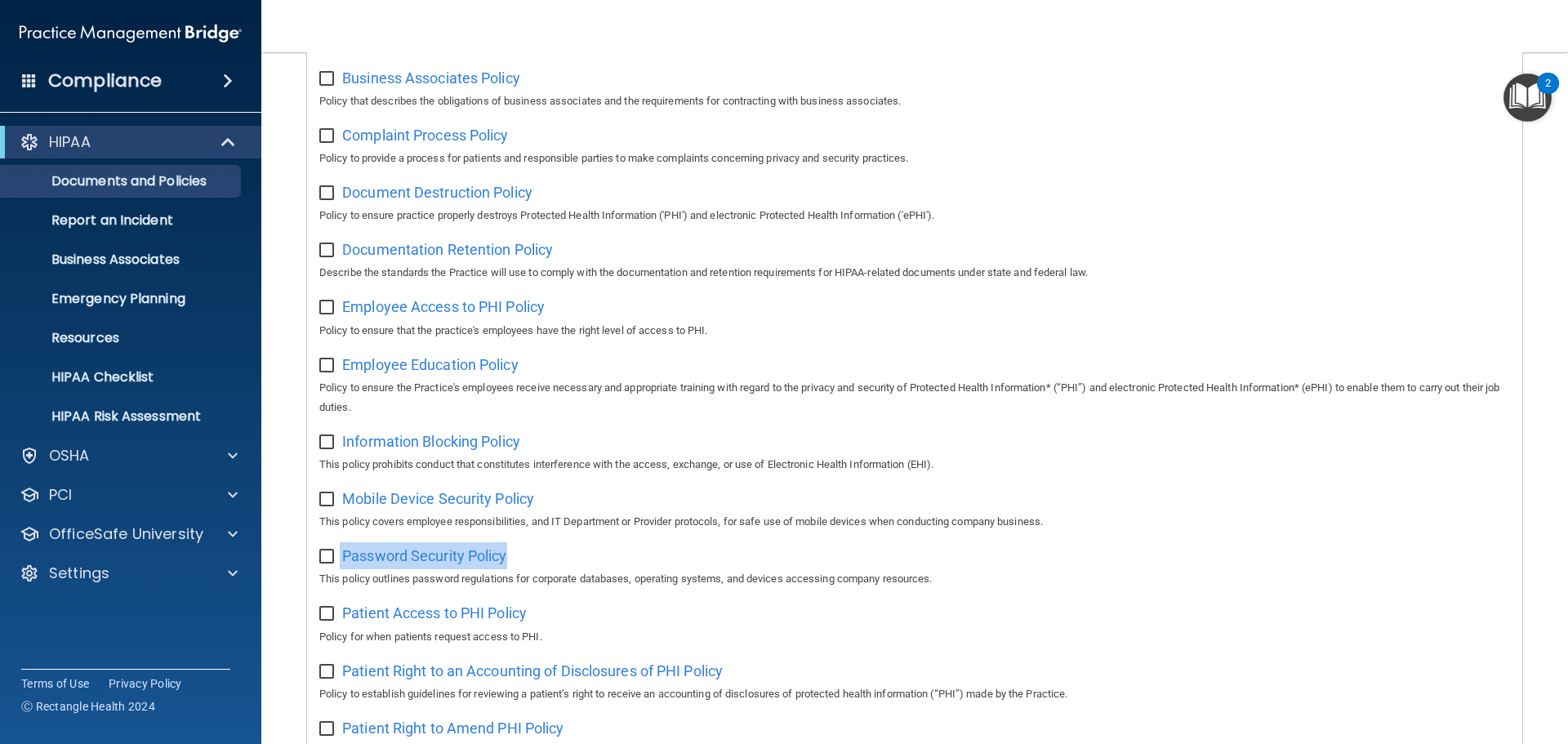
drag, startPoint x: 514, startPoint y: 566, endPoint x: 339, endPoint y: 571, distance: 175.1
click at [339, 571] on div "Password Security Policy This policy outlines password regulations for corporat…" at bounding box center [914, 566] width 1190 height 46
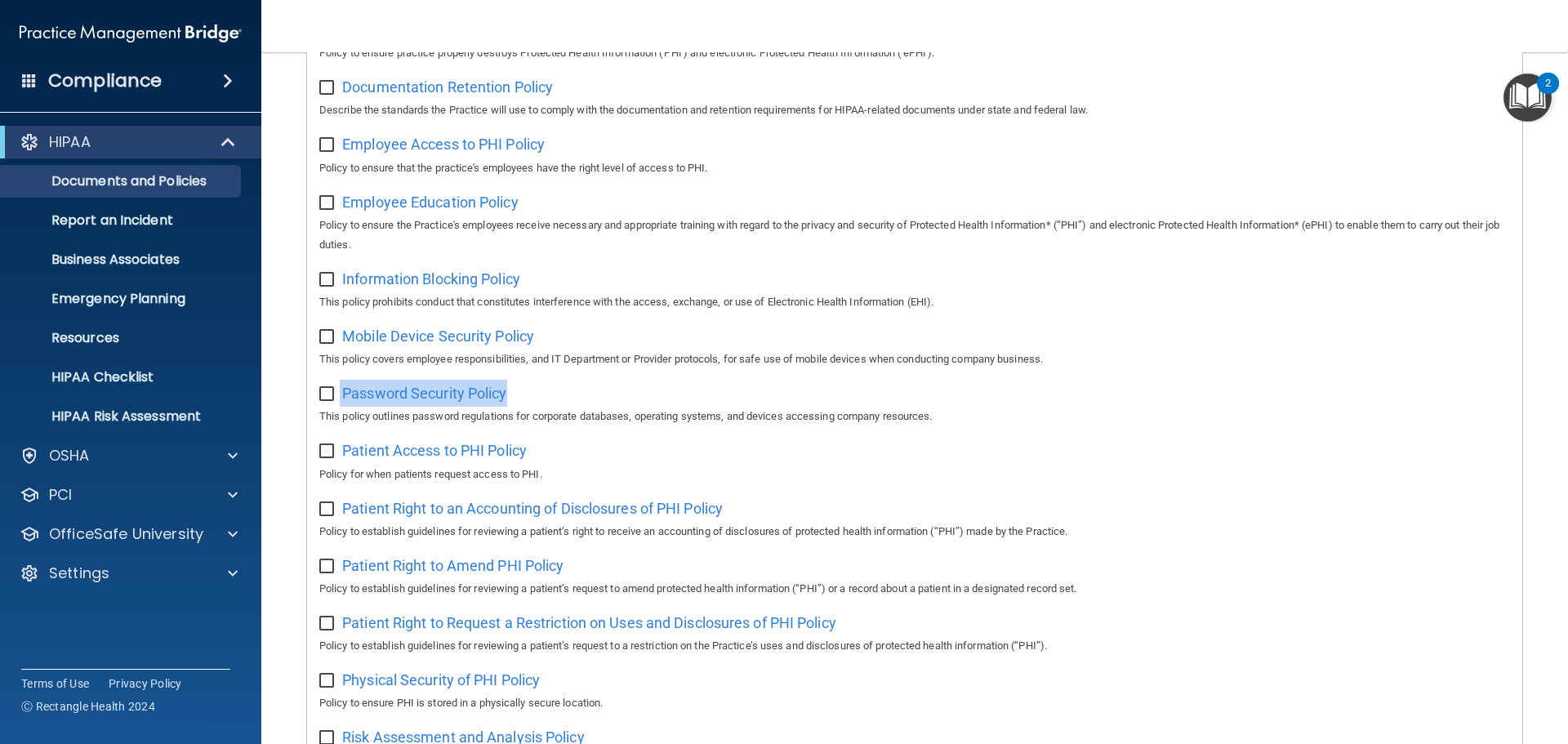
scroll to position [491, 0]
click at [614, 457] on div "Patient Access to PHI Policy Policy for when patients request access to PHI." at bounding box center [914, 460] width 1190 height 46
drag, startPoint x: 556, startPoint y: 459, endPoint x: 338, endPoint y: 462, distance: 218.0
click at [338, 462] on div "Patient Access to PHI Policy Policy for when patients request access to PHI." at bounding box center [914, 460] width 1190 height 46
click at [626, 456] on div "Patient Access to PHI Policy Policy for when patients request access to PHI." at bounding box center [914, 460] width 1190 height 46
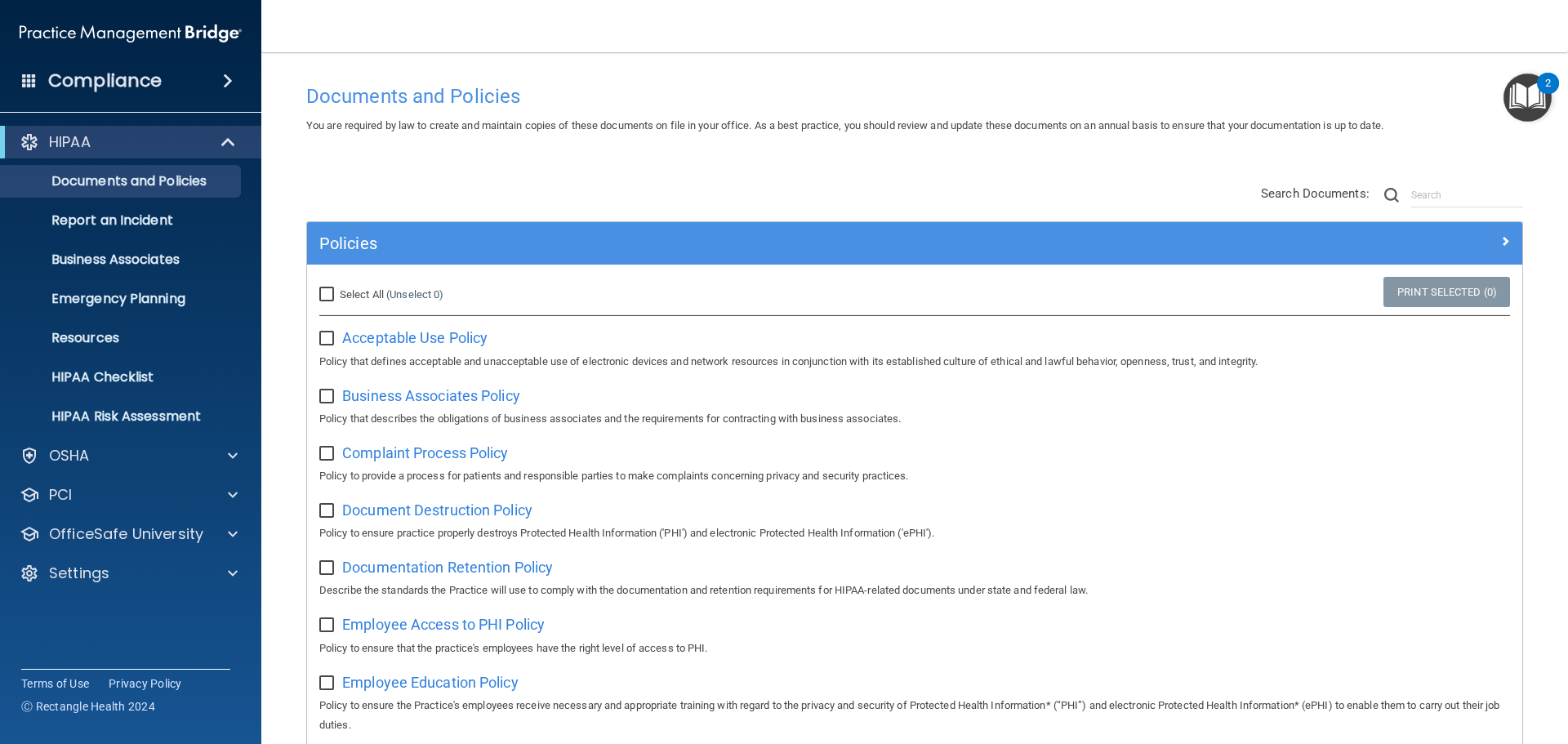
scroll to position [0, 0]
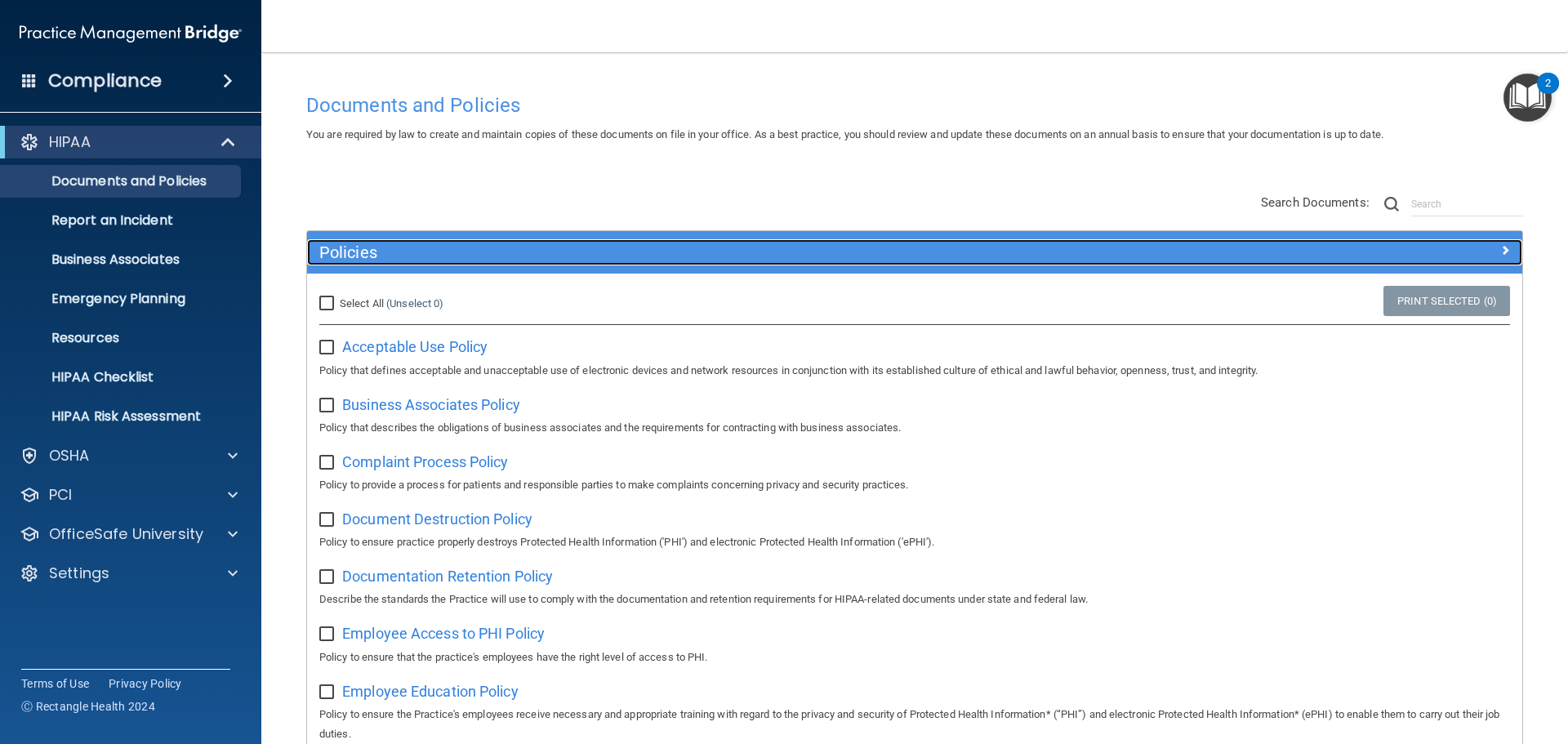
click at [754, 250] on h5 "Policies" at bounding box center [762, 252] width 887 height 18
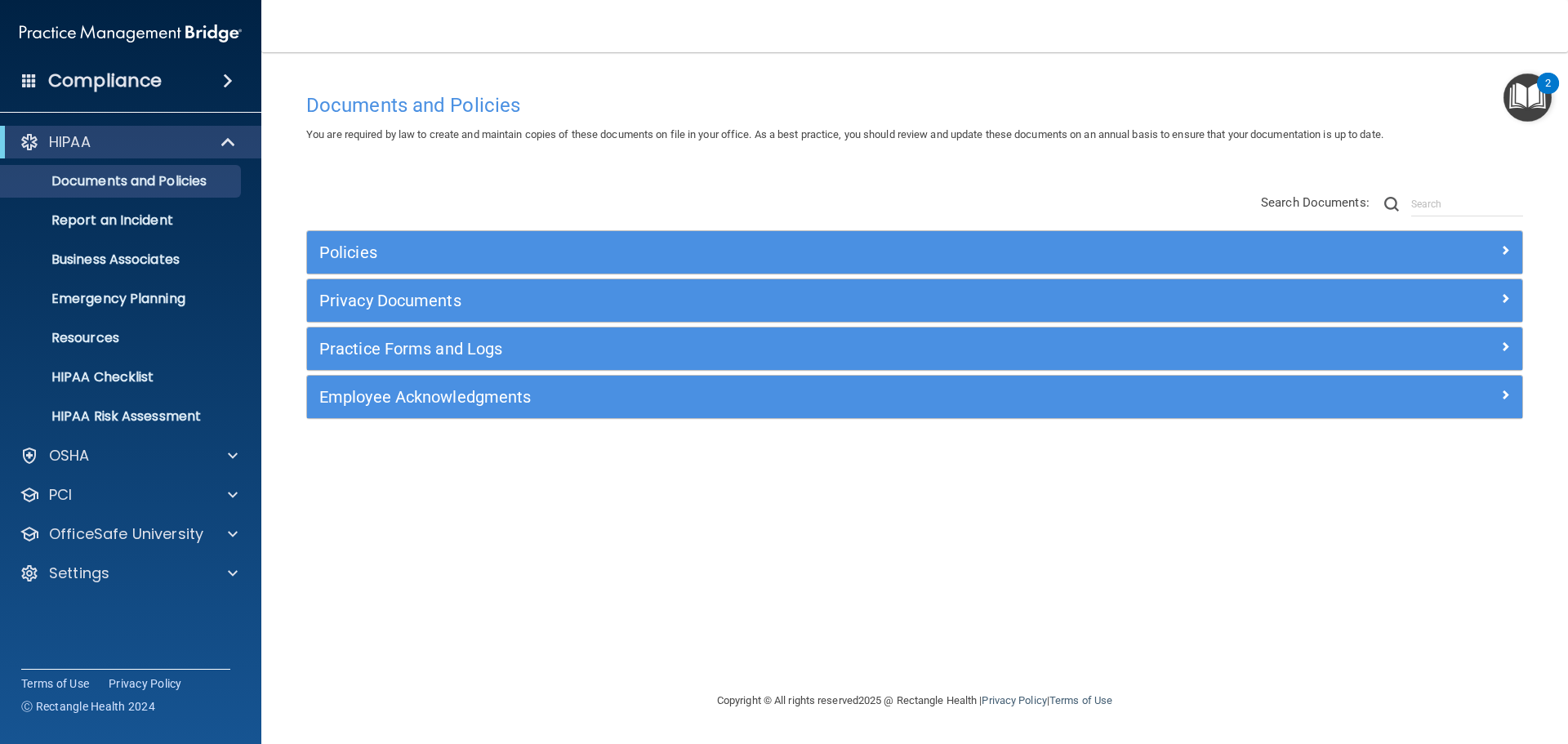
click at [709, 172] on div "Documents and Policies You are required by law to create and maintain copies of…" at bounding box center [914, 387] width 1241 height 606
click at [132, 260] on p "Business Associates" at bounding box center [121, 259] width 222 height 16
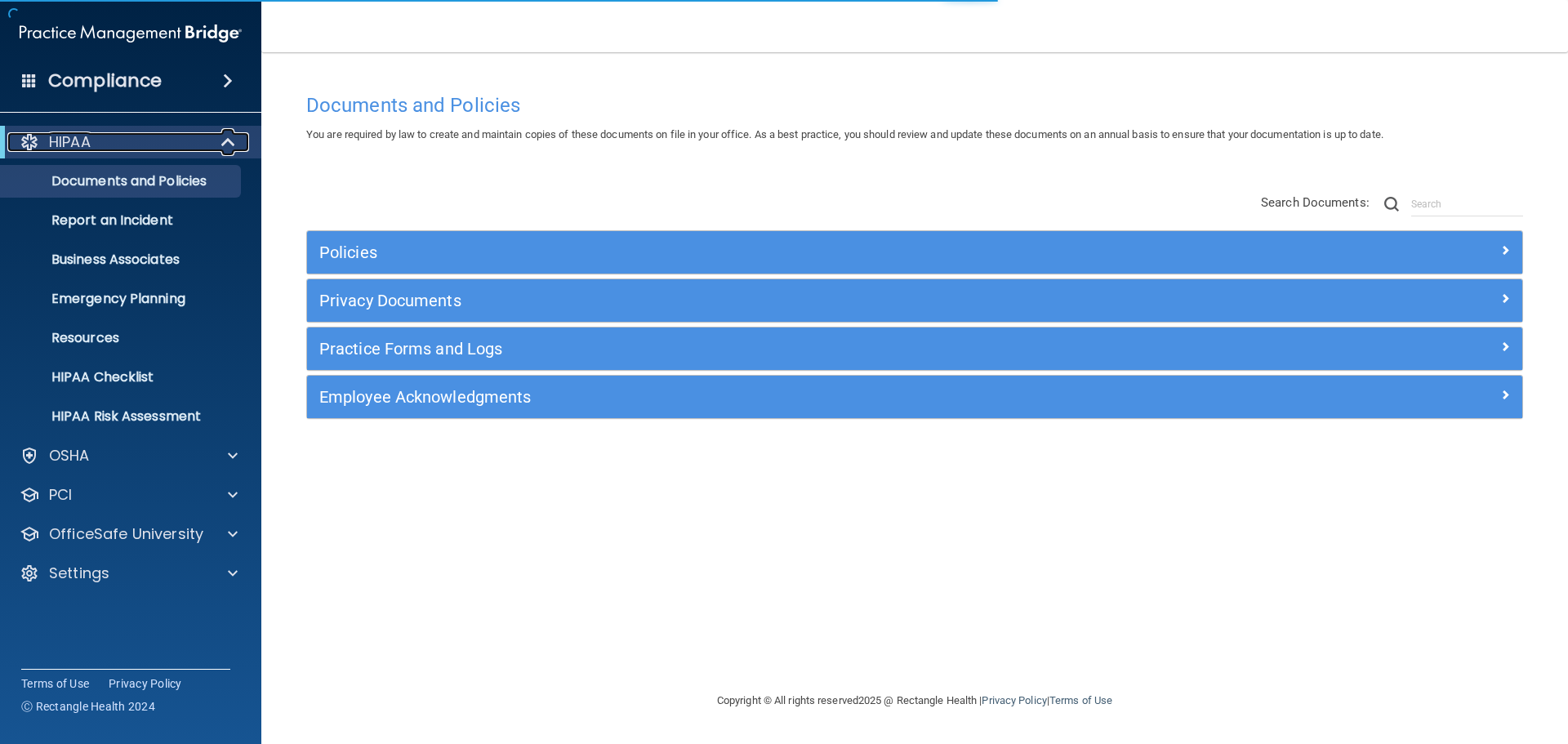
click at [239, 142] on div at bounding box center [229, 142] width 40 height 19
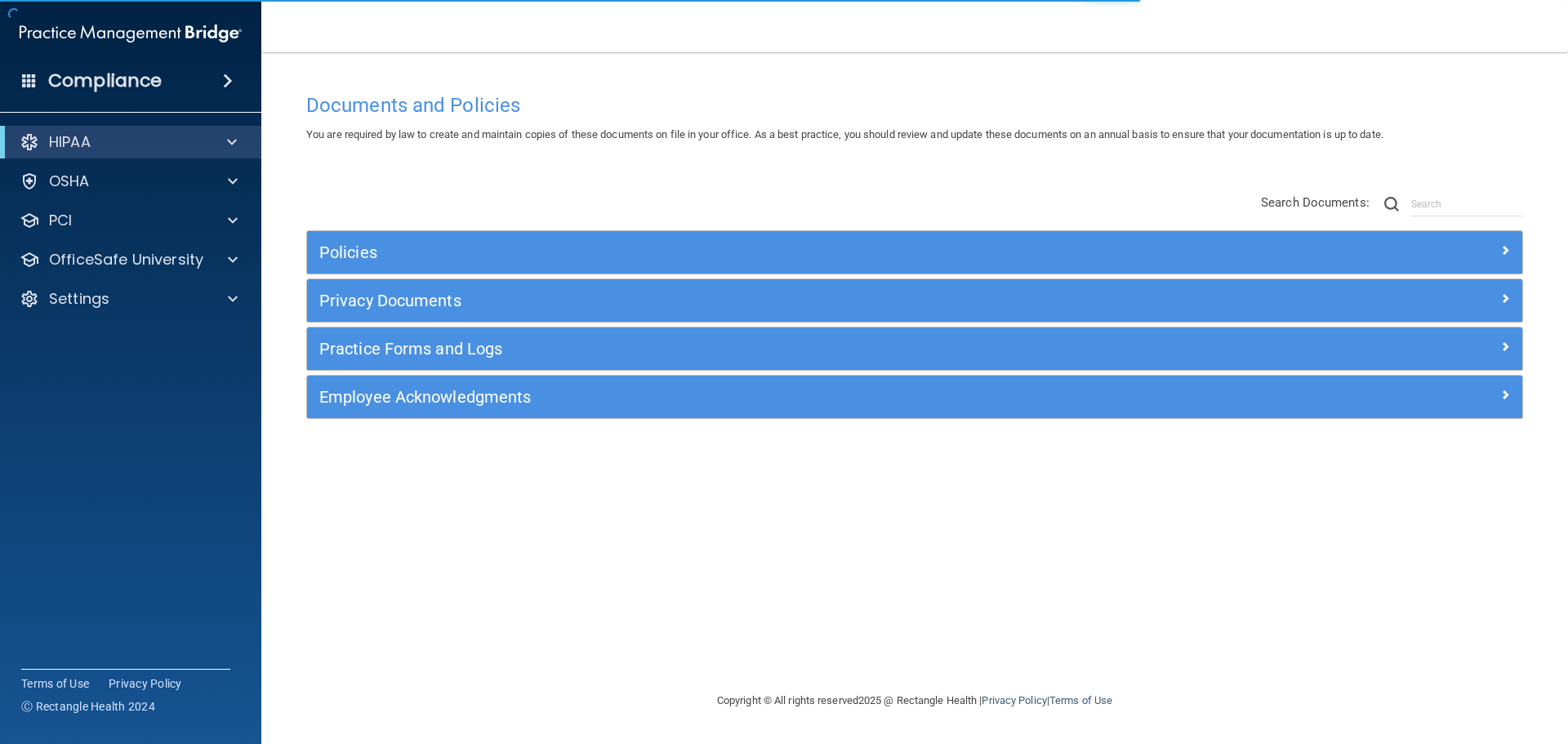
click at [538, 200] on div "Policies Select All (Unselect 0) Unselect All Print Selected (0) Acceptable Use…" at bounding box center [914, 307] width 1241 height 260
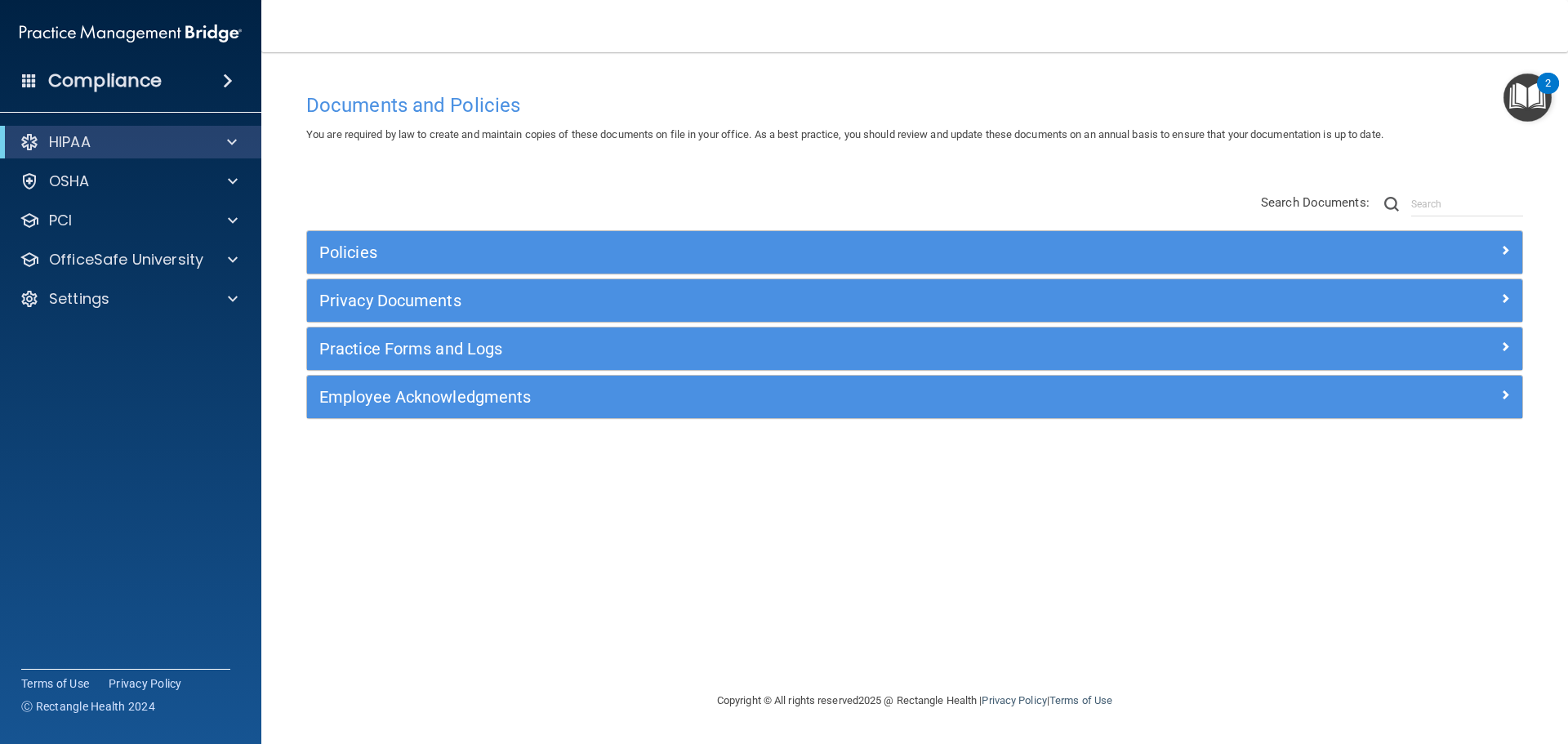
click at [233, 82] on span at bounding box center [227, 81] width 10 height 19
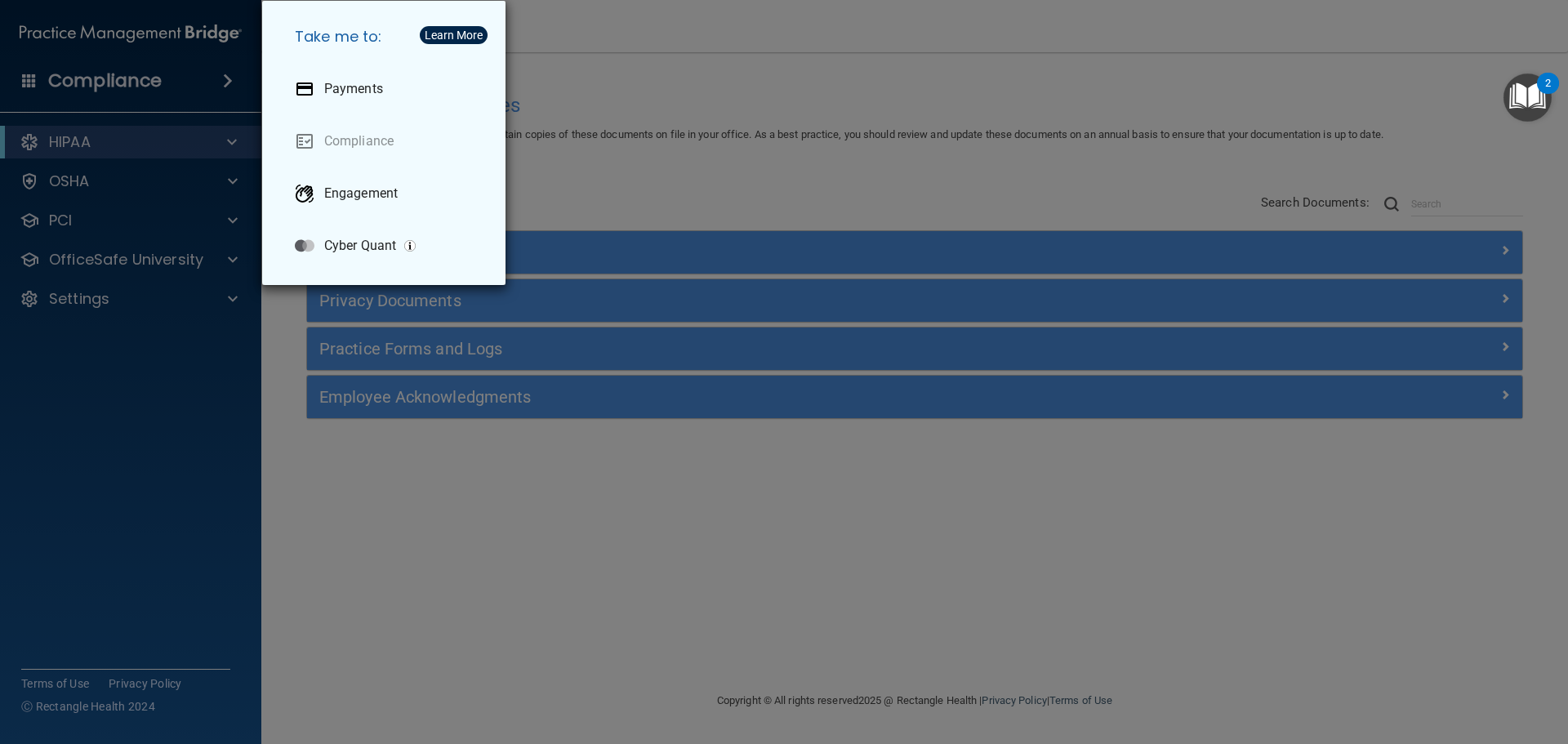
click at [608, 159] on div "Take me to: Payments Compliance Engagement Cyber Quant" at bounding box center [784, 372] width 1568 height 744
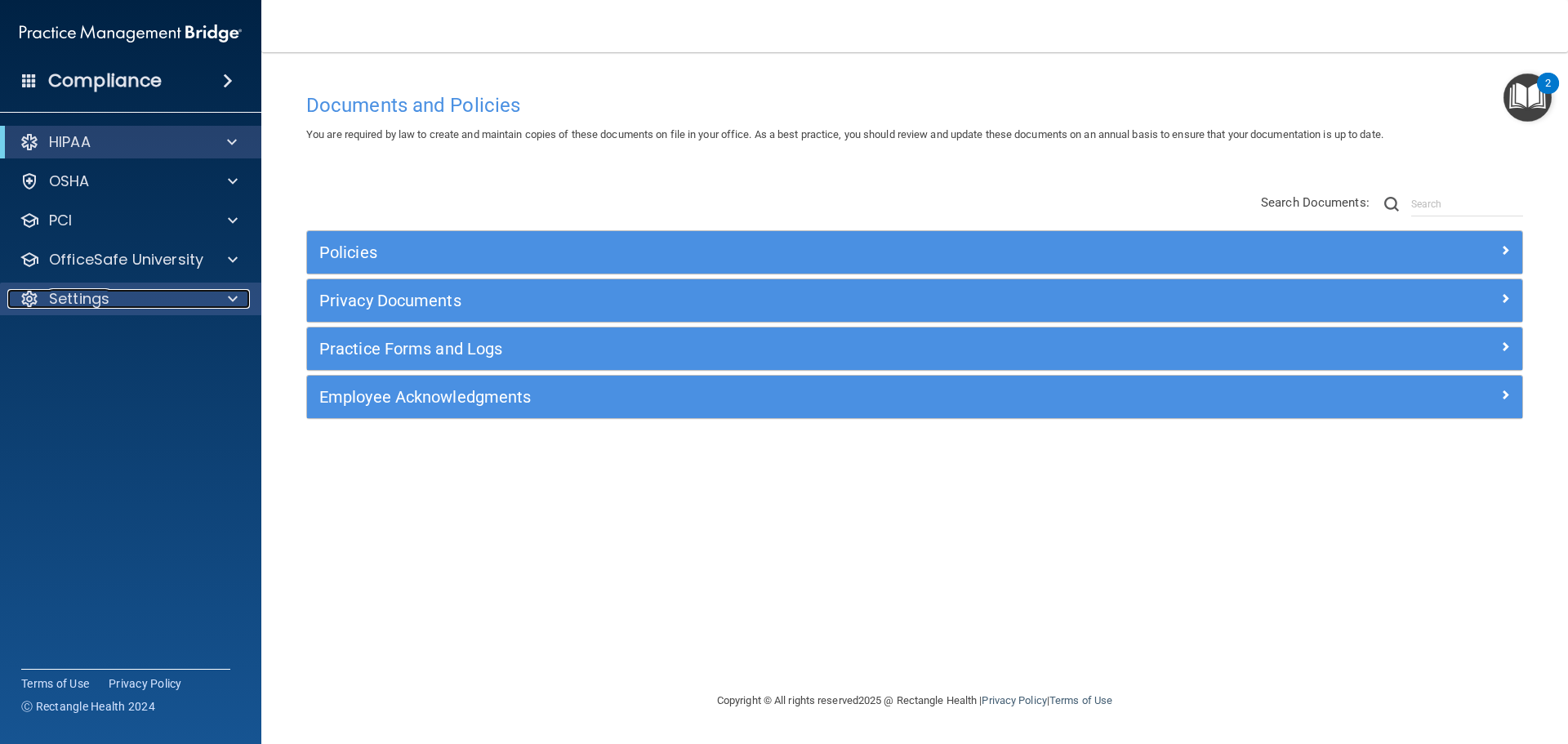
click at [234, 292] on span at bounding box center [233, 299] width 10 height 19
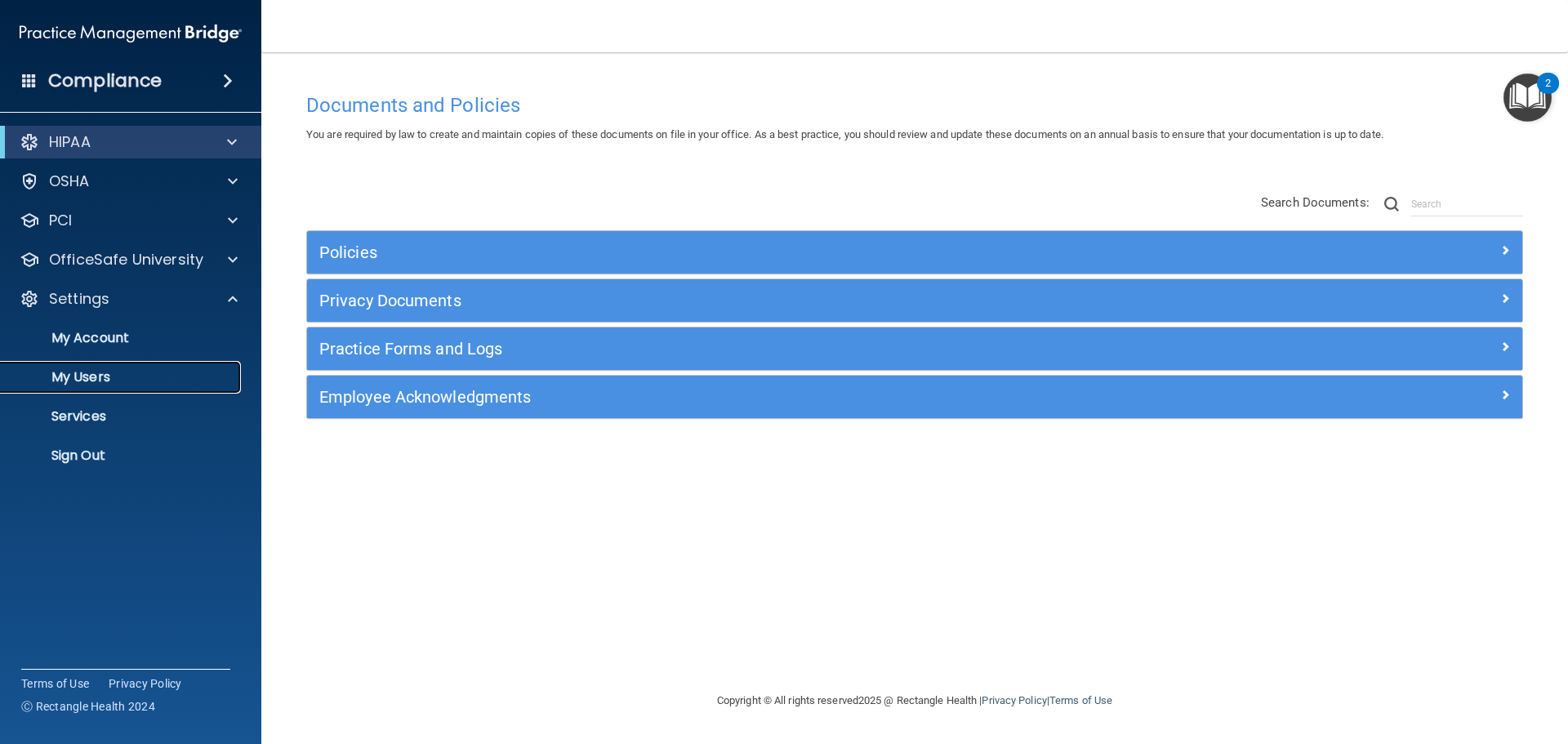
click at [141, 370] on p "My Users" at bounding box center [121, 377] width 222 height 16
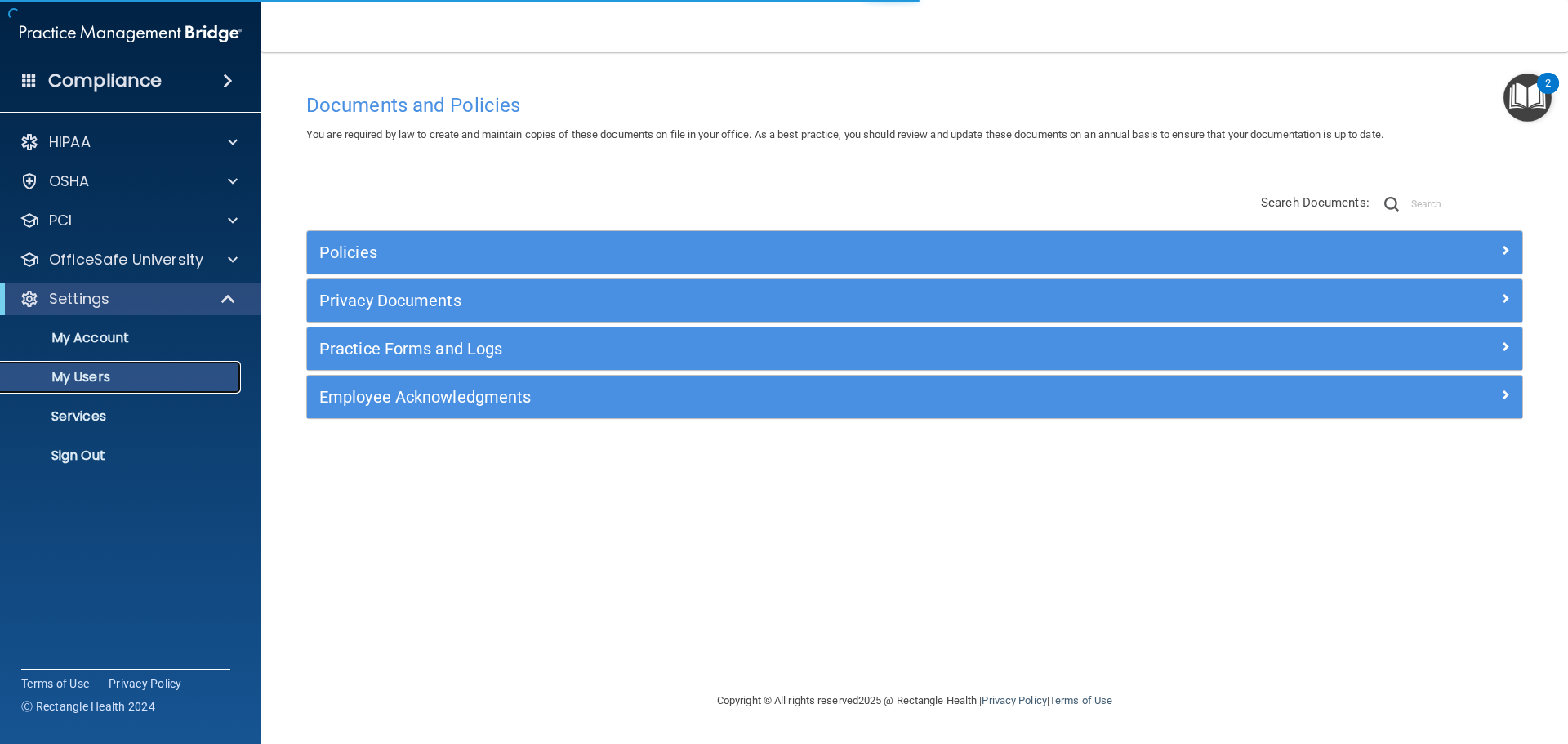
select select "20"
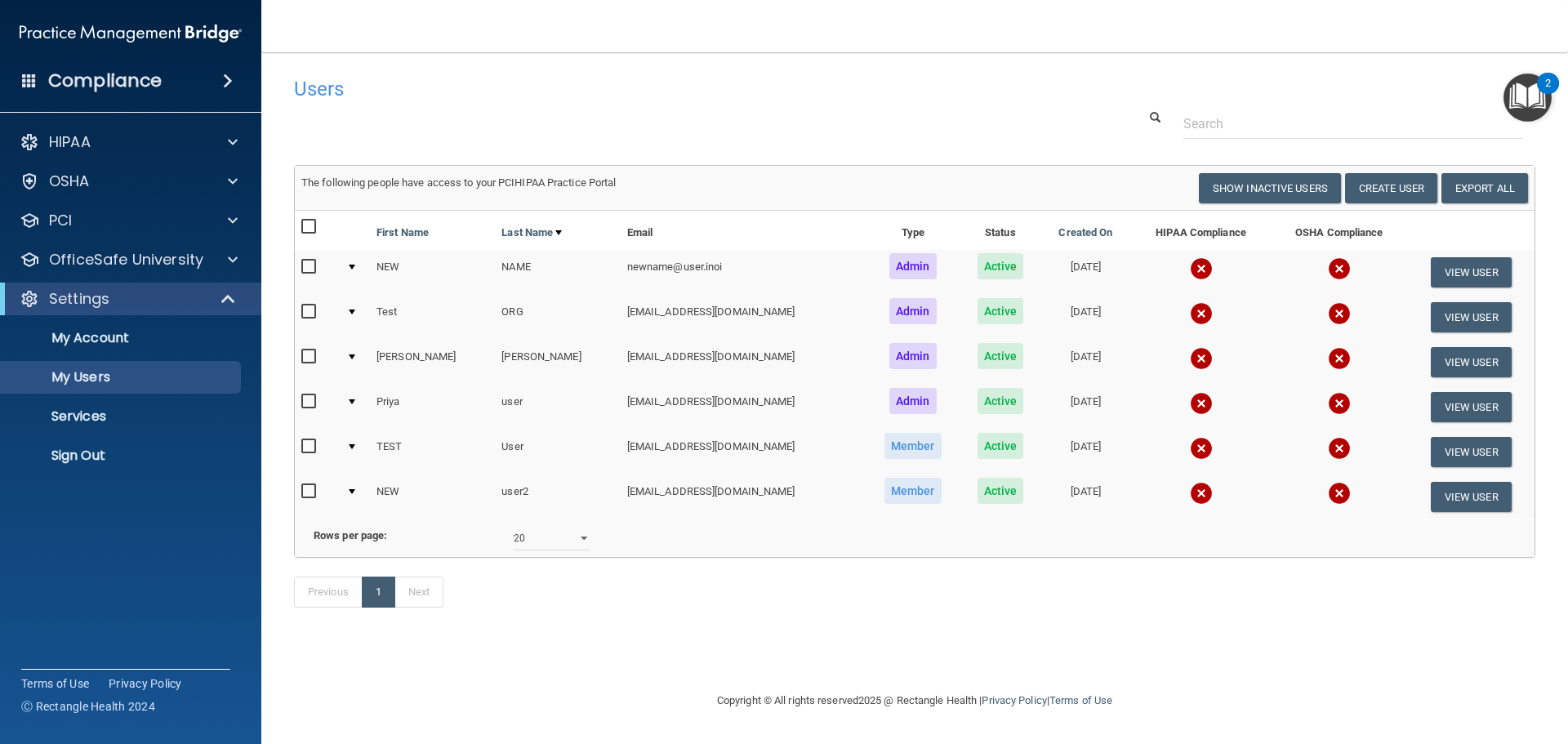
click at [881, 155] on div "Users Success! New user created. × Error! The user couldn't be created. × Succe…" at bounding box center [914, 351] width 1241 height 565
click at [241, 295] on div at bounding box center [229, 299] width 40 height 19
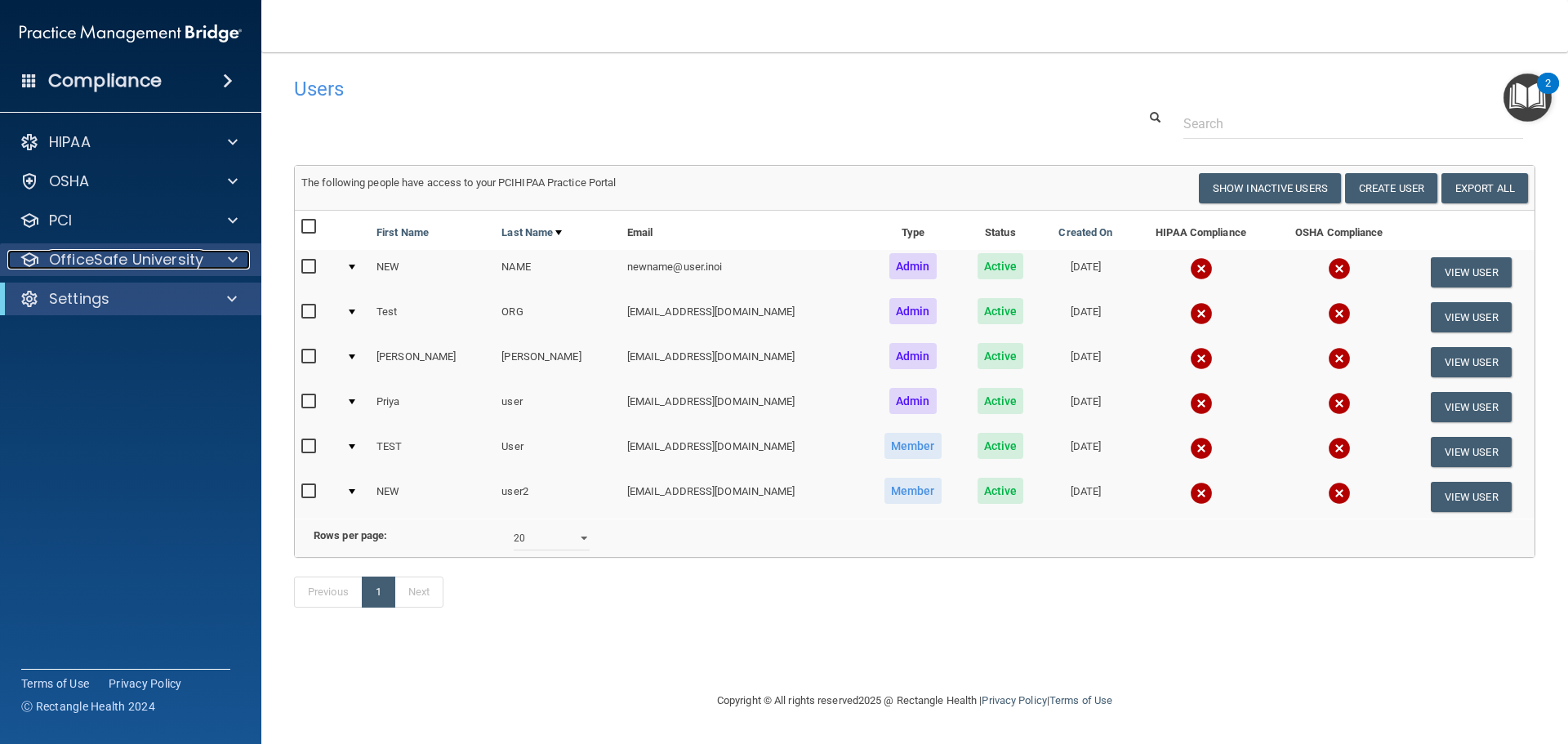
click at [241, 262] on div at bounding box center [230, 259] width 40 height 19
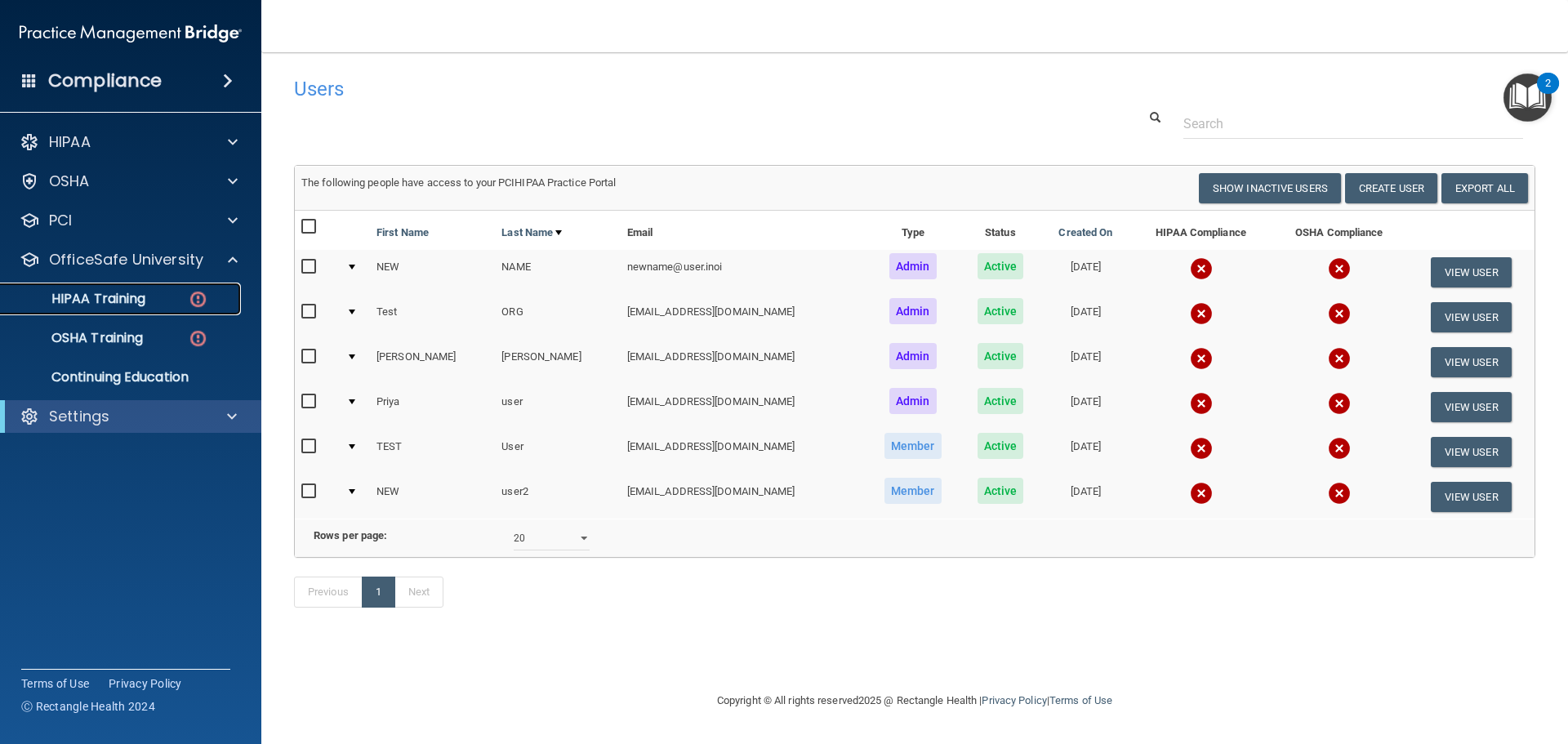
click at [187, 303] on div "HIPAA Training" at bounding box center [121, 299] width 222 height 16
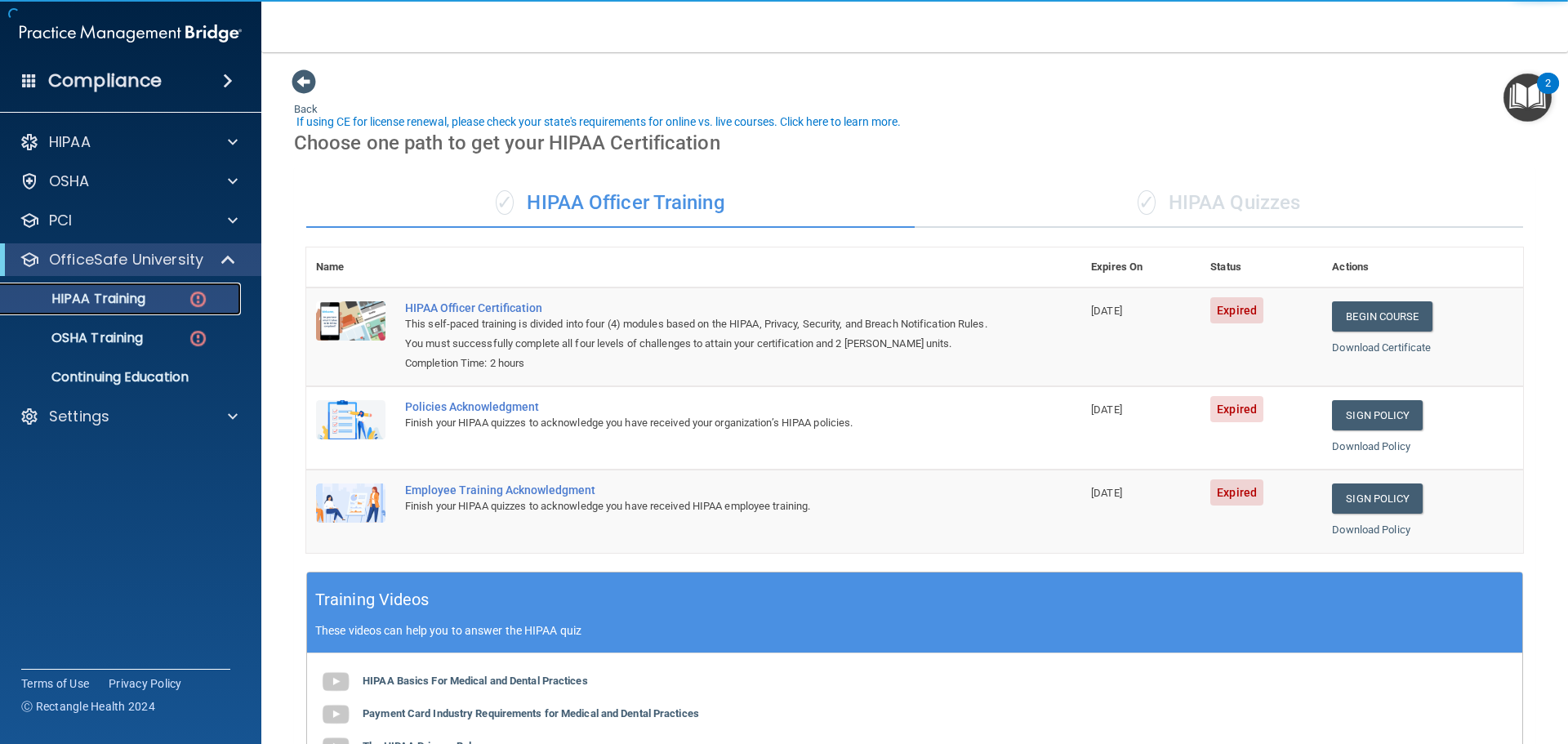
scroll to position [82, 0]
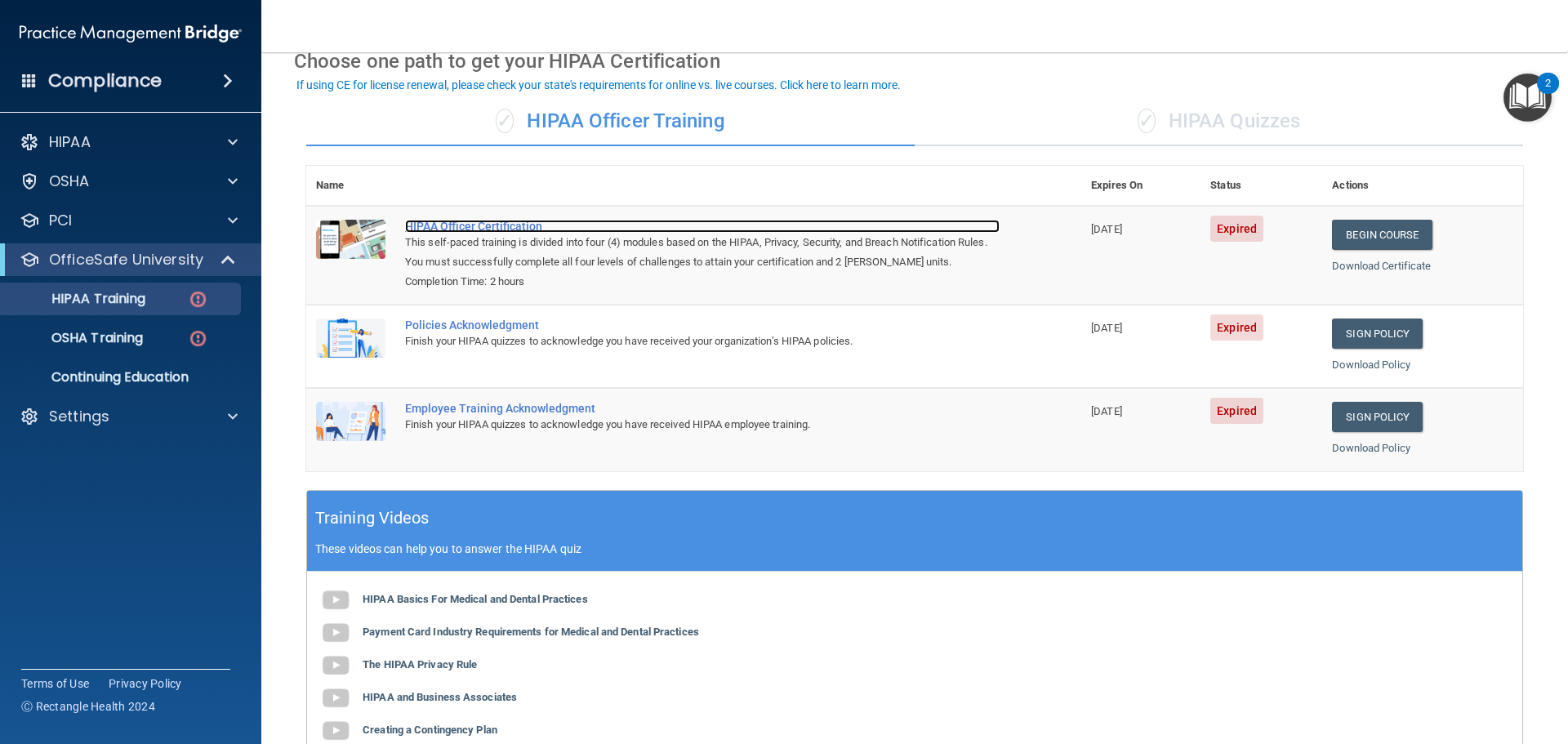
click at [521, 227] on div "HIPAA Officer Certification" at bounding box center [702, 226] width 594 height 13
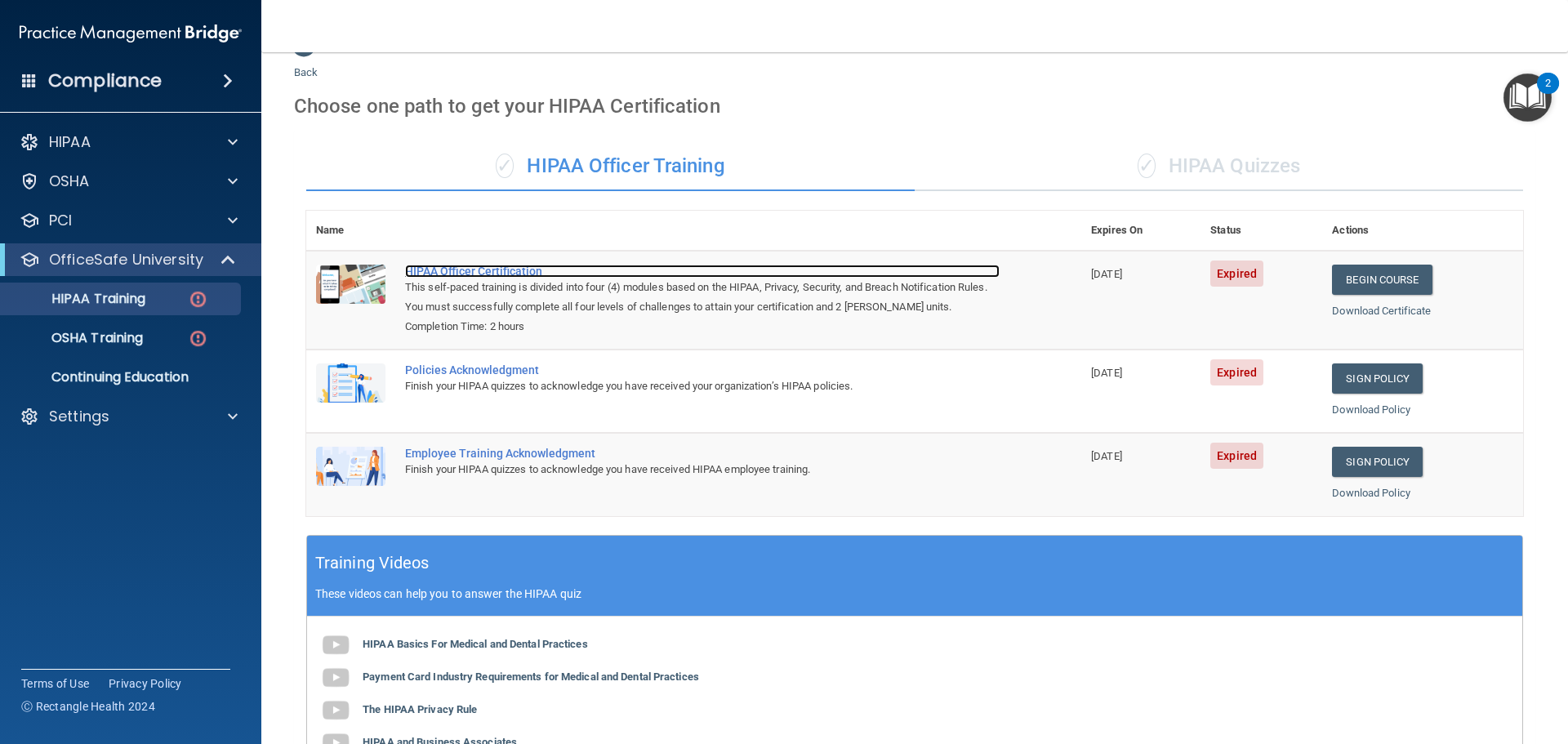
scroll to position [0, 0]
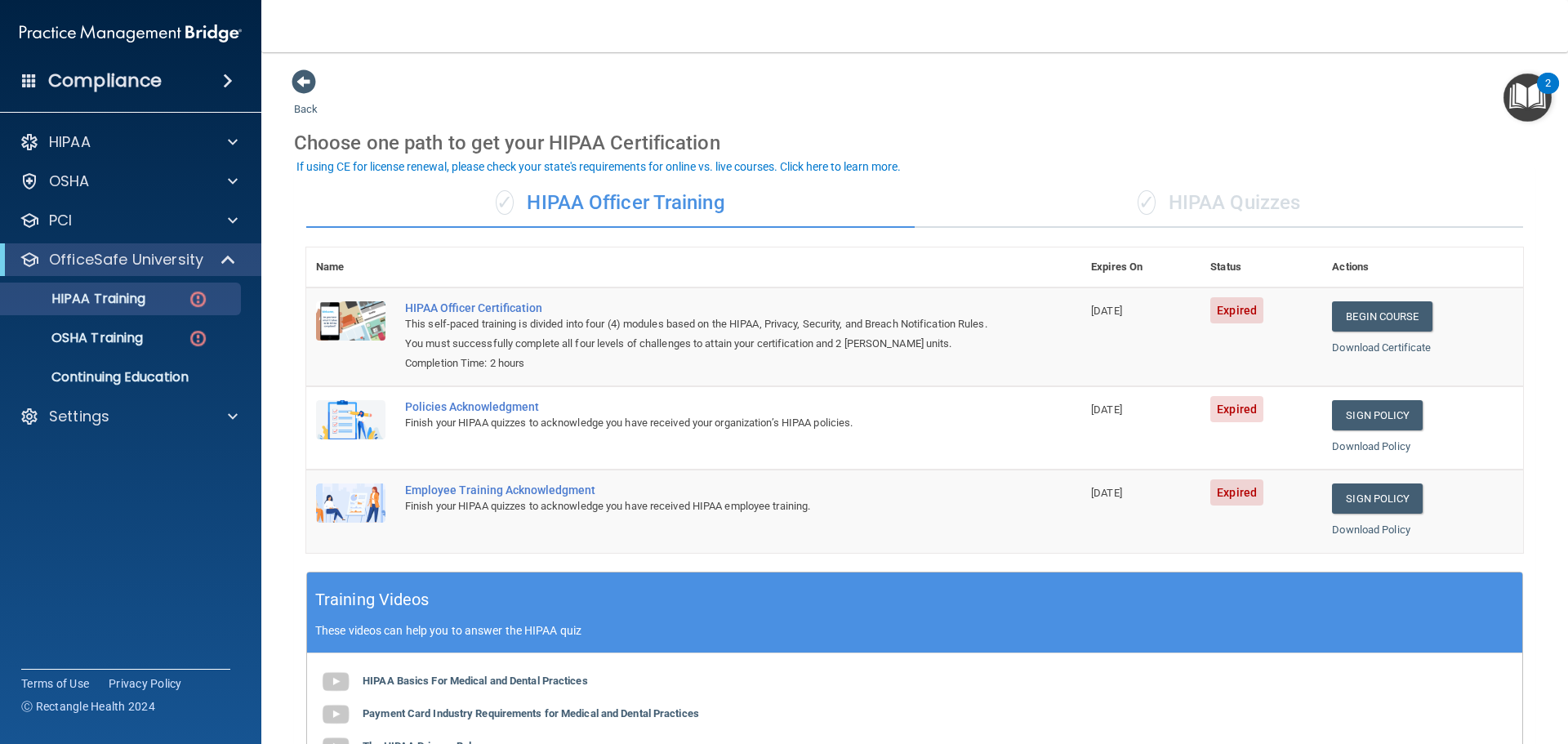
click at [1207, 191] on div "✓ HIPAA Quizzes" at bounding box center [1219, 203] width 609 height 49
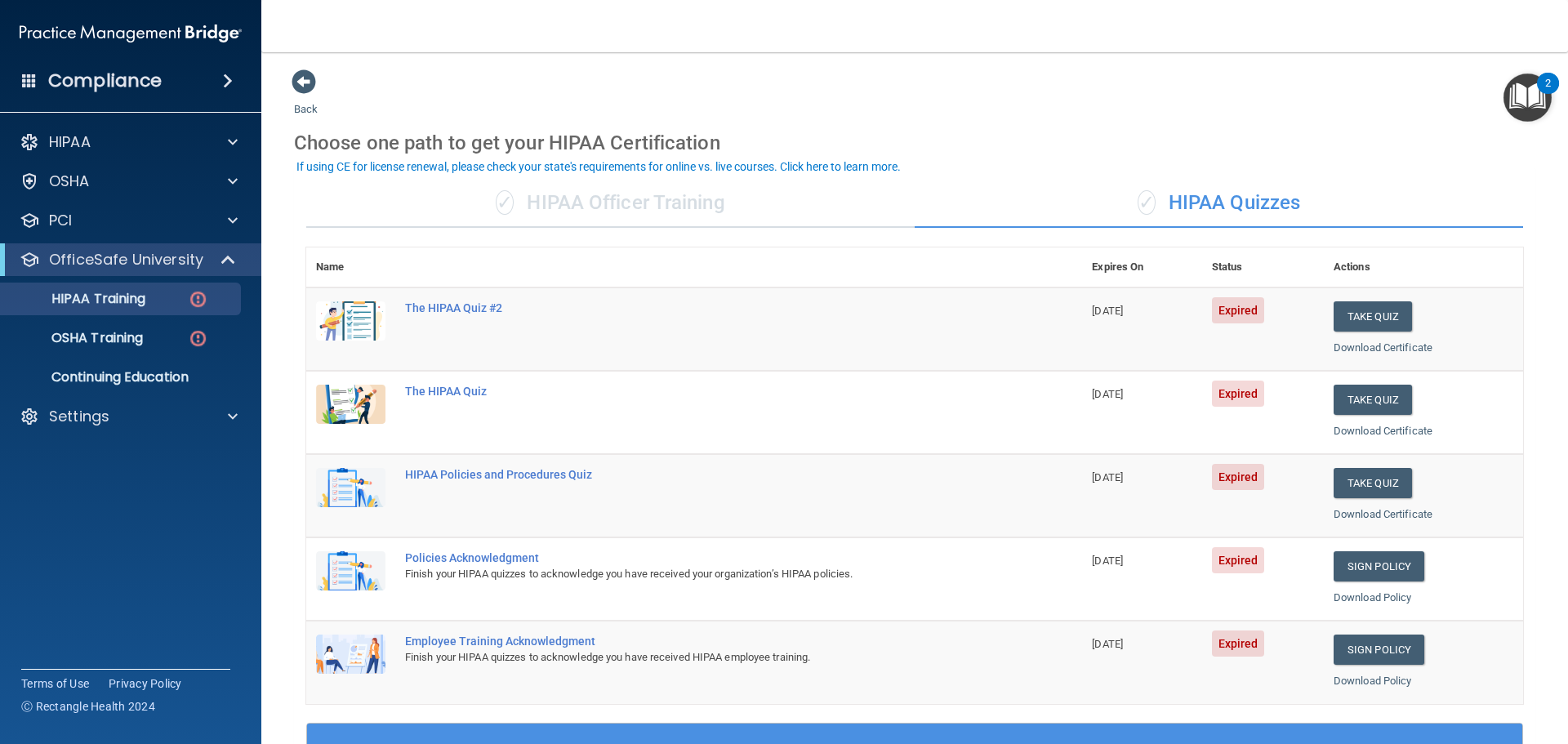
click at [744, 102] on div "Back Choose one path to get your HIPAA Certification ✓ HIPAA Officer Training ✓…" at bounding box center [914, 617] width 1241 height 1097
click at [242, 141] on div at bounding box center [230, 142] width 40 height 19
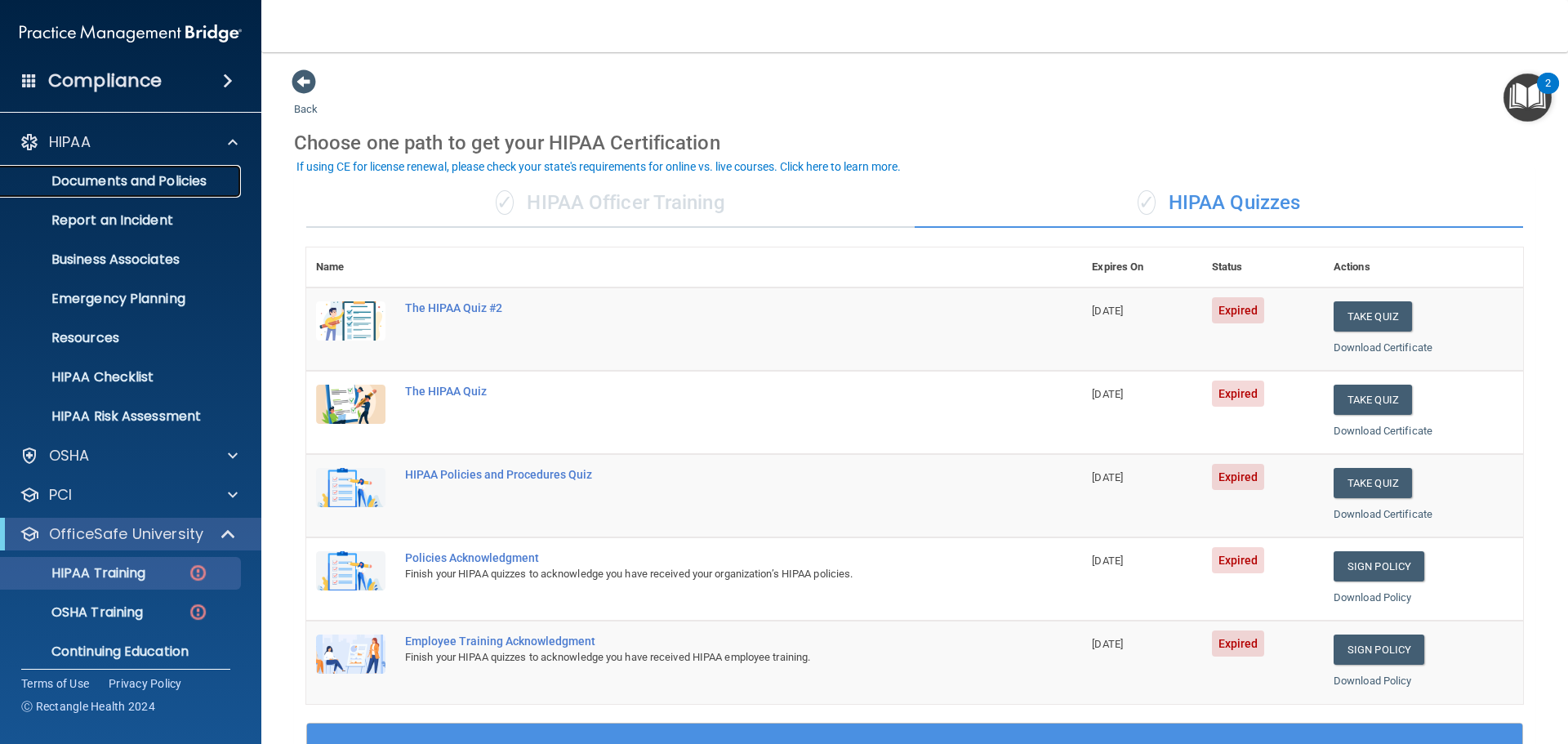
click at [197, 179] on p "Documents and Policies" at bounding box center [121, 181] width 222 height 16
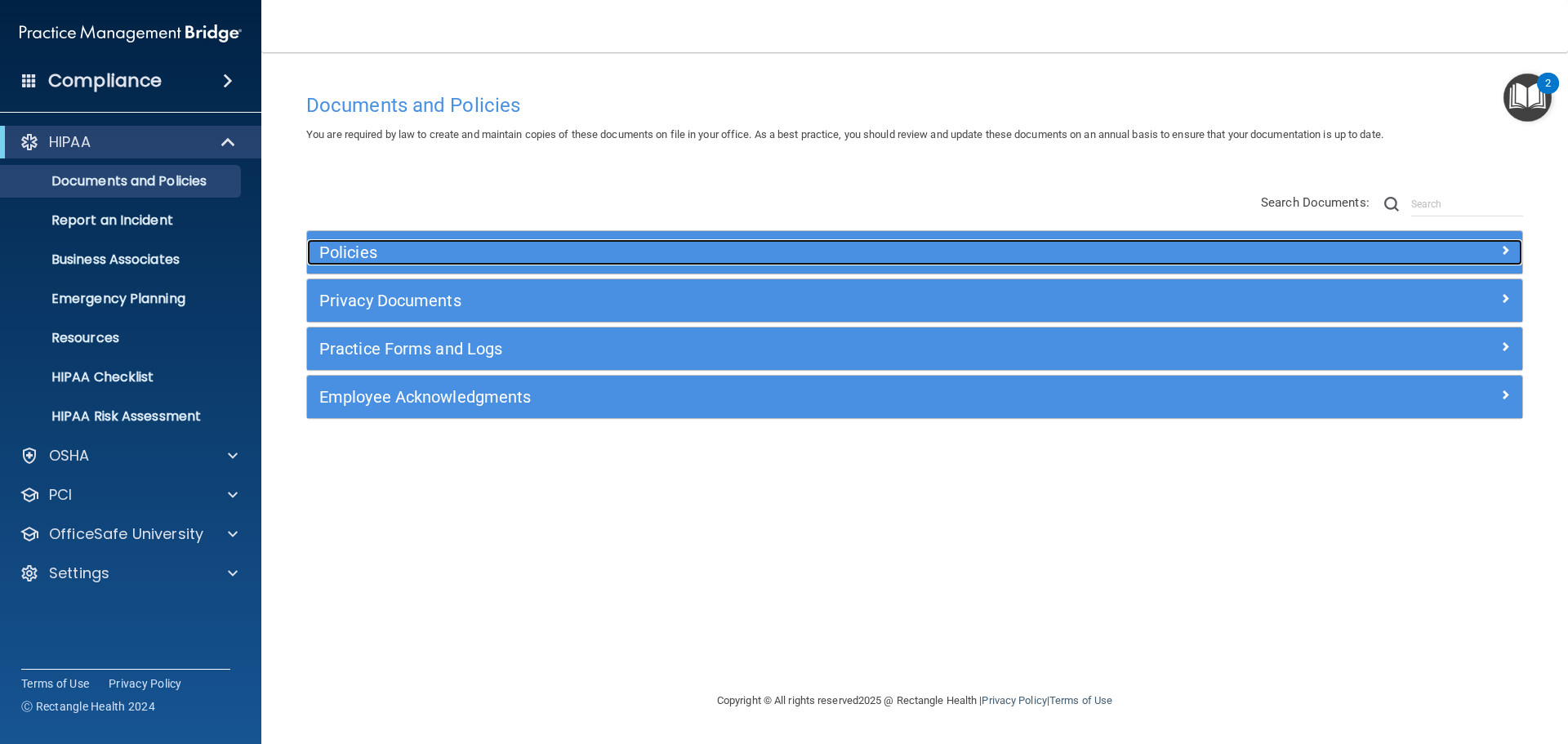
click at [887, 254] on h5 "Policies" at bounding box center [762, 252] width 887 height 18
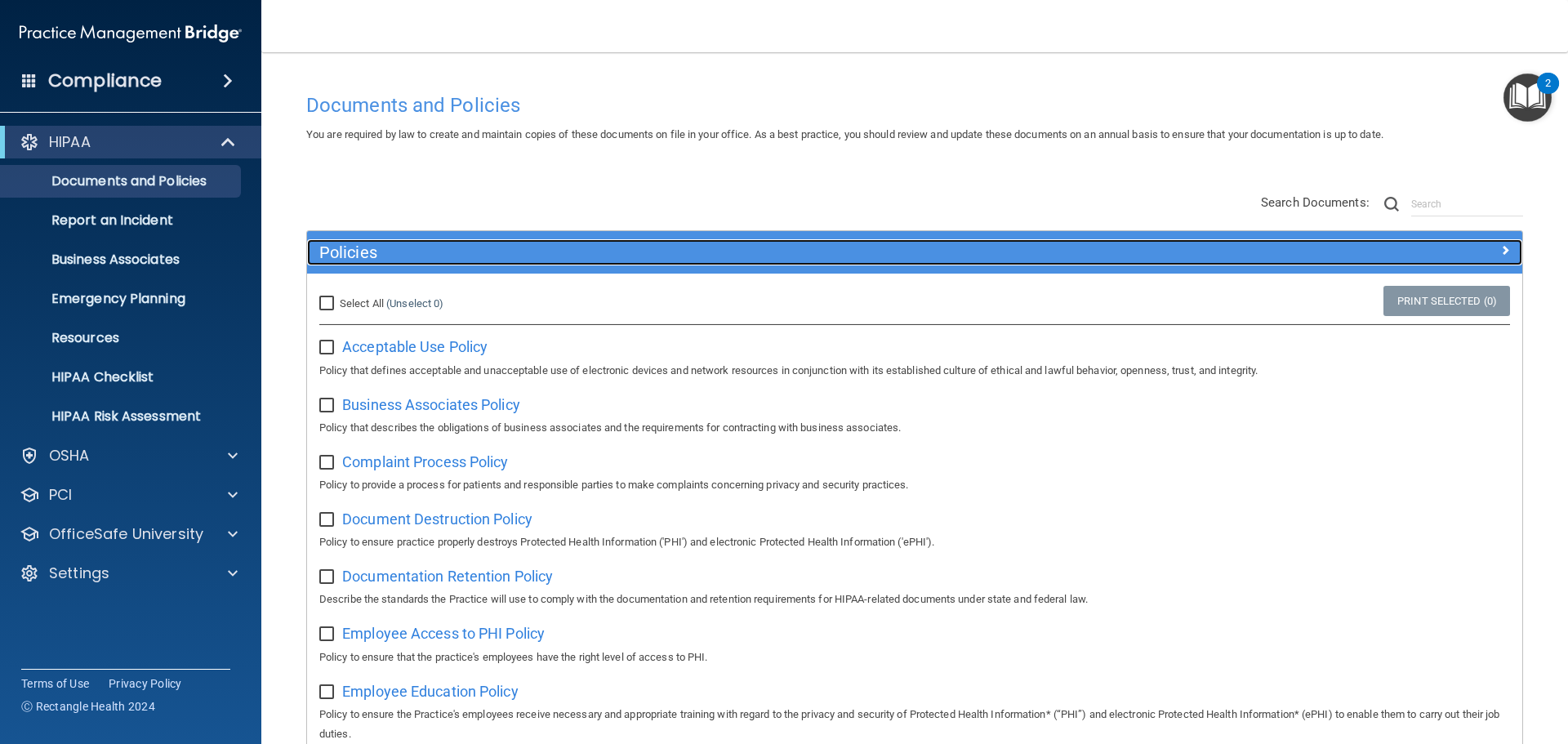
click at [542, 260] on h5 "Policies" at bounding box center [762, 252] width 887 height 18
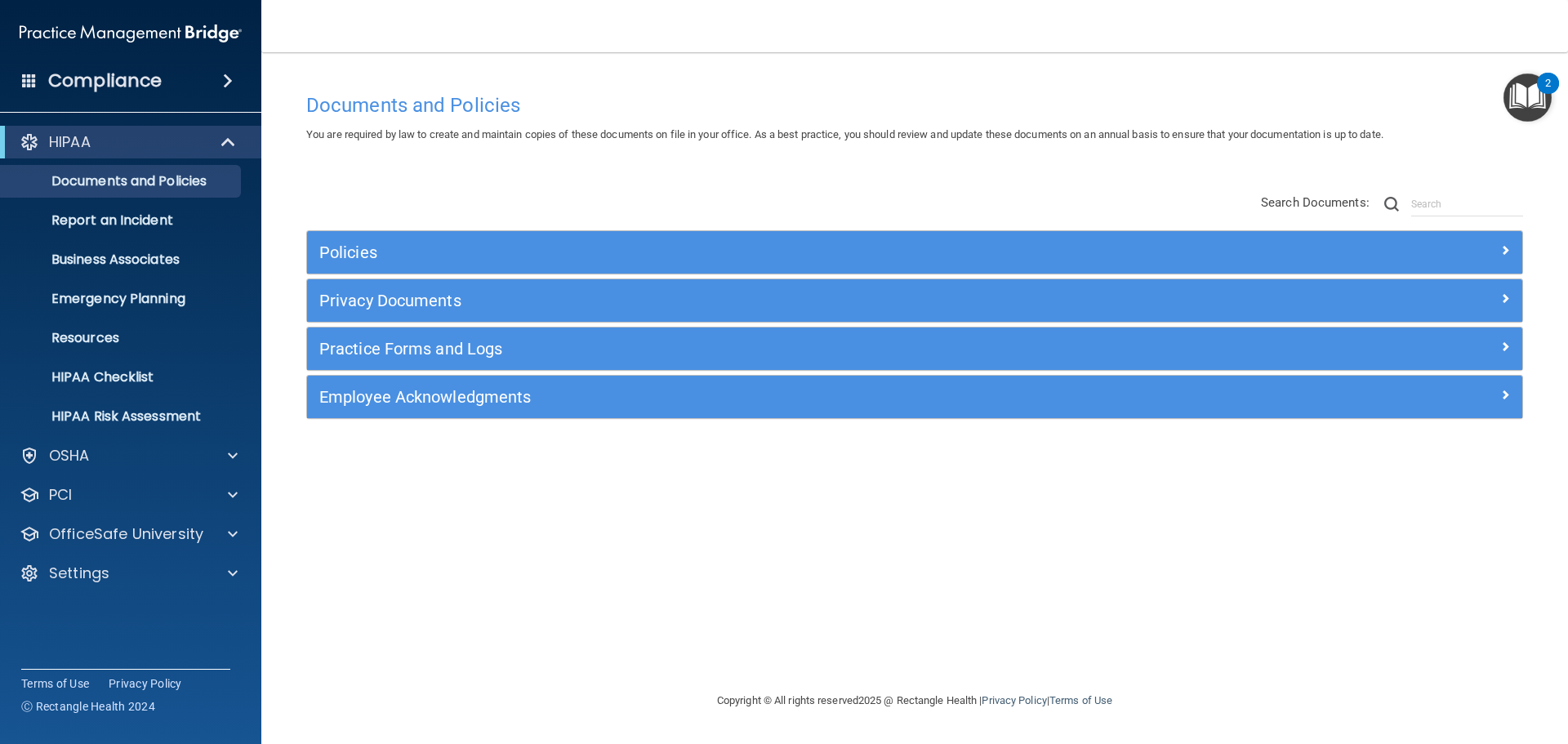
click at [629, 196] on div "Policies Select All (Unselect 0) Unselect All Print Selected (0) Acceptable Use…" at bounding box center [914, 307] width 1241 height 260
click at [101, 252] on p "Business Associates" at bounding box center [121, 259] width 222 height 16
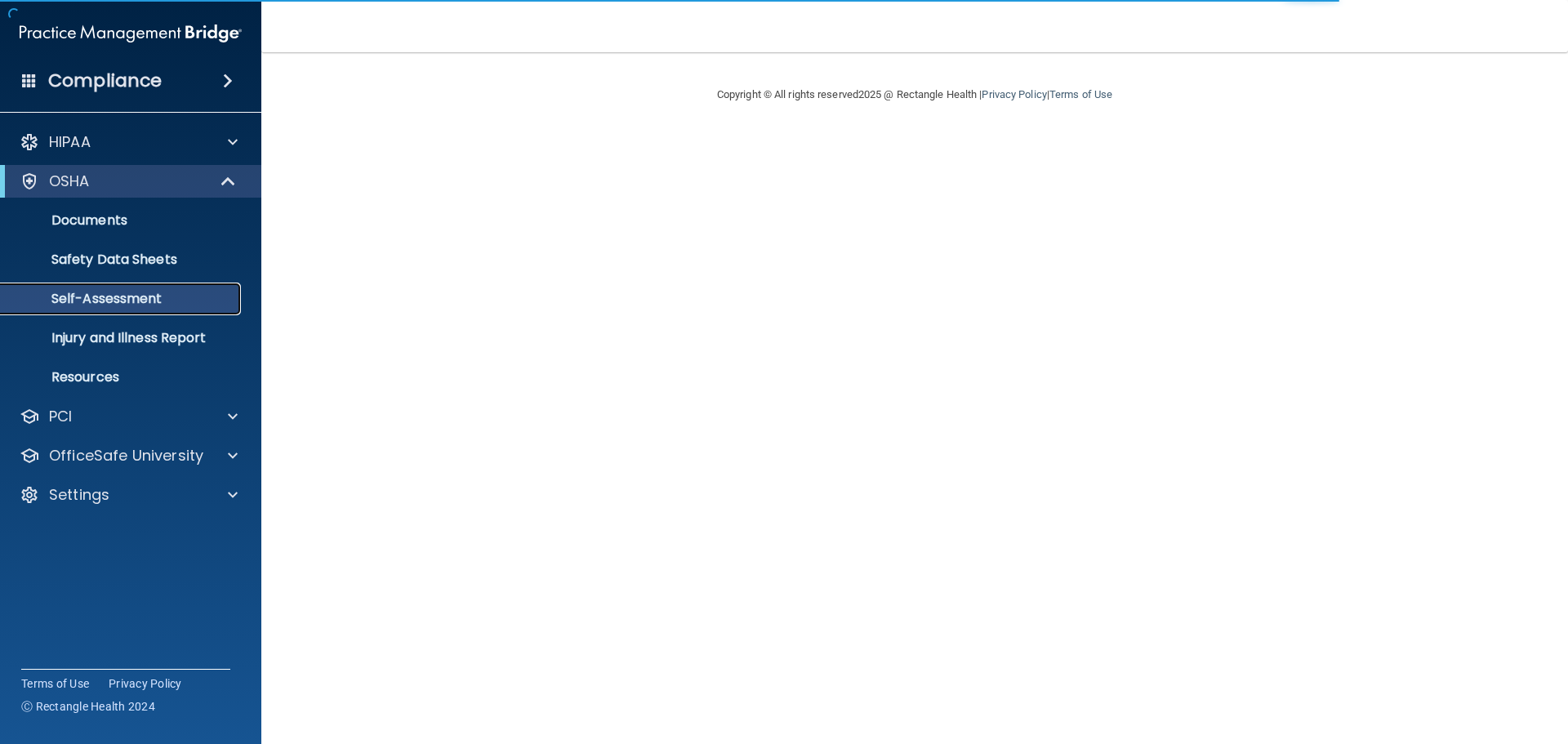
click at [206, 299] on p "Self-Assessment" at bounding box center [121, 299] width 222 height 16
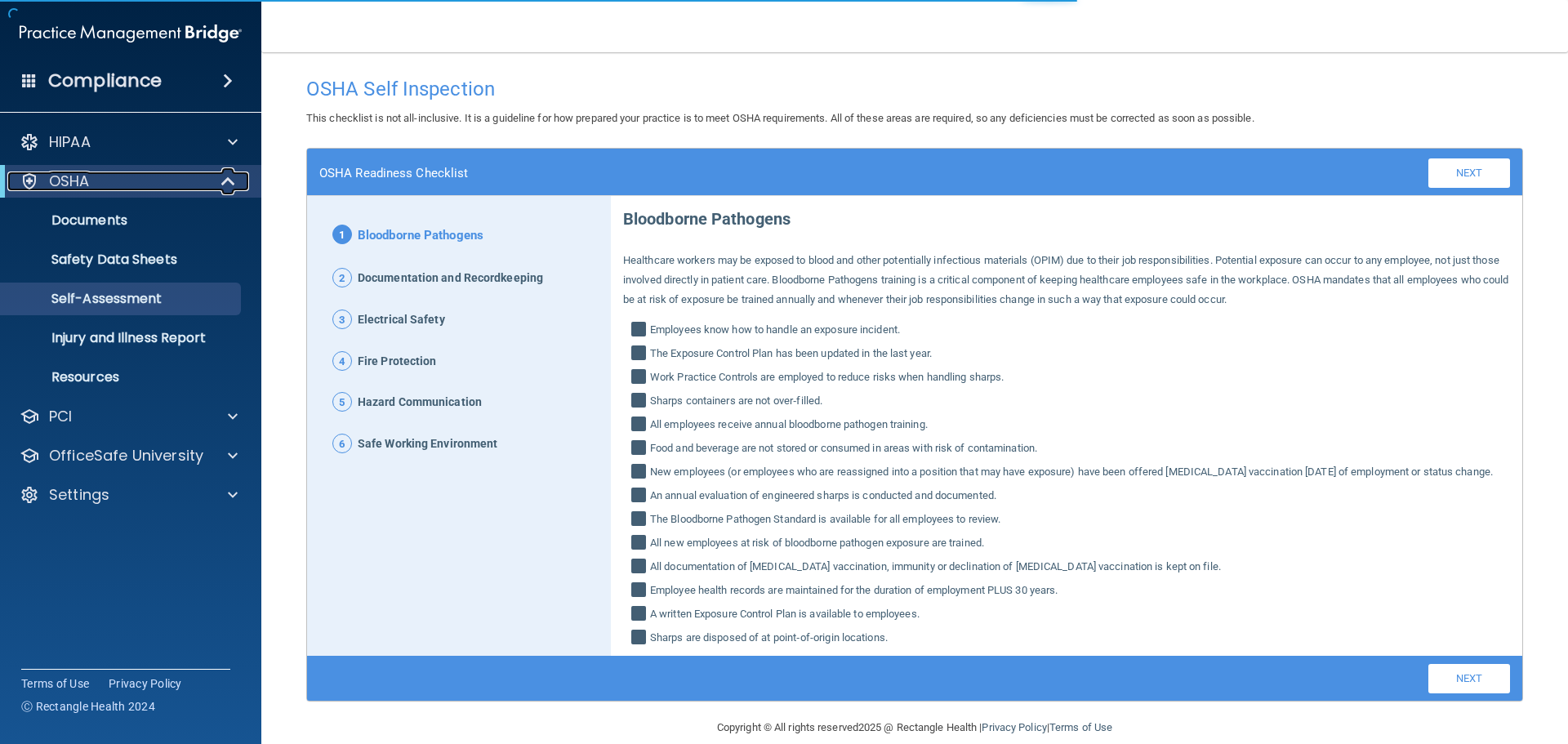
click at [228, 186] on span at bounding box center [229, 181] width 13 height 19
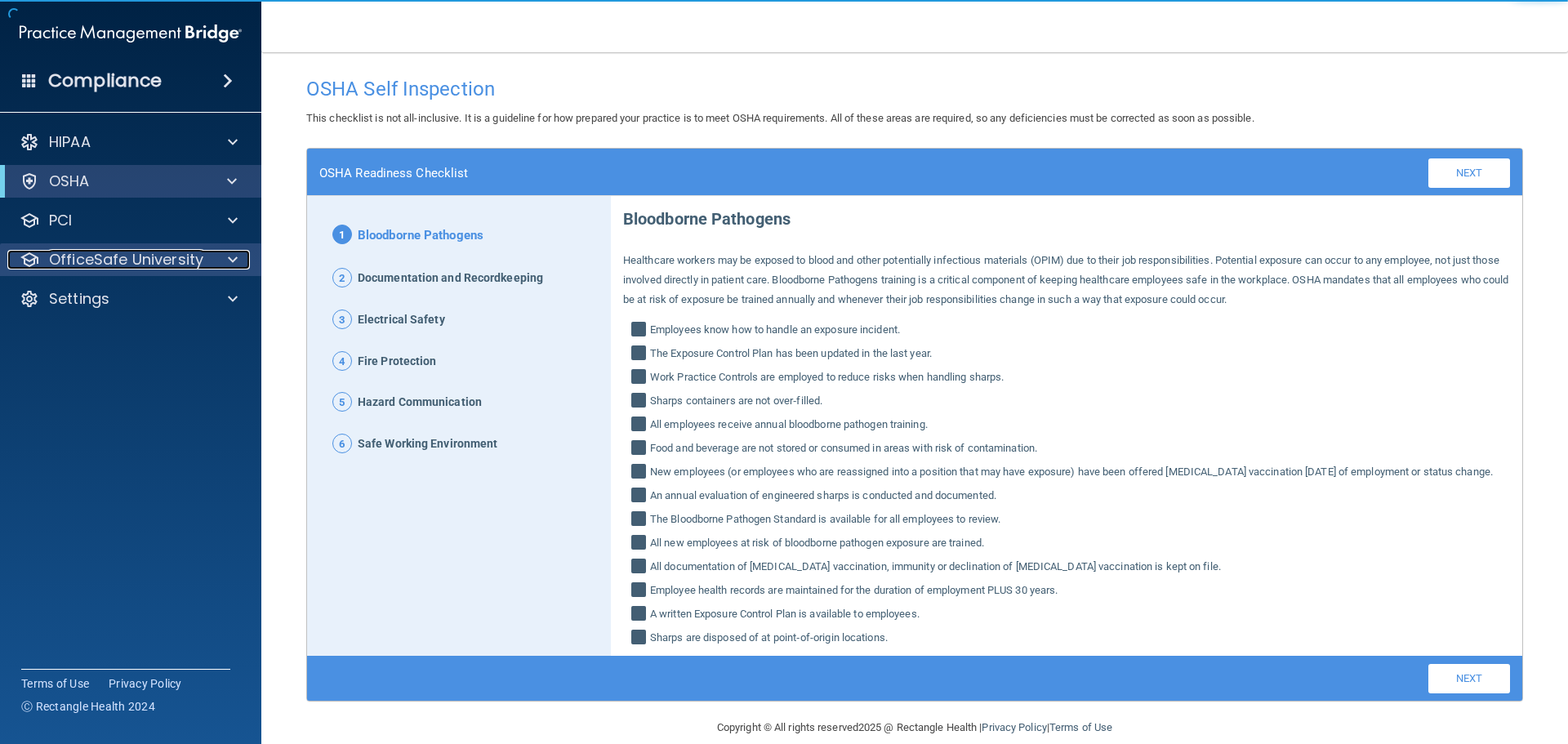
click at [229, 260] on span at bounding box center [233, 259] width 10 height 19
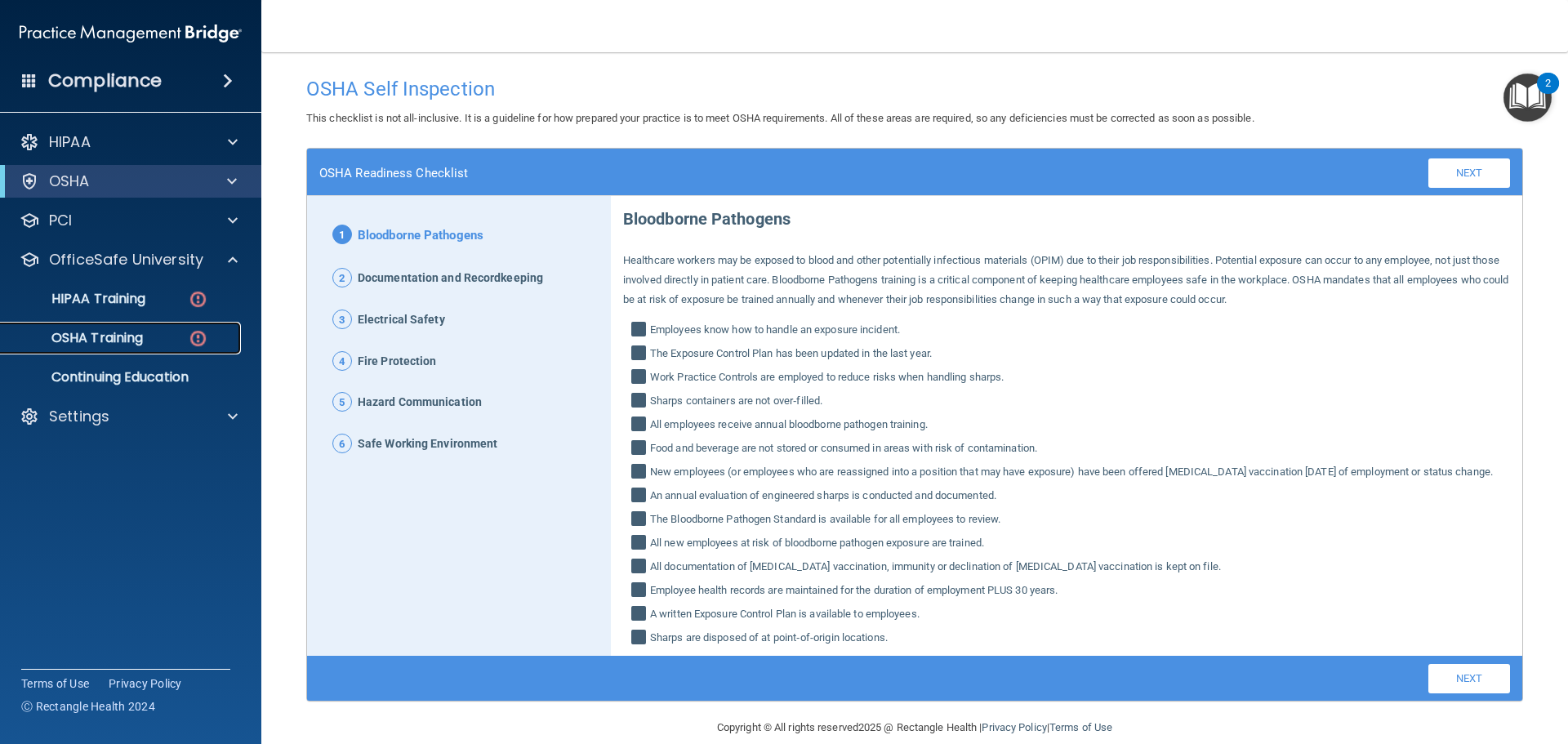
click at [158, 332] on div "OSHA Training" at bounding box center [121, 338] width 222 height 16
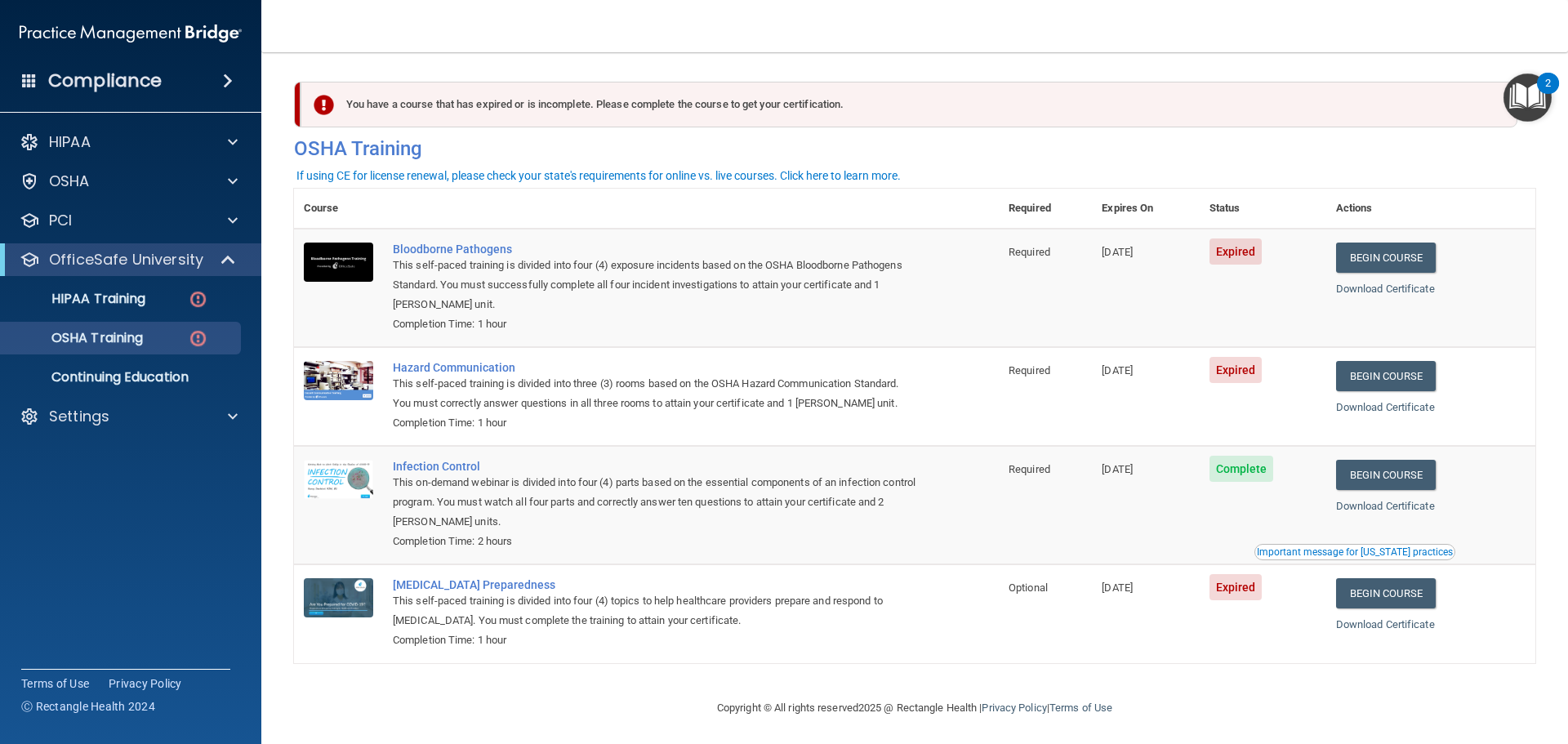
click at [877, 167] on div "You have a course that has expired or is incomplete. Please complete the course…" at bounding box center [914, 125] width 1266 height 88
click at [877, 147] on h4 "OSHA Training" at bounding box center [914, 148] width 1241 height 23
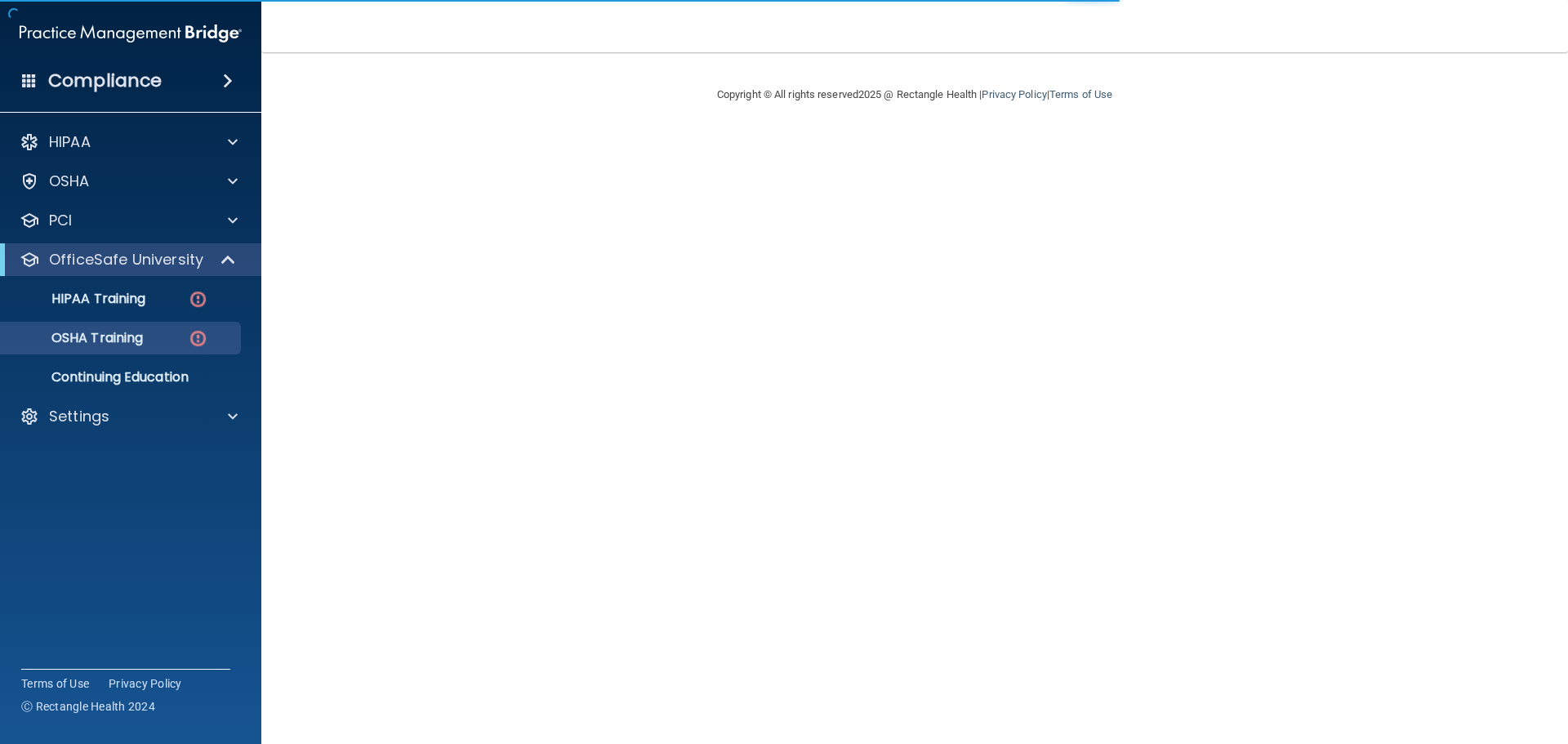
click at [472, 158] on main "Copyright © All rights reserved 2025 @ Rectangle Health | Privacy Policy | Term…" at bounding box center [914, 398] width 1306 height 692
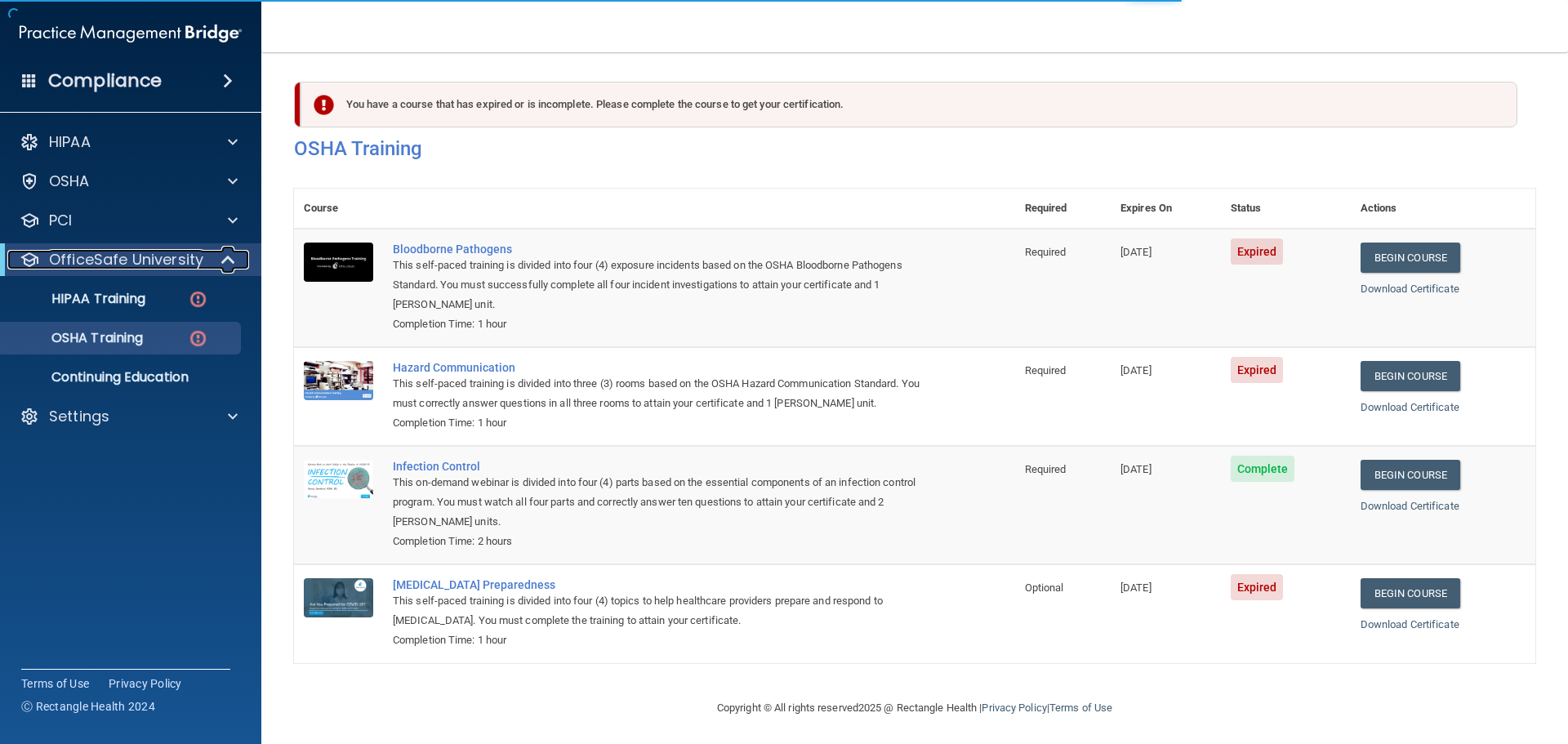
click at [222, 255] on span at bounding box center [229, 259] width 13 height 19
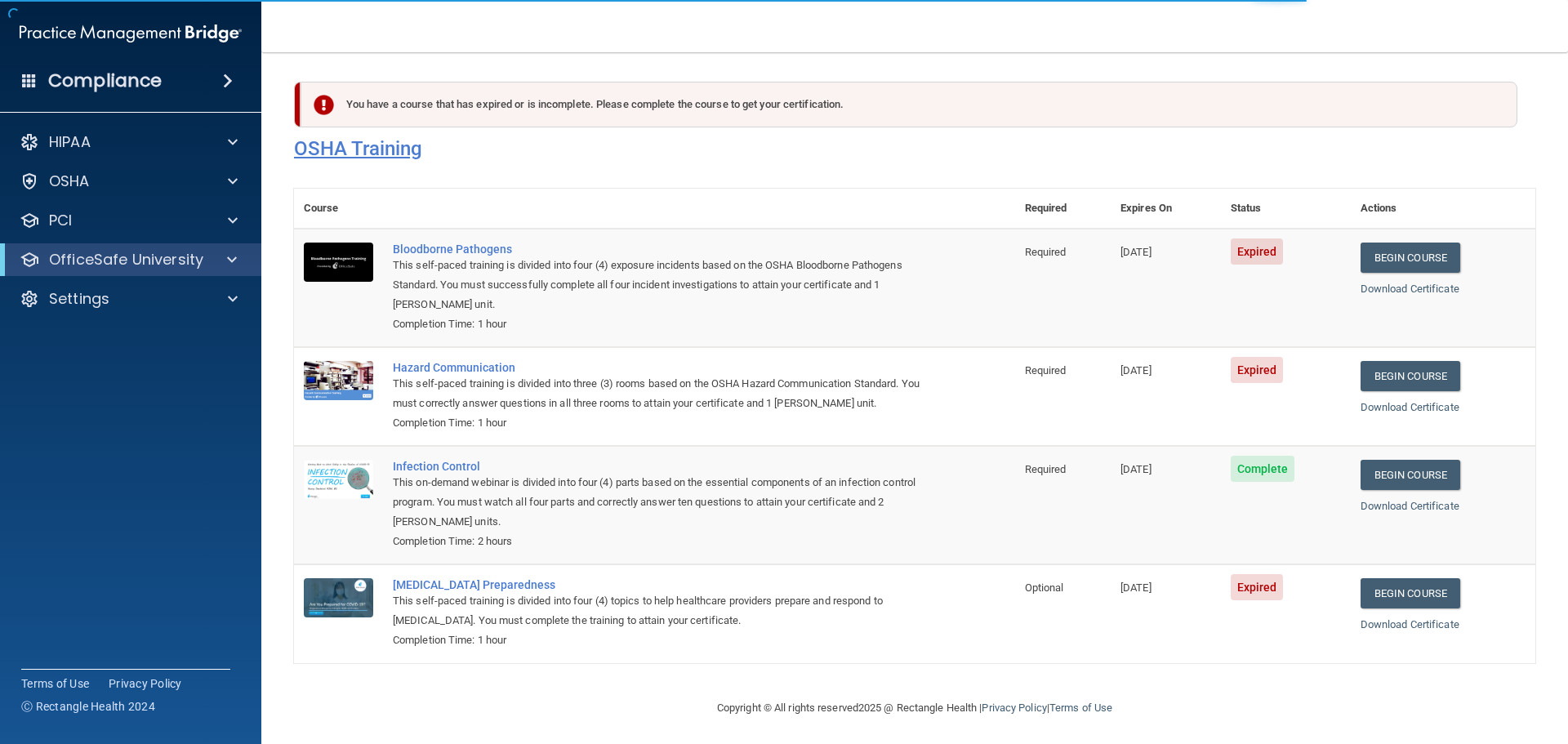
click at [574, 158] on h4 "OSHA Training" at bounding box center [914, 148] width 1241 height 23
click at [609, 156] on h4 "OSHA Training" at bounding box center [914, 148] width 1241 height 23
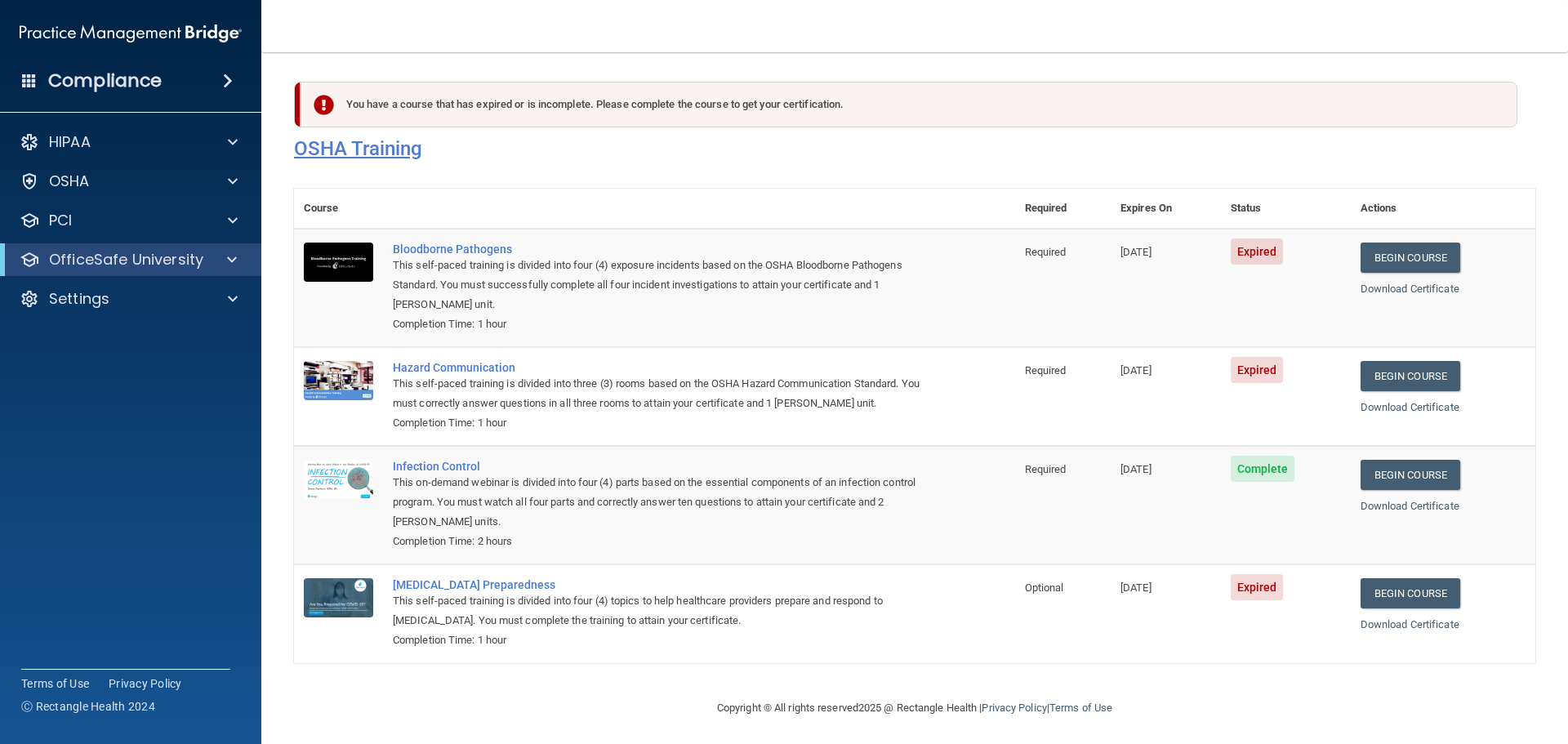
click at [580, 160] on h4 "OSHA Training" at bounding box center [914, 148] width 1241 height 23
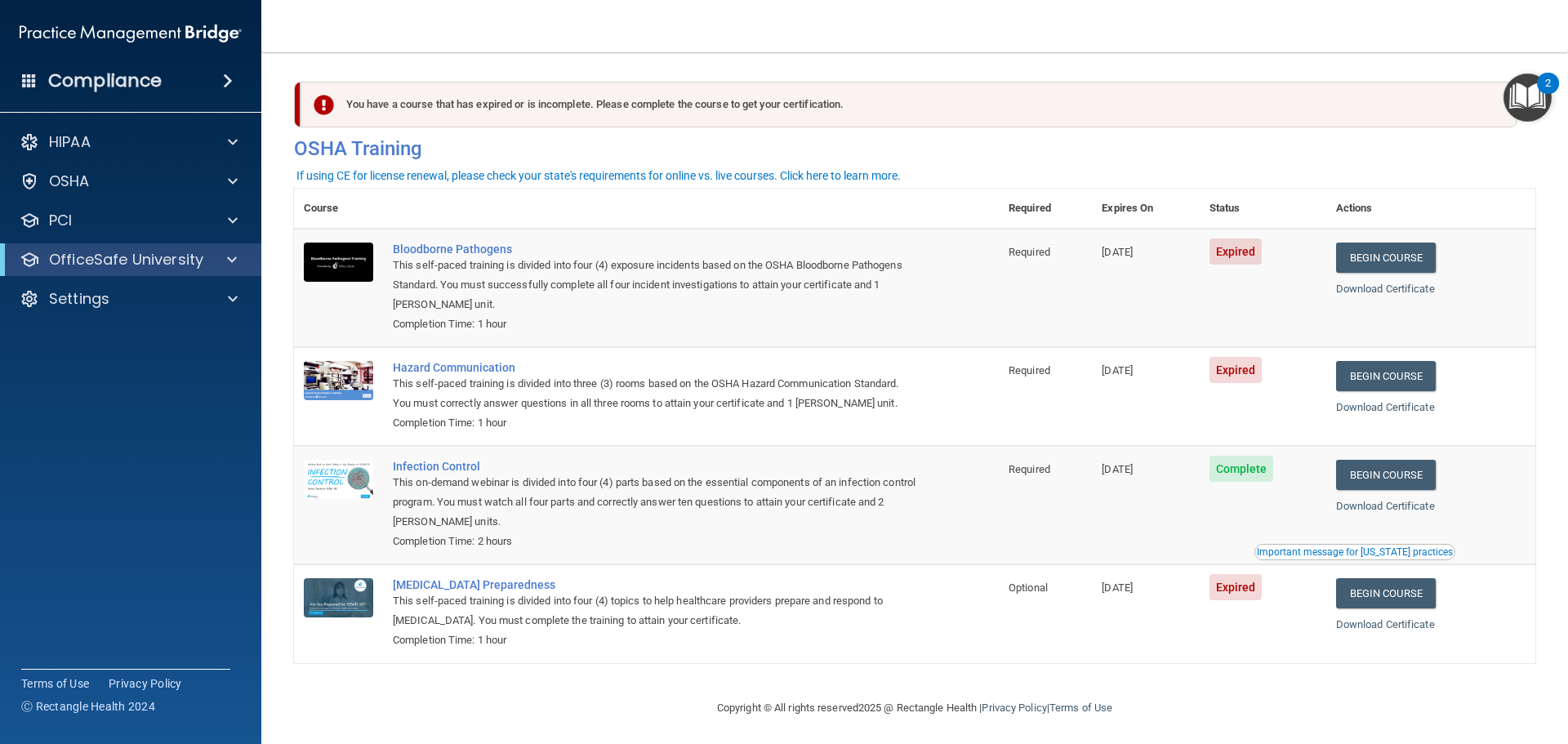
click at [1055, 107] on div "You have a course that has expired or is incomplete. Please complete the course…" at bounding box center [908, 104] width 1216 height 45
